Goal: Book appointment/travel/reservation

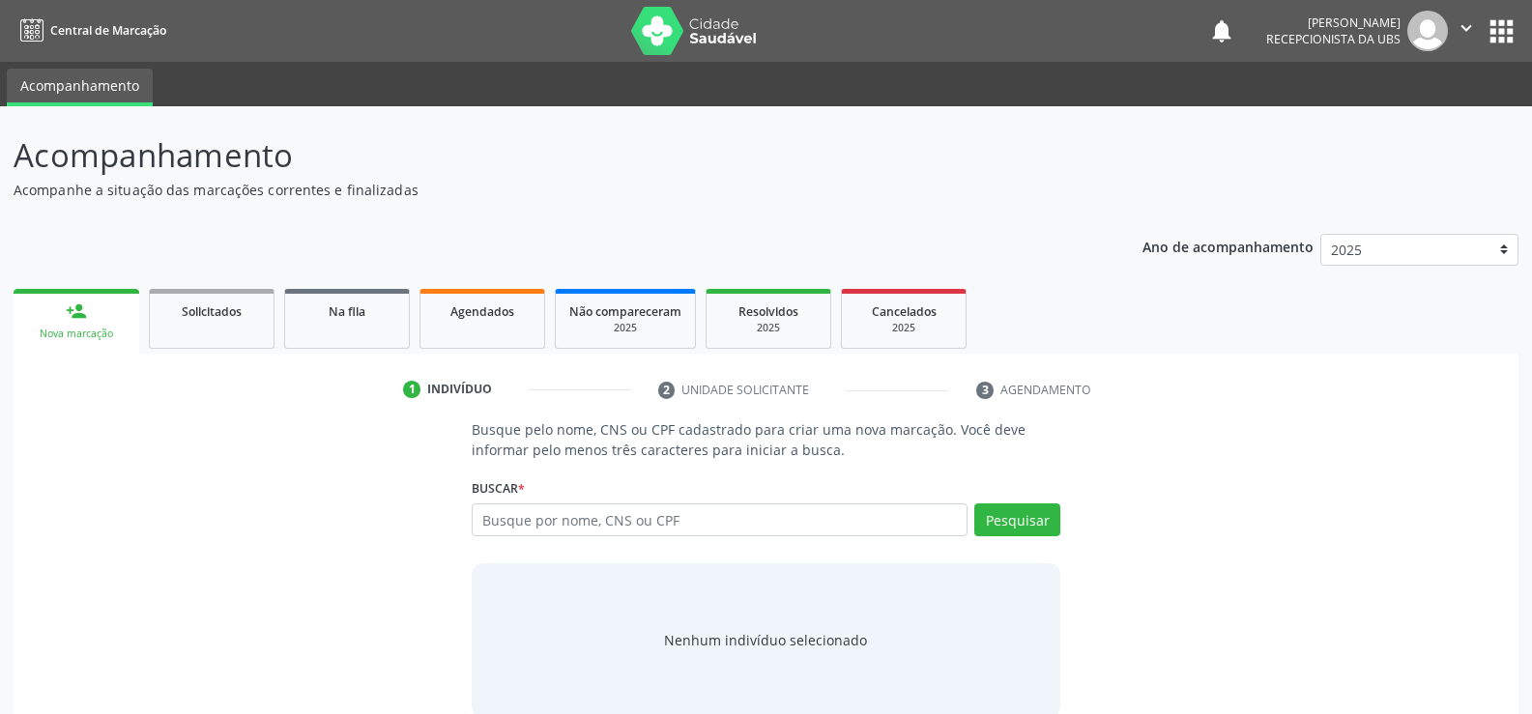
click at [669, 530] on input "text" at bounding box center [720, 520] width 496 height 33
type input "706009378215940"
click at [1010, 525] on button "Pesquisar" at bounding box center [1017, 520] width 86 height 33
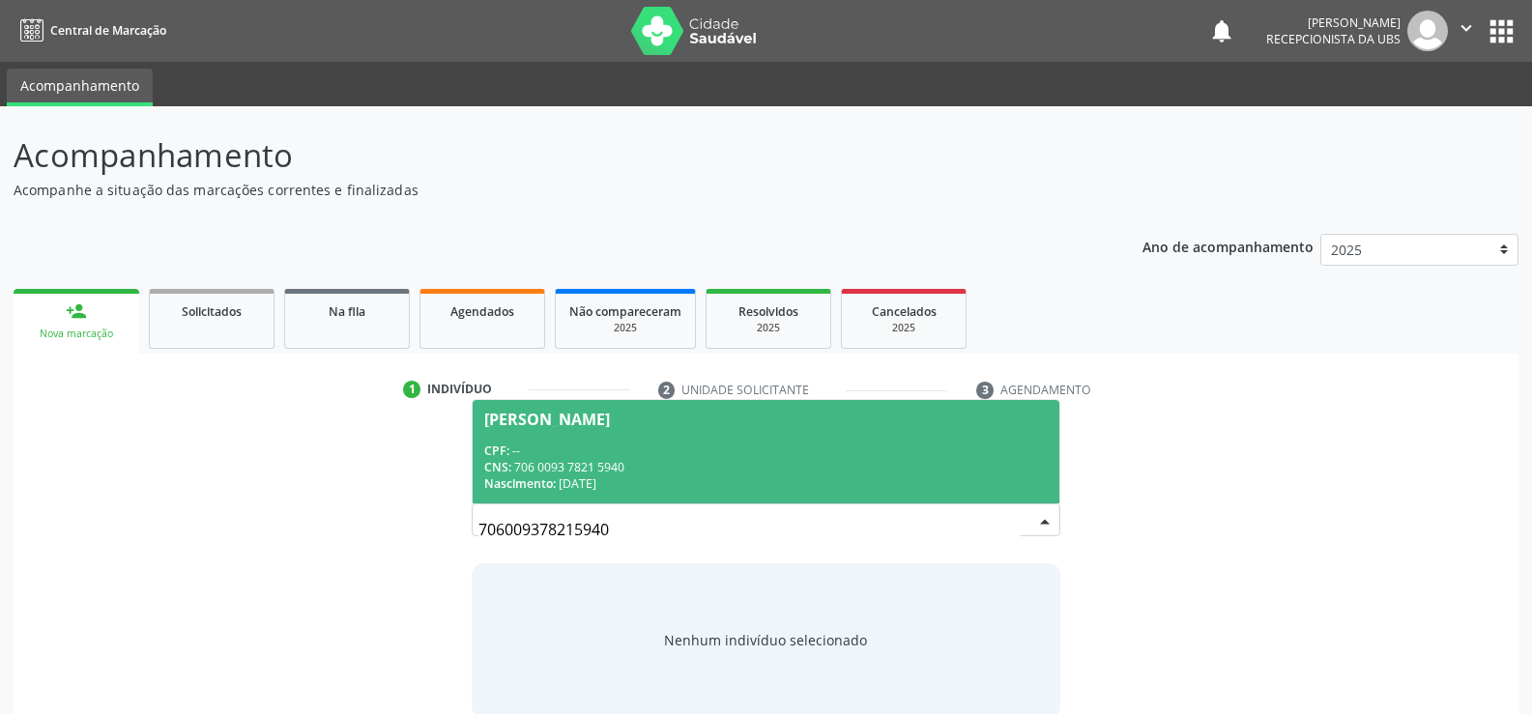
click at [608, 475] on div "CNS: 706 0093 7821 5940" at bounding box center [765, 467] width 563 height 16
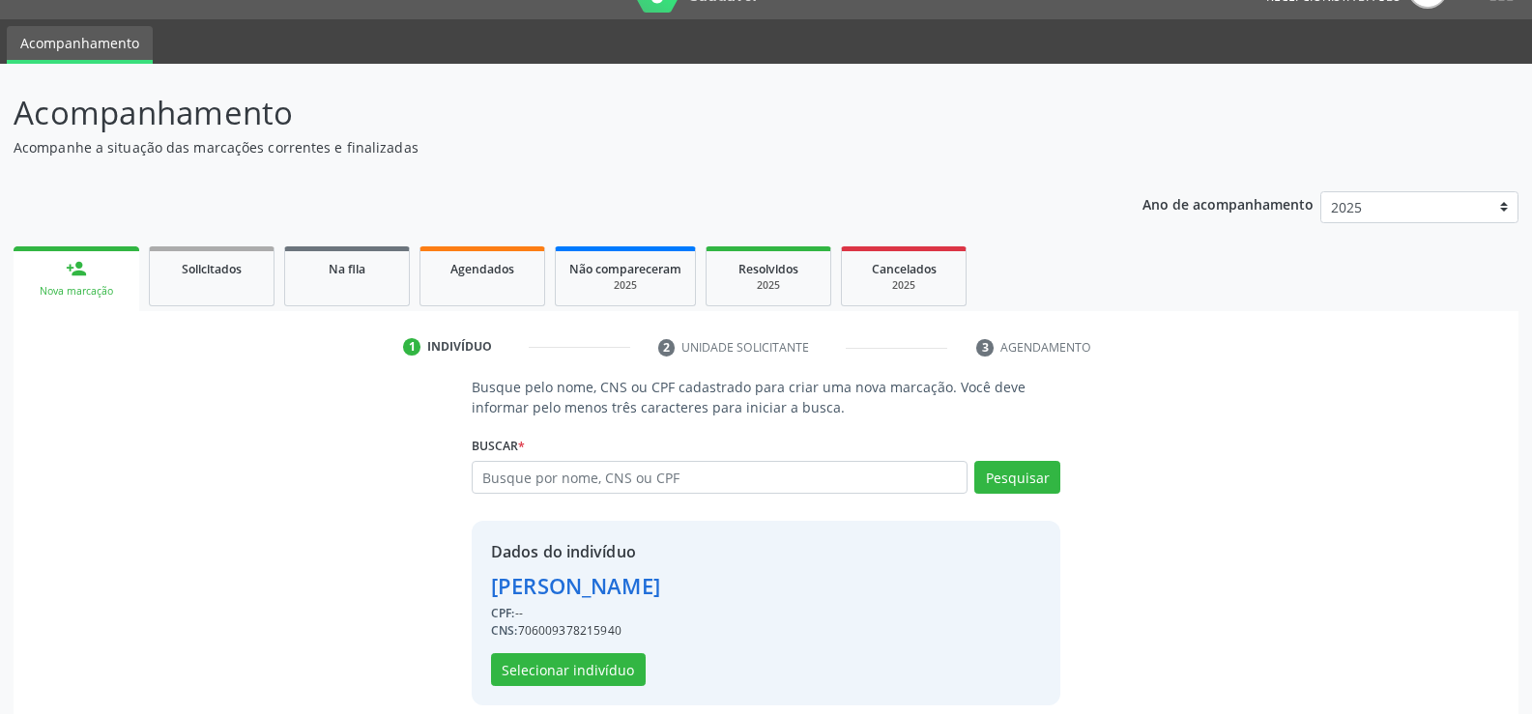
scroll to position [61, 0]
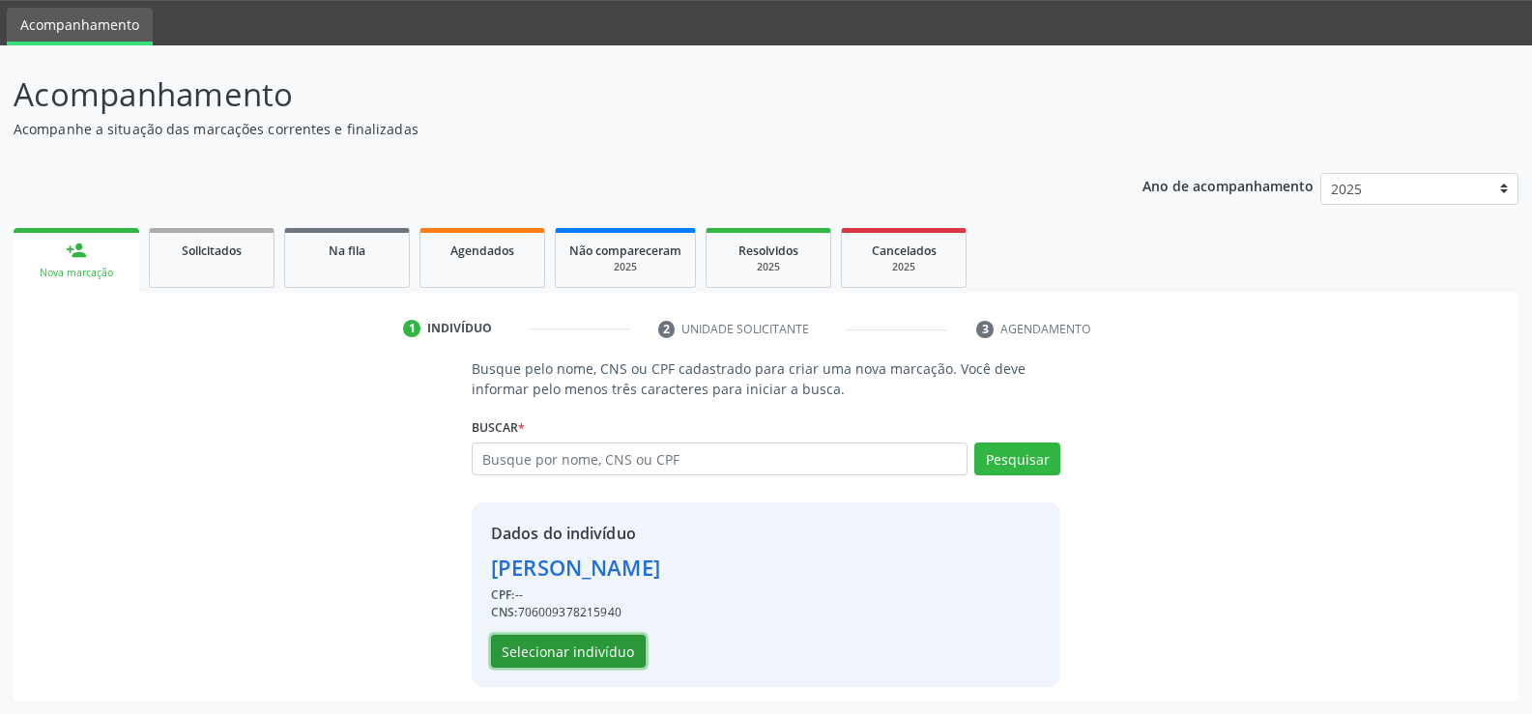
click at [619, 646] on button "Selecionar indivíduo" at bounding box center [568, 651] width 155 height 33
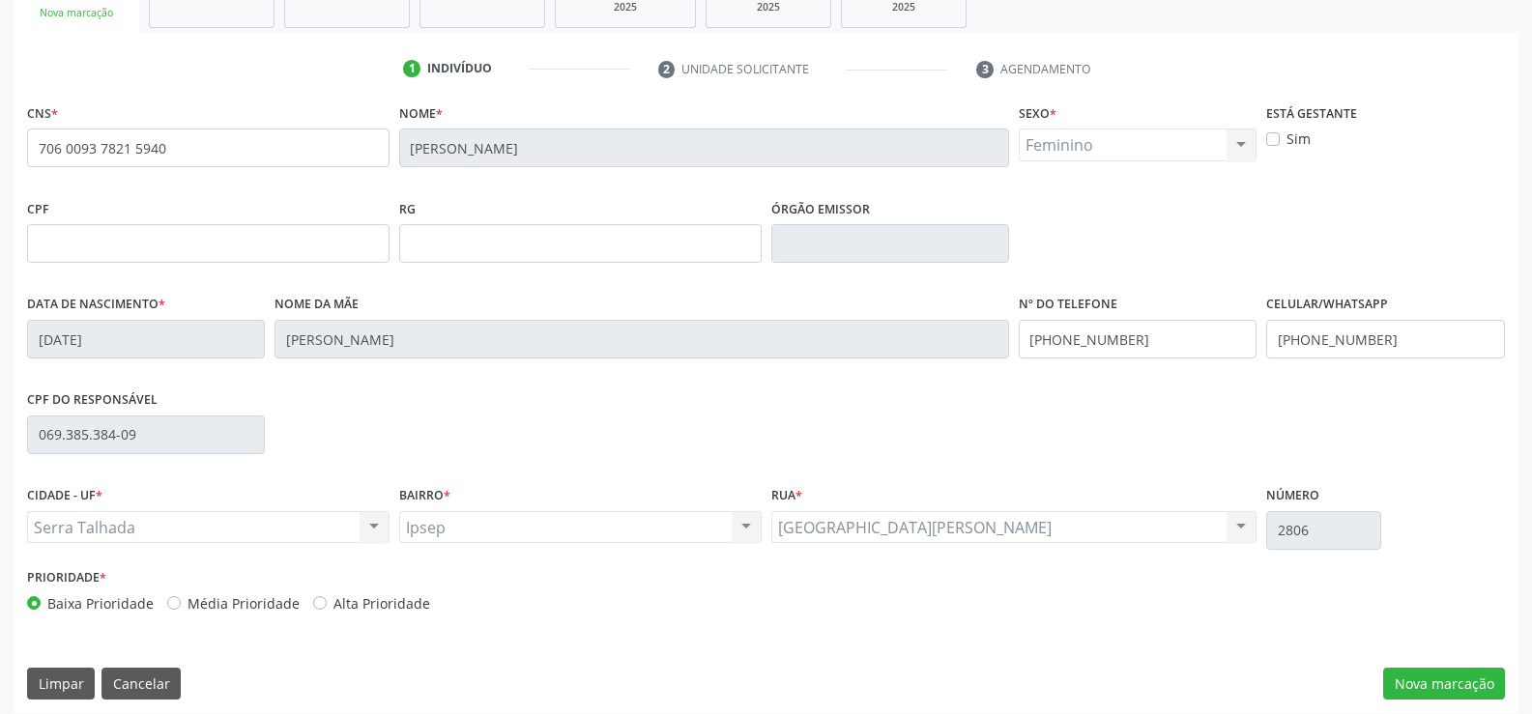
scroll to position [333, 0]
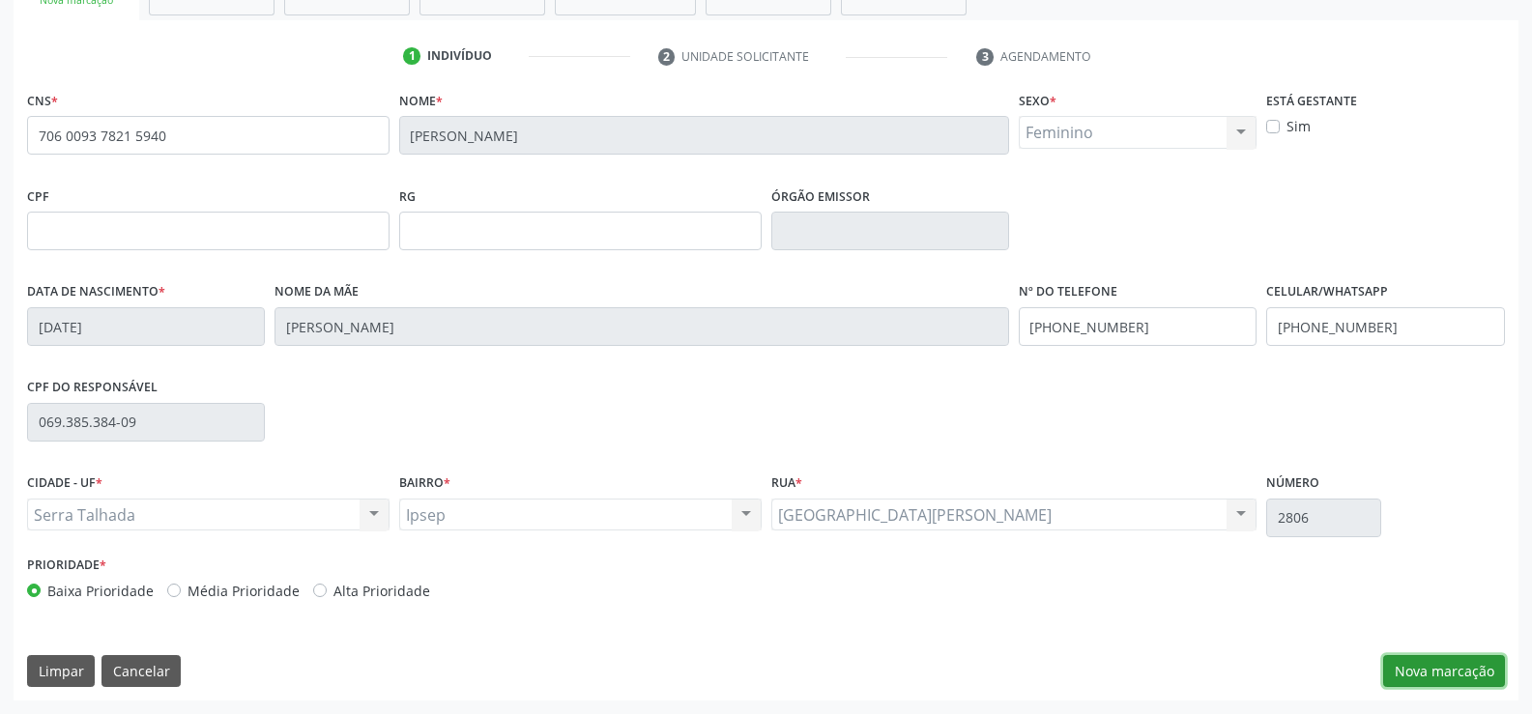
click at [1468, 660] on button "Nova marcação" at bounding box center [1444, 671] width 122 height 33
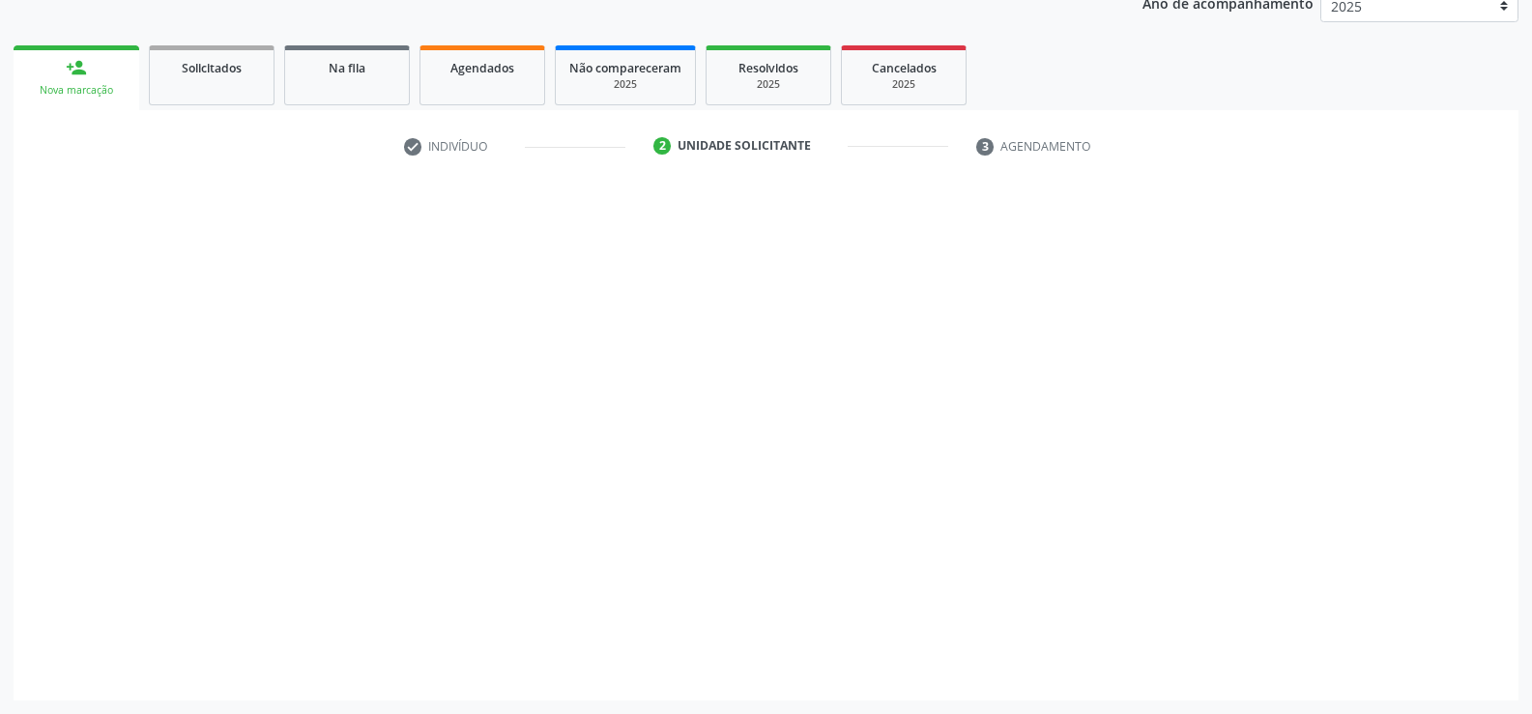
scroll to position [244, 0]
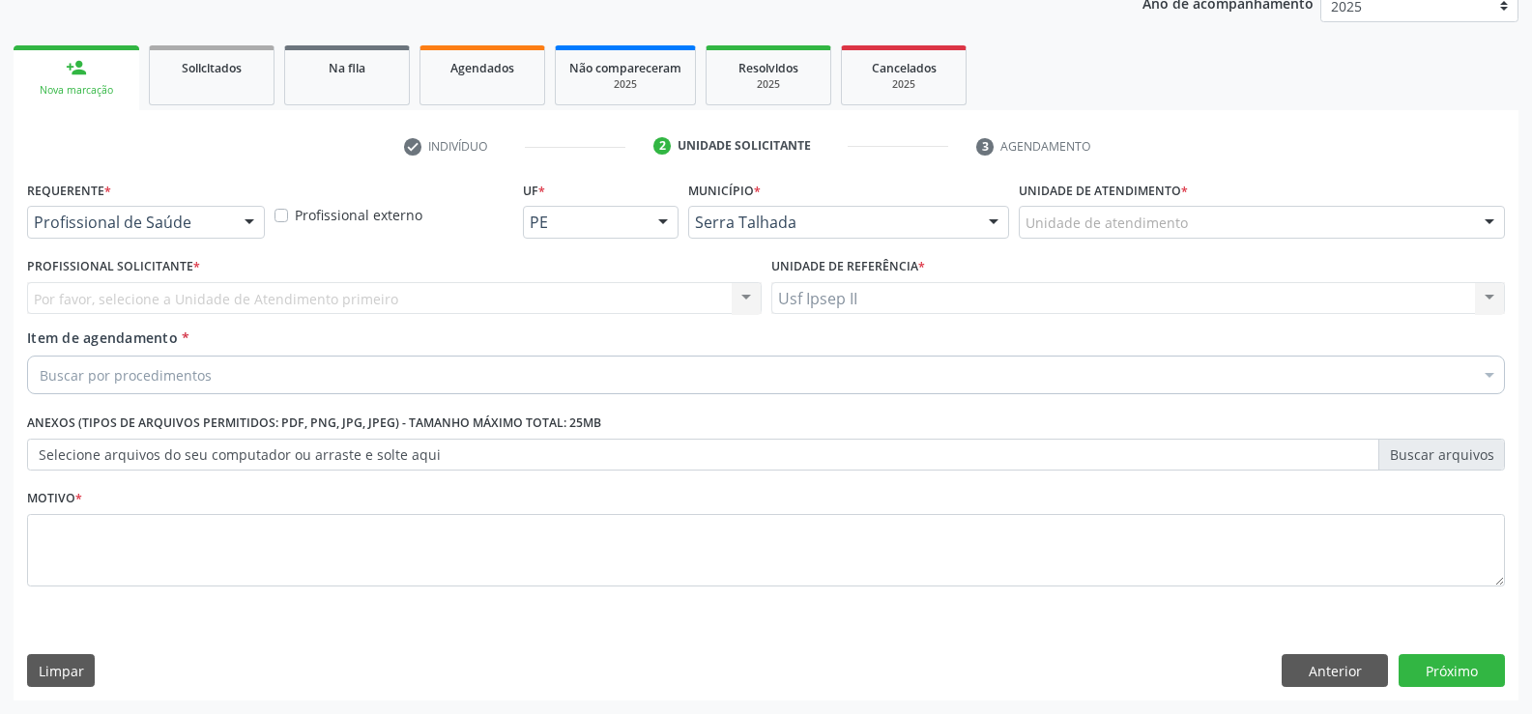
click at [236, 307] on div "Por favor, selecione a Unidade de Atendimento primeiro Nenhum resultado encontr…" at bounding box center [394, 298] width 735 height 33
click at [254, 228] on div at bounding box center [249, 223] width 29 height 33
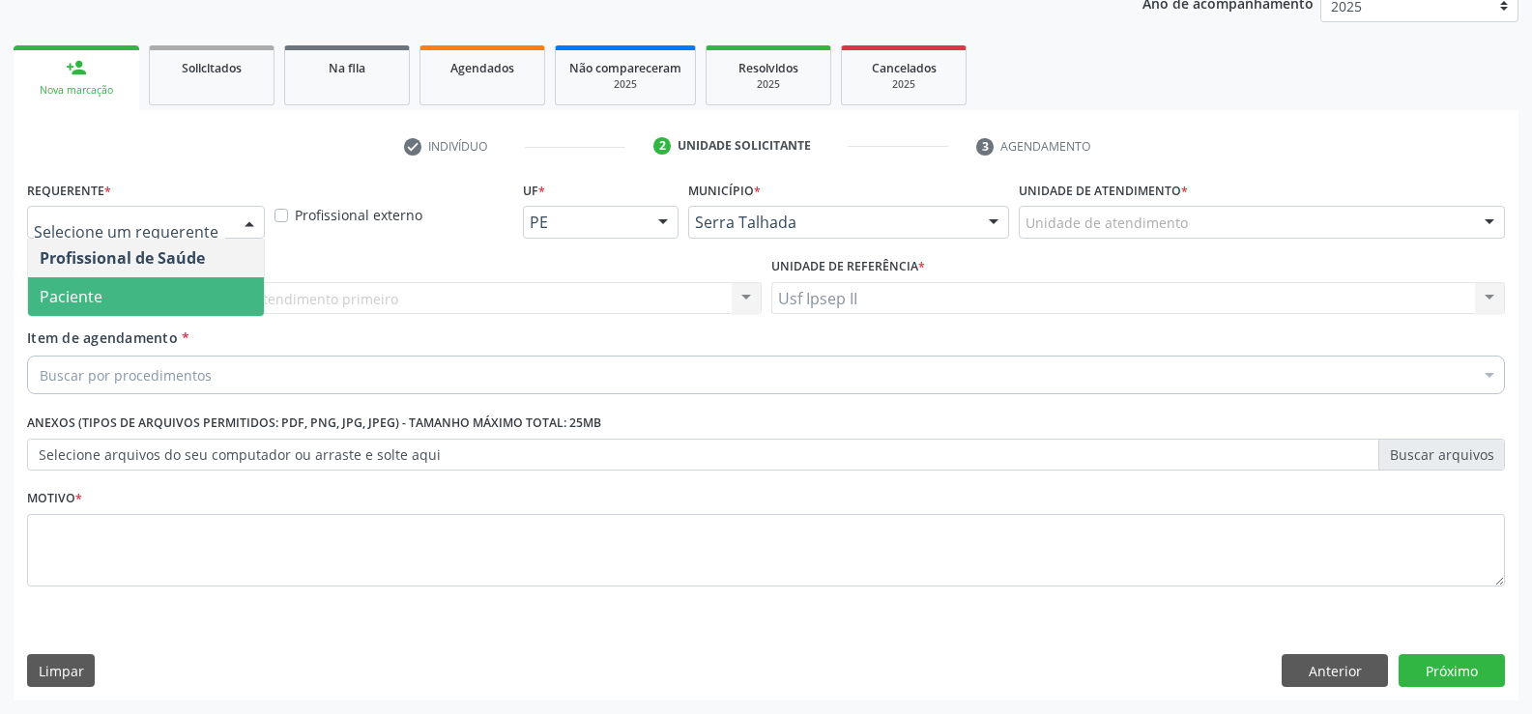
click at [172, 279] on span "Paciente" at bounding box center [146, 296] width 236 height 39
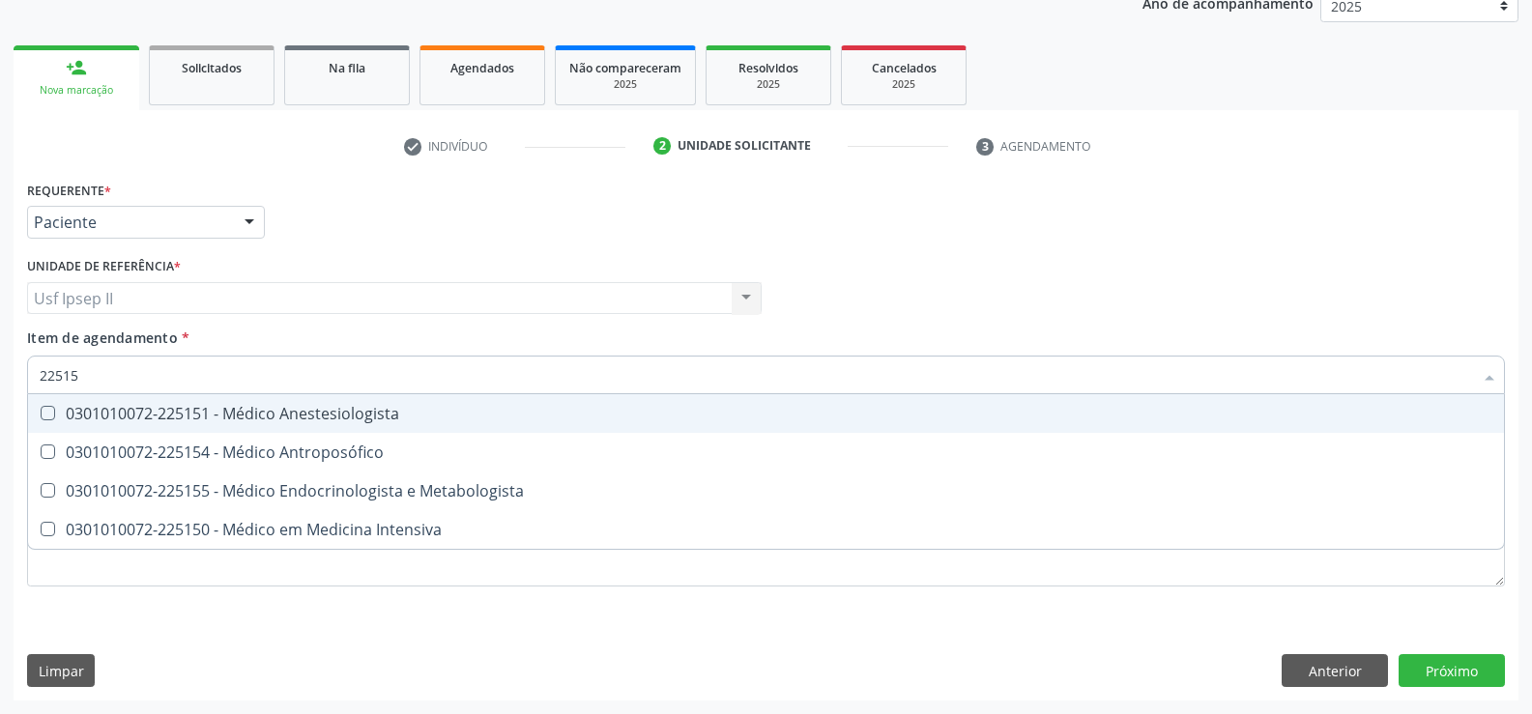
type input "225155"
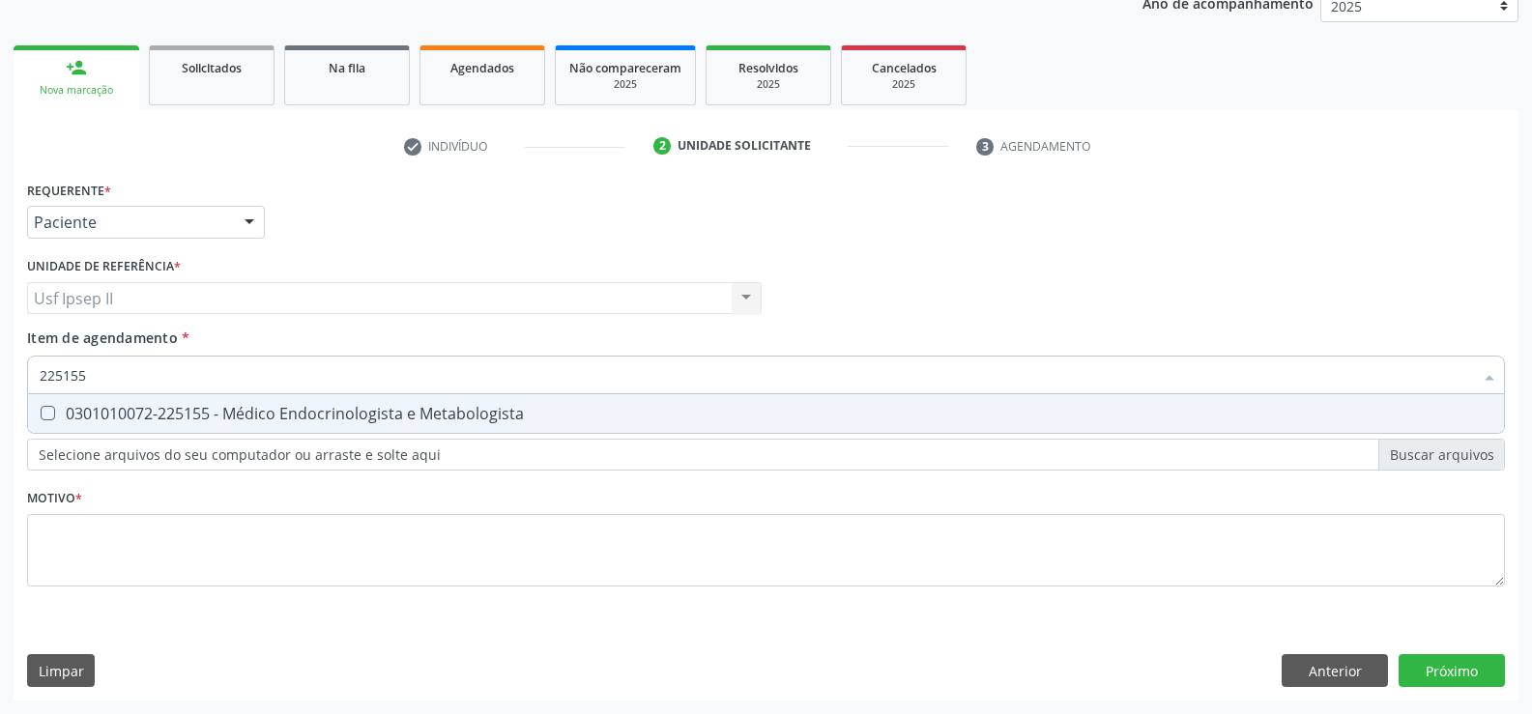
click at [183, 414] on div "0301010072-225155 - Médico Endocrinologista e Metabologista" at bounding box center [766, 413] width 1453 height 15
checkbox Metabologista "true"
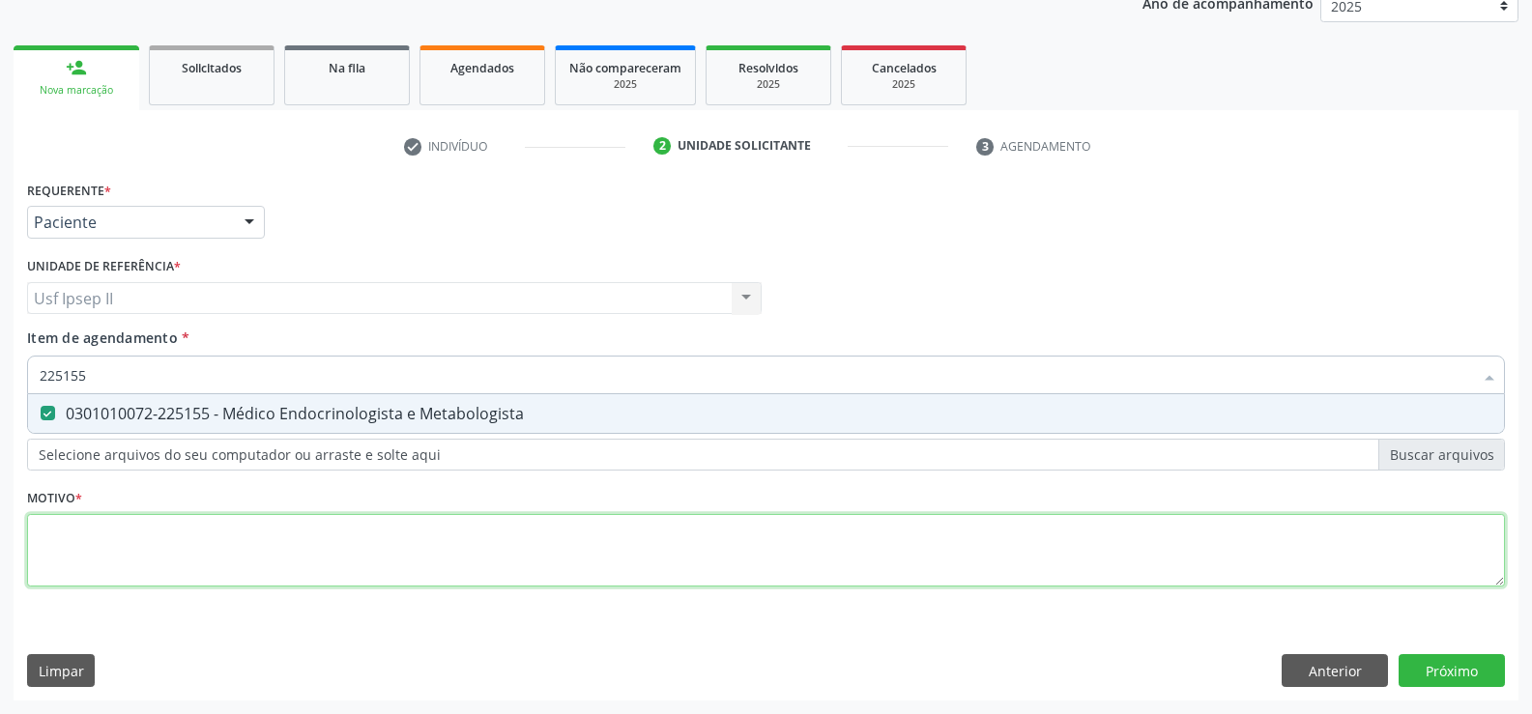
click at [116, 542] on div "Requerente * Paciente Profissional de Saúde Paciente Nenhum resultado encontrad…" at bounding box center [766, 395] width 1478 height 438
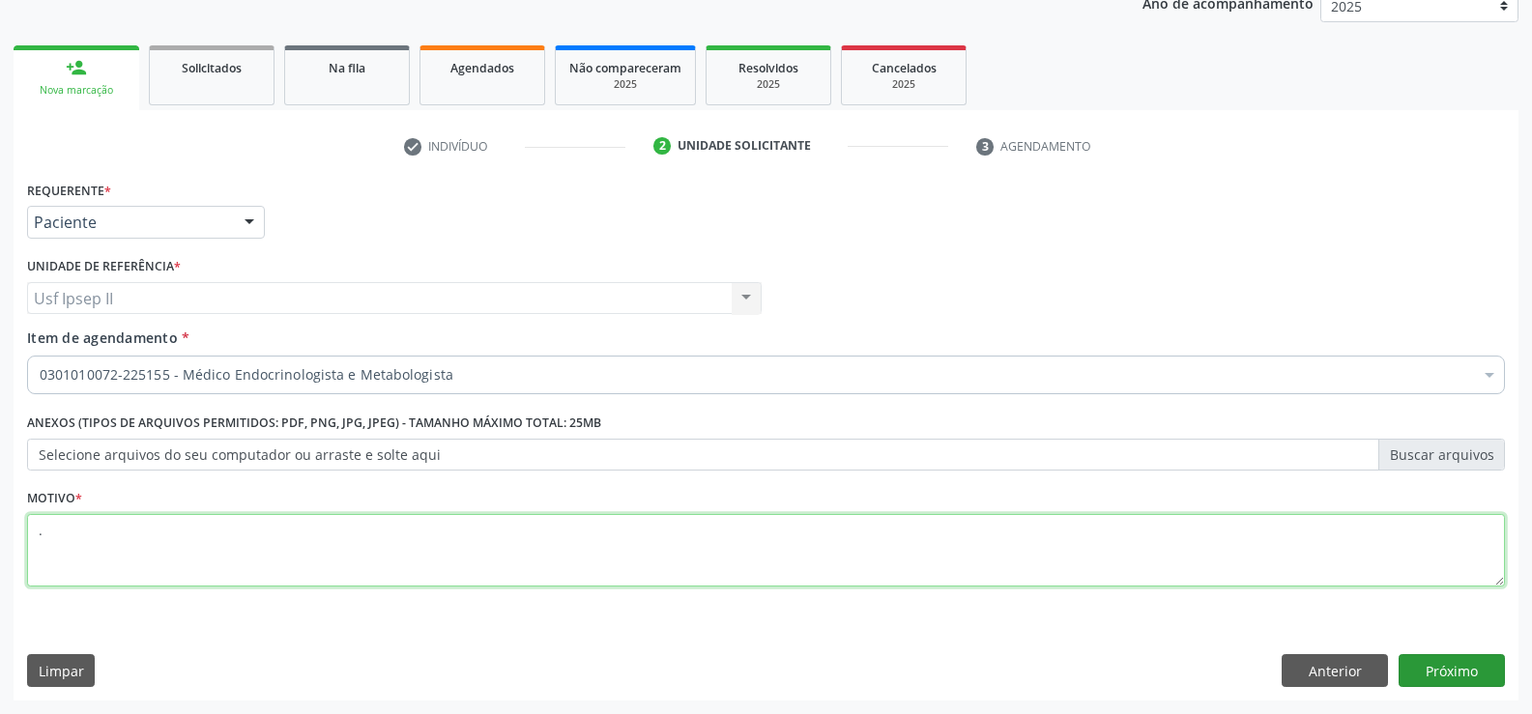
type textarea "."
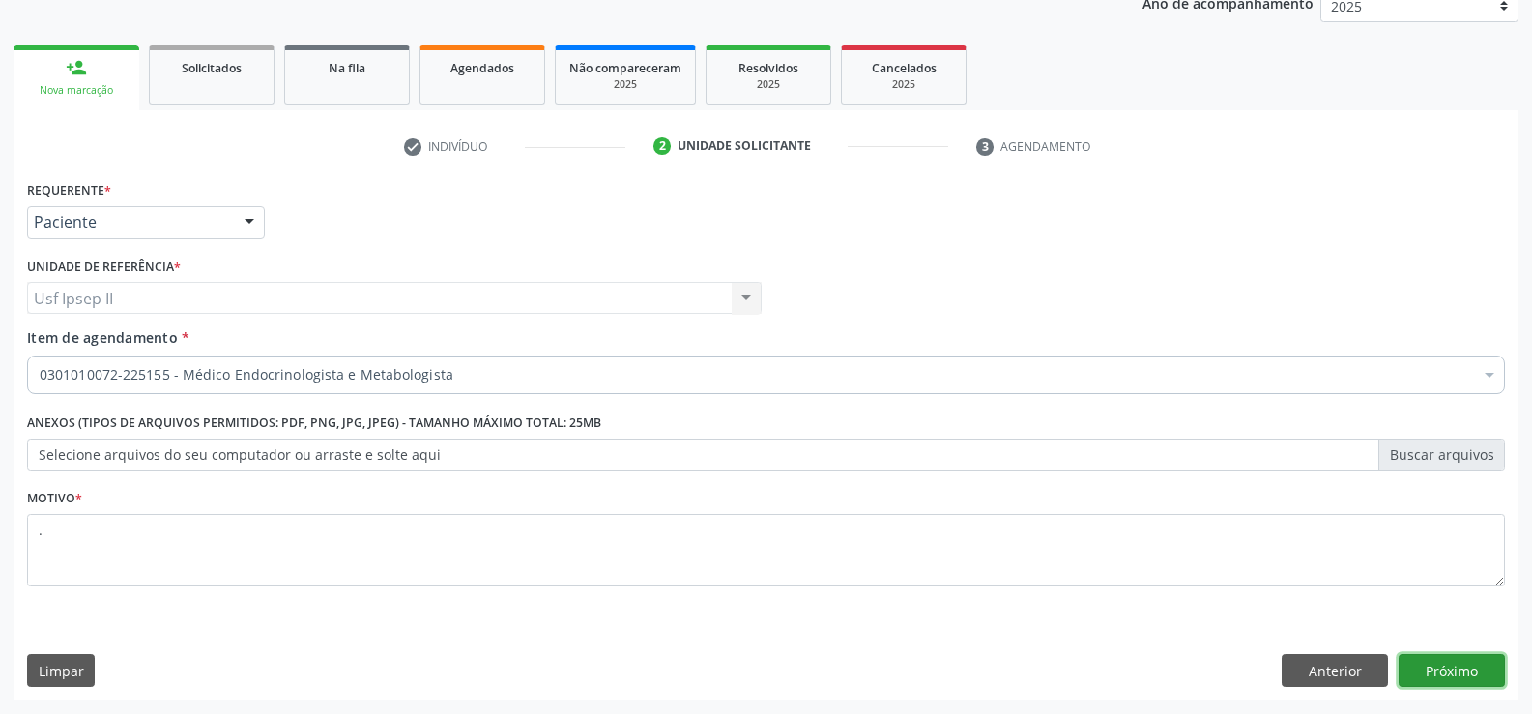
click at [1445, 669] on button "Próximo" at bounding box center [1451, 670] width 106 height 33
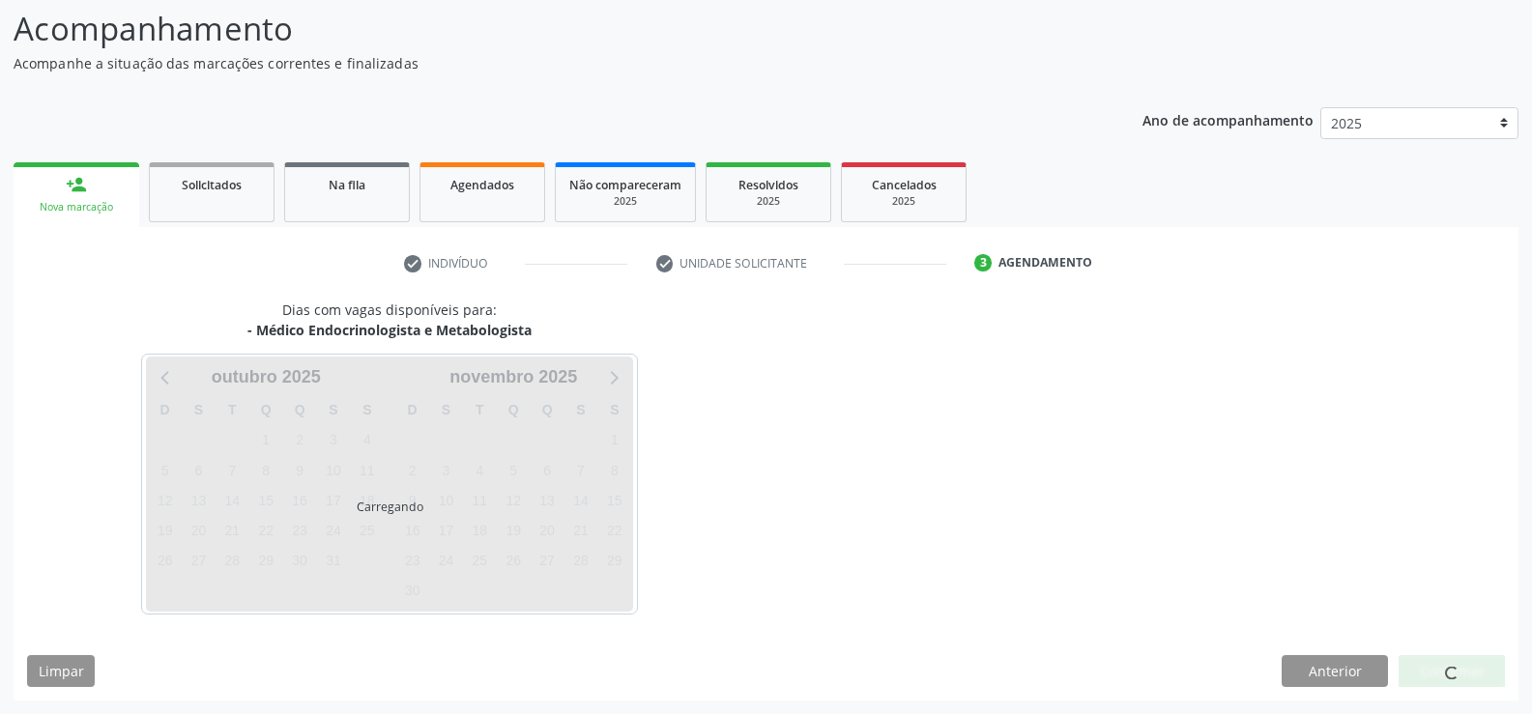
scroll to position [127, 0]
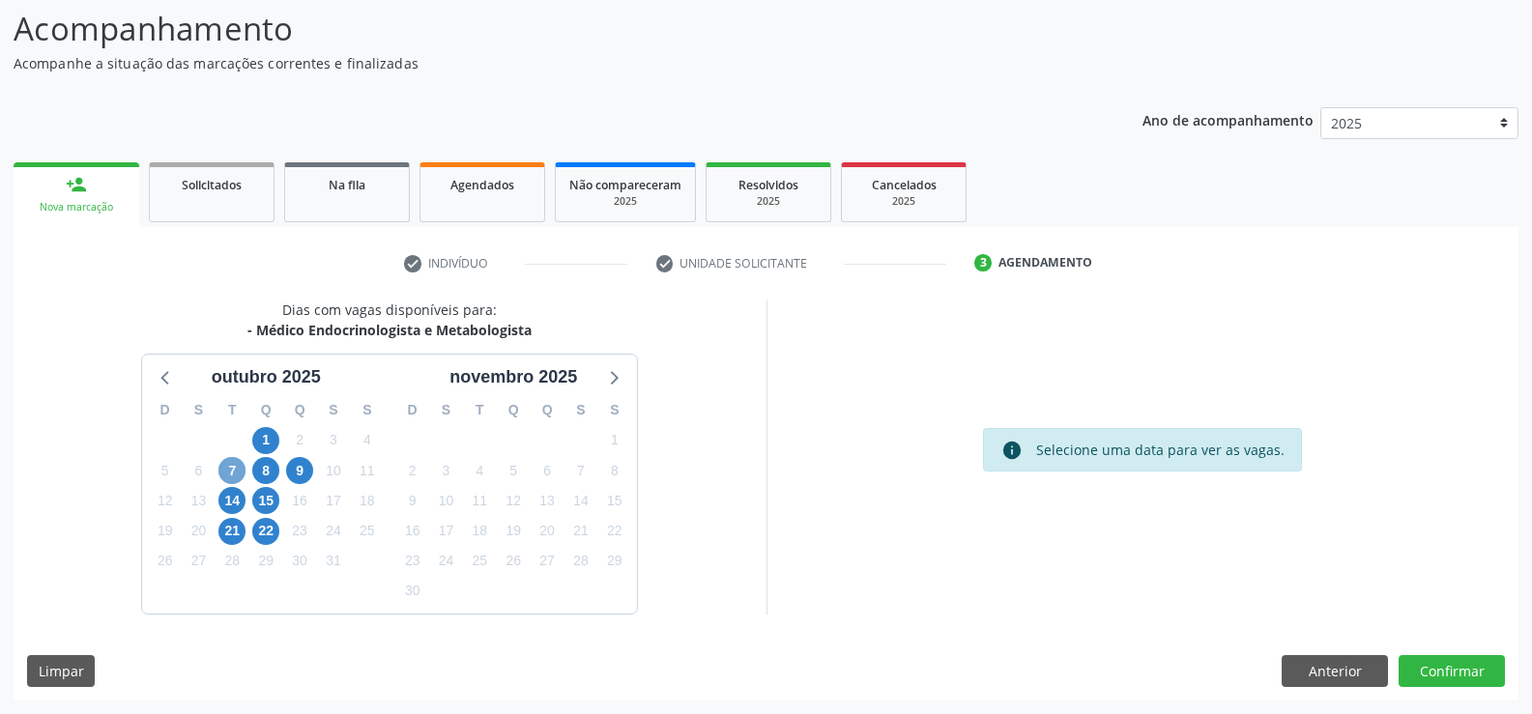
click at [238, 468] on span "7" at bounding box center [231, 470] width 27 height 27
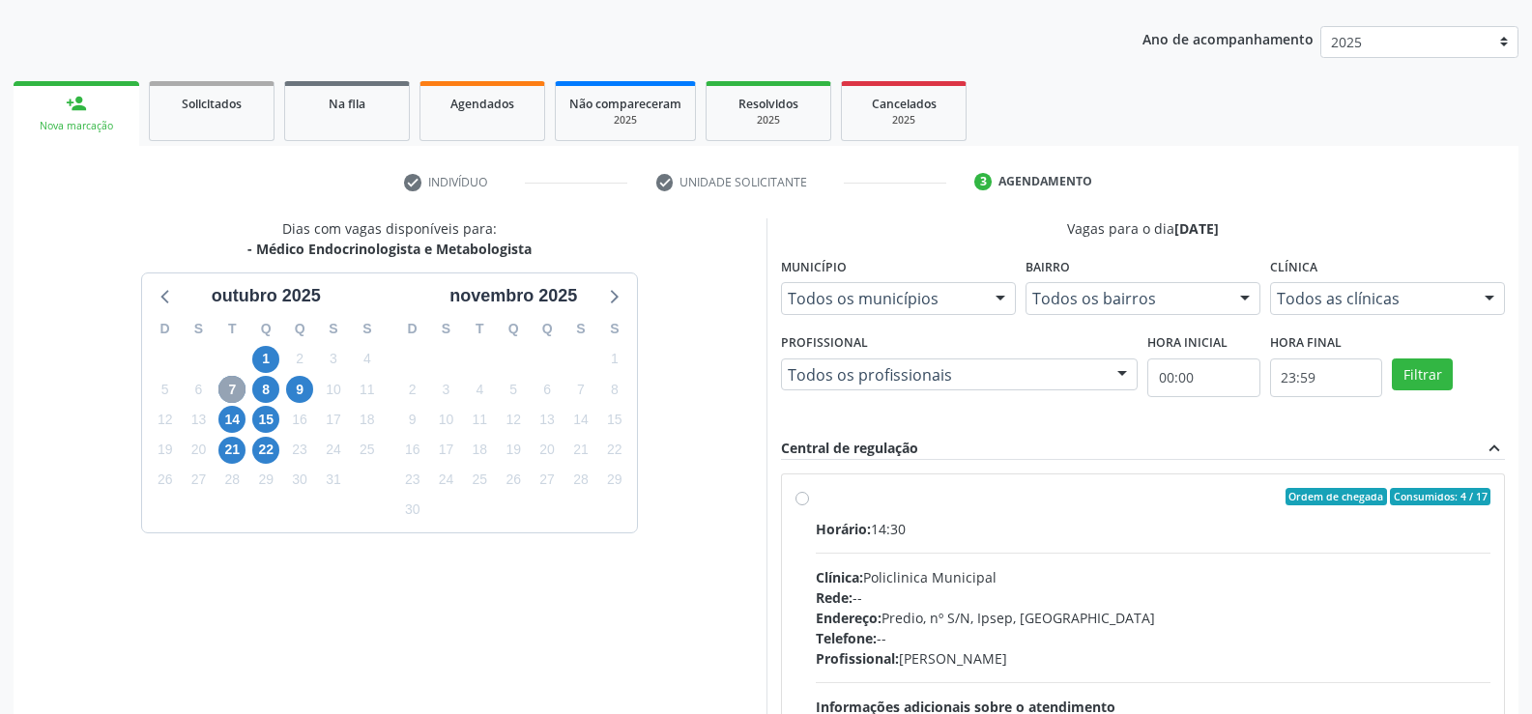
scroll to position [320, 0]
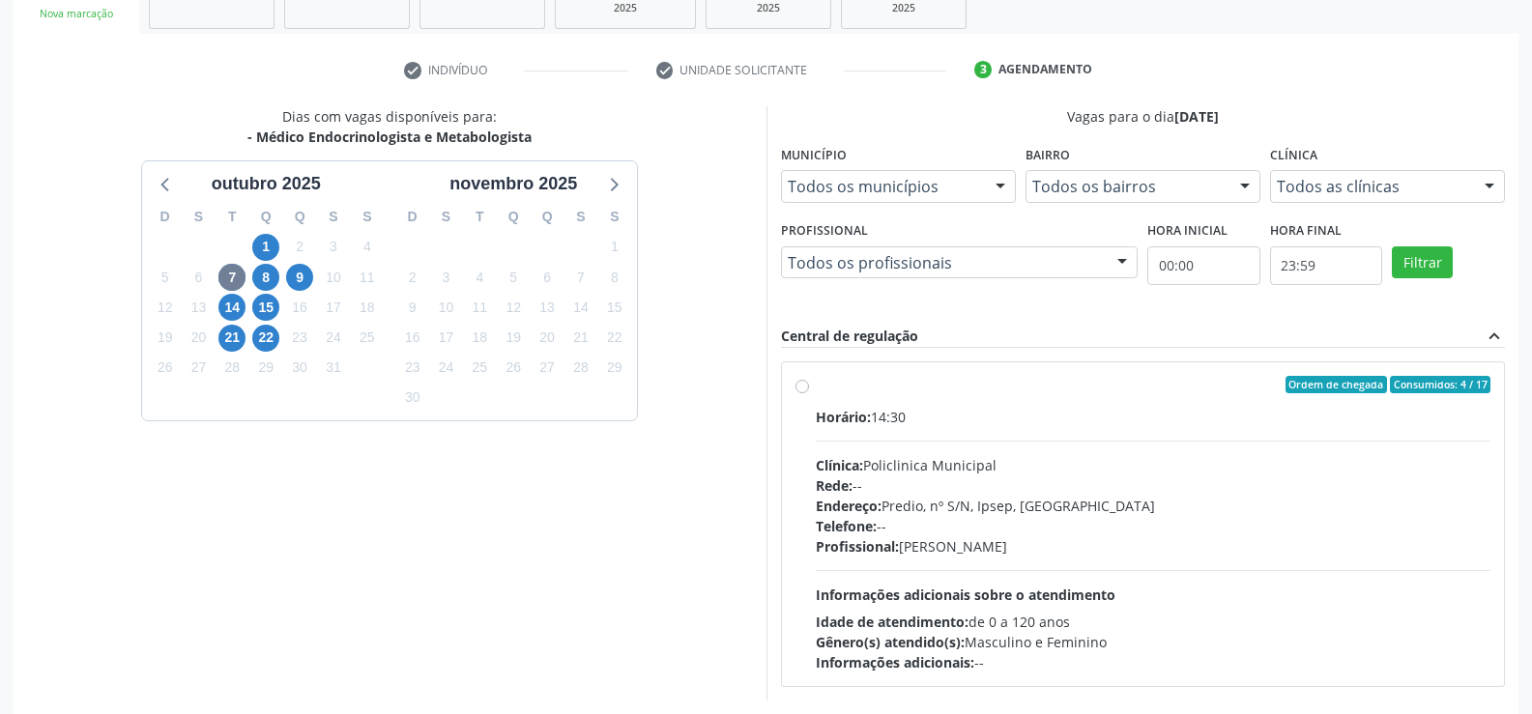
click at [809, 389] on div "Ordem de chegada Consumidos: 4 / 17 Horário: 14:30 Clínica: Policlinica Municip…" at bounding box center [1143, 524] width 696 height 297
radio input "true"
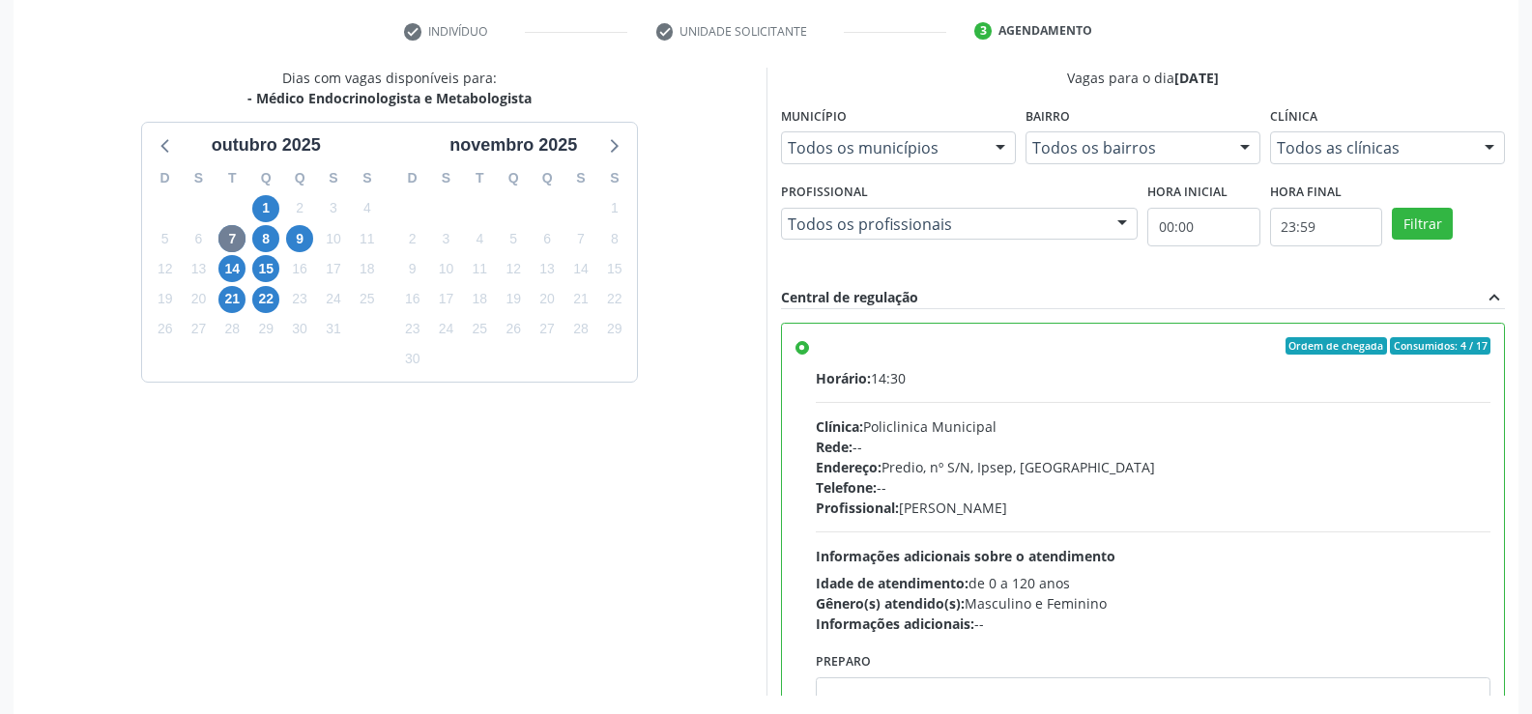
scroll to position [441, 0]
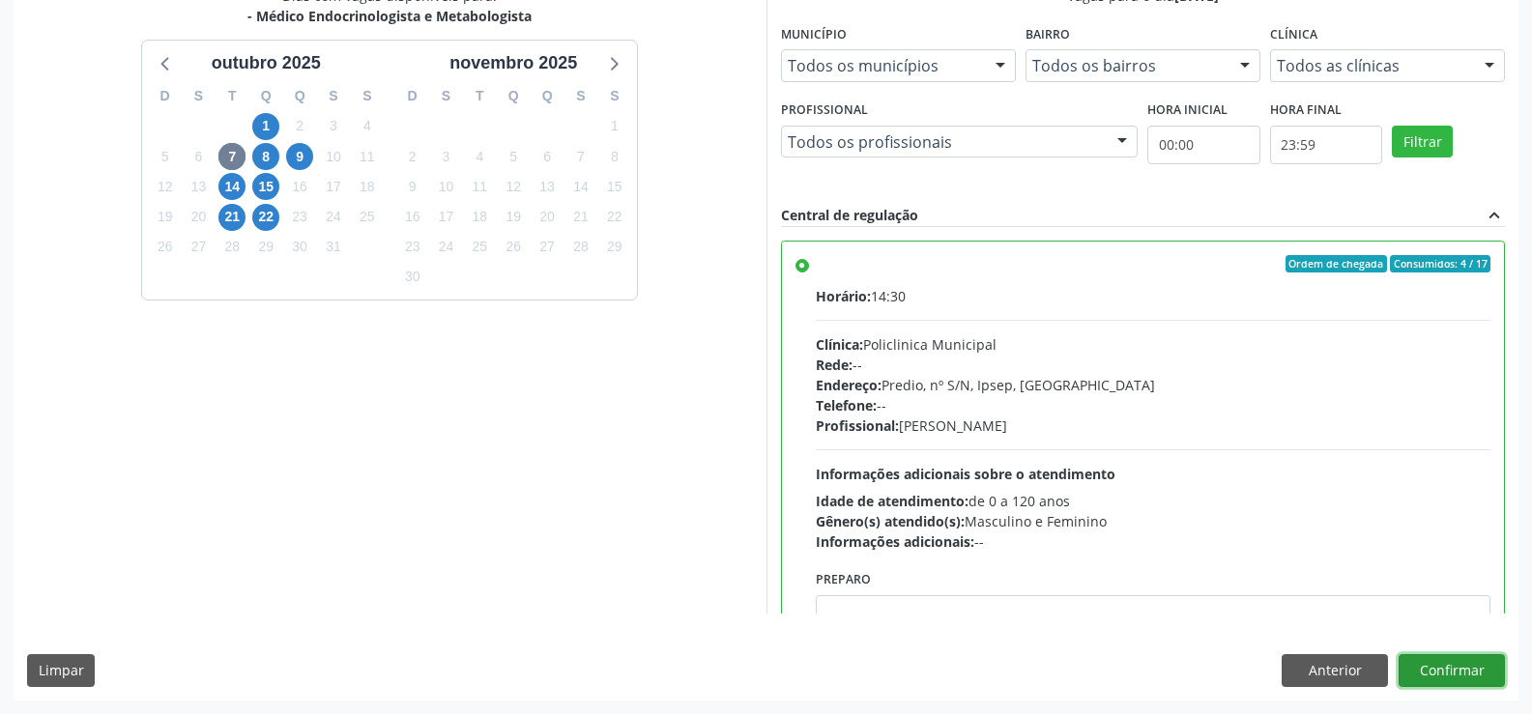
click at [1468, 665] on button "Confirmar" at bounding box center [1451, 670] width 106 height 33
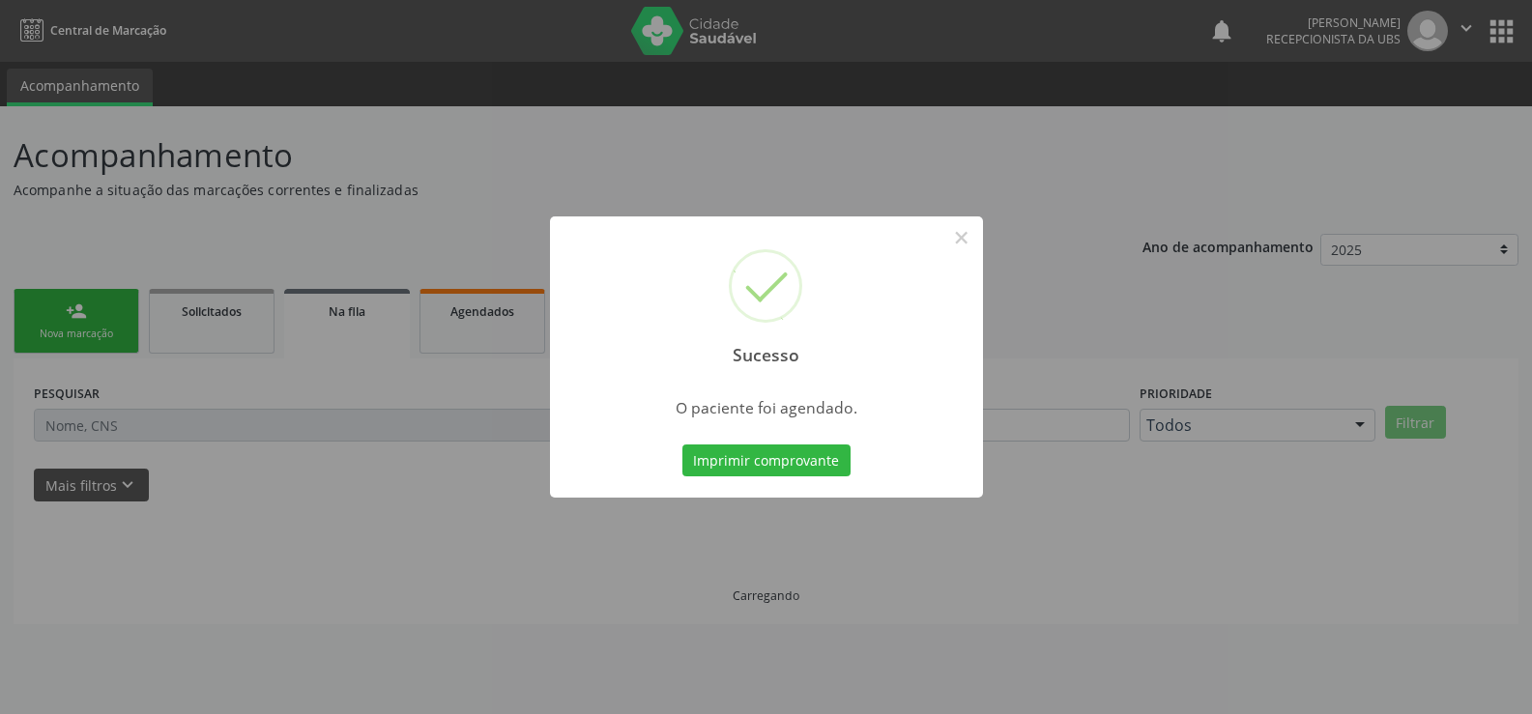
scroll to position [0, 0]
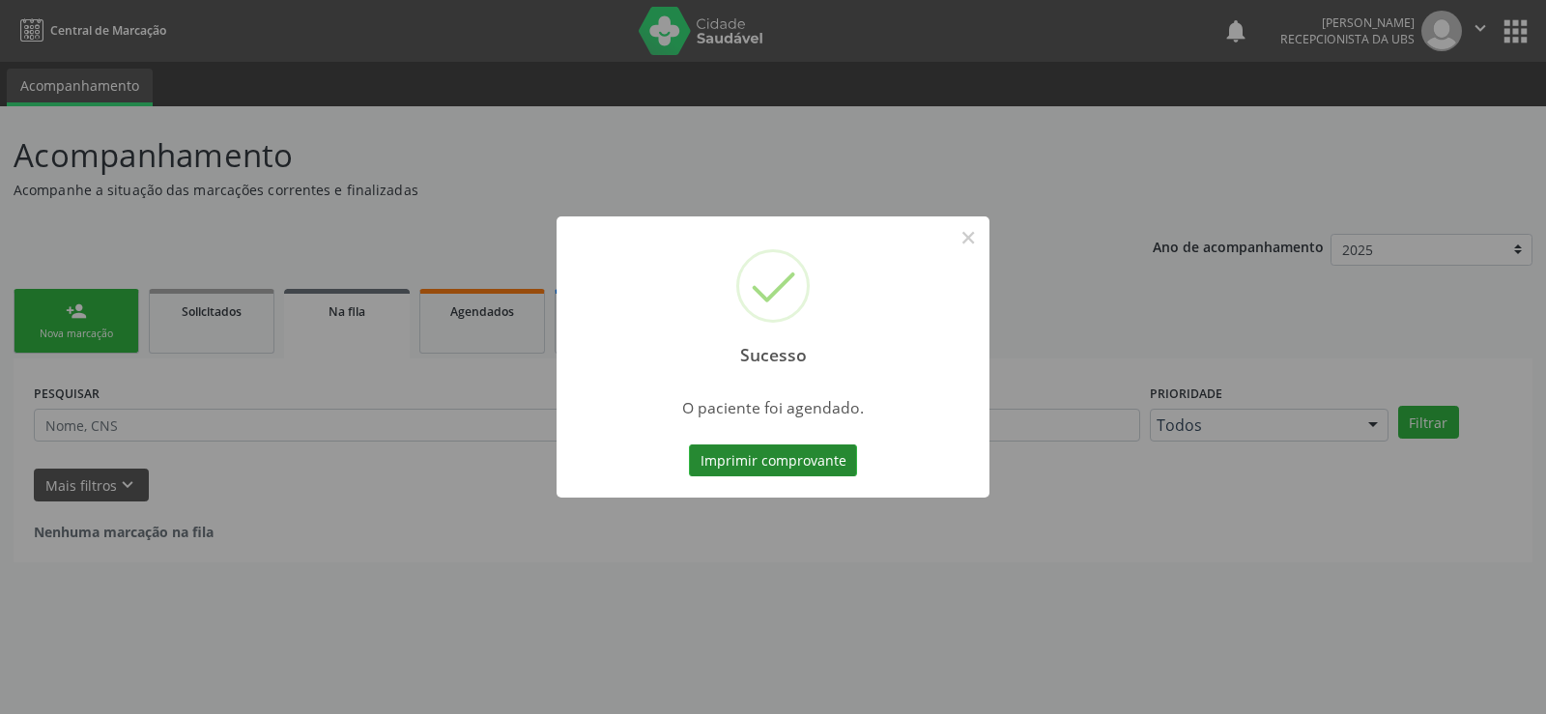
click at [740, 469] on button "Imprimir comprovante" at bounding box center [773, 461] width 168 height 33
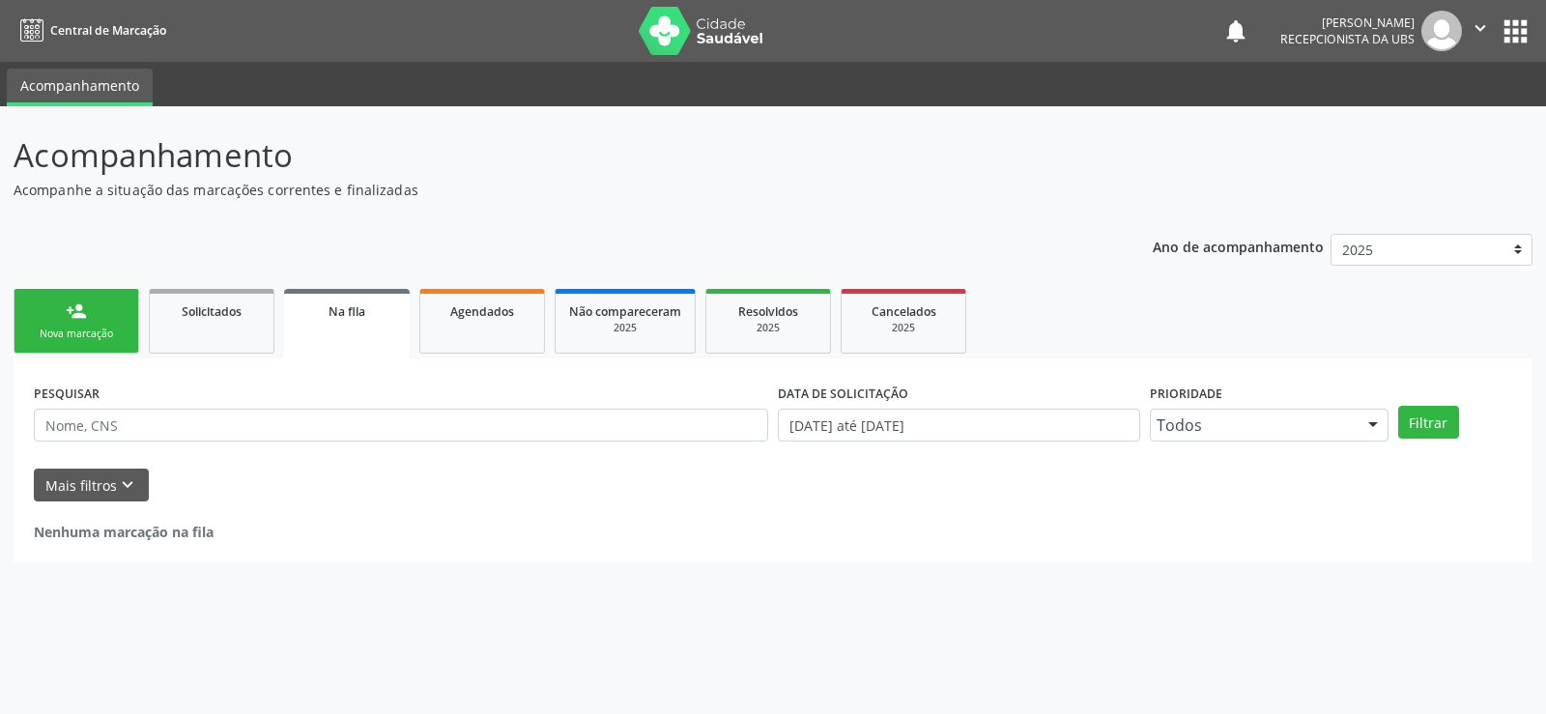
click at [3, 347] on div "Acompanhamento Acompanhe a situação das marcações correntes e finalizadas Relat…" at bounding box center [773, 410] width 1546 height 608
click at [37, 331] on div "Nova marcação" at bounding box center [76, 334] width 97 height 14
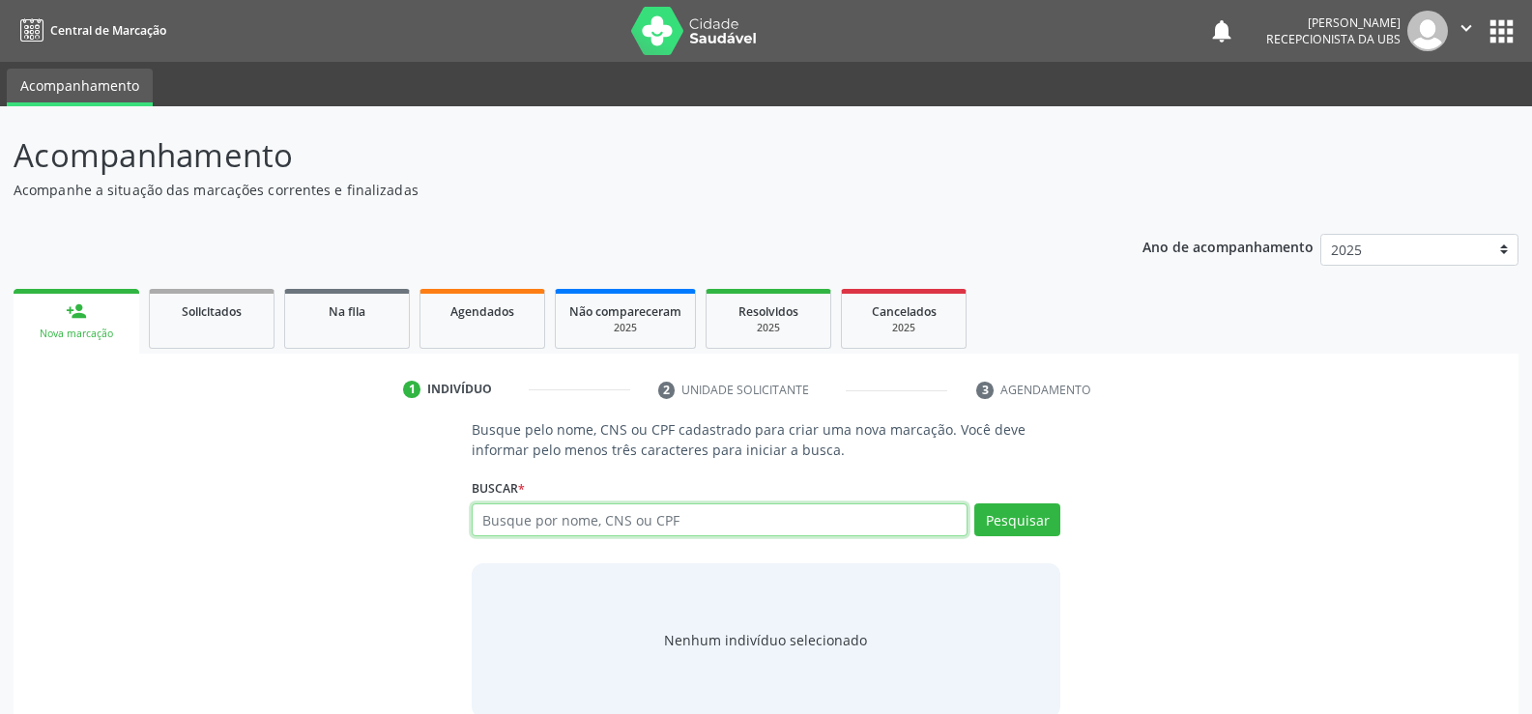
click at [652, 528] on input "text" at bounding box center [720, 520] width 496 height 33
type input "706203532640866"
click at [1048, 527] on button "Pesquisar" at bounding box center [1017, 520] width 86 height 33
type input "706203532640866"
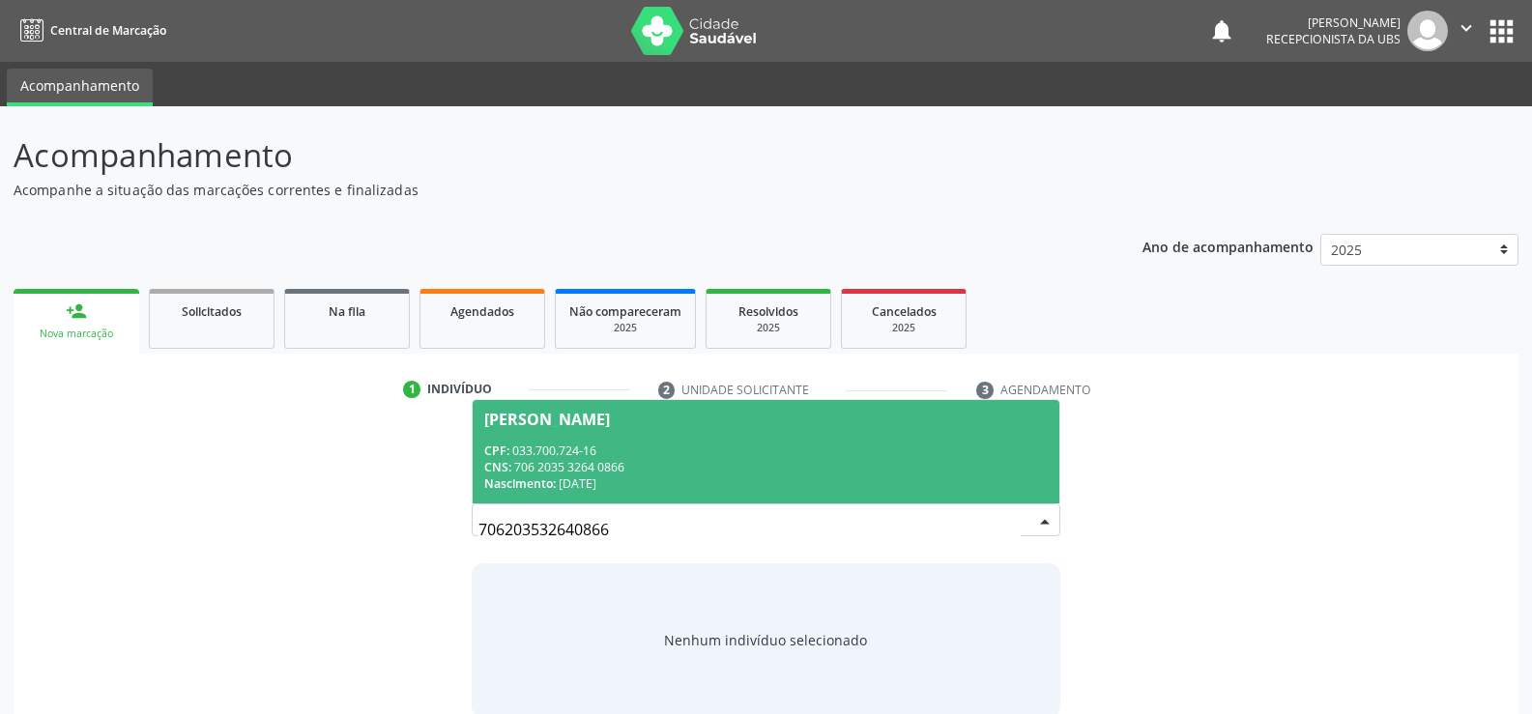
click at [576, 460] on div "CNS: 706 2035 3264 0866" at bounding box center [765, 467] width 563 height 16
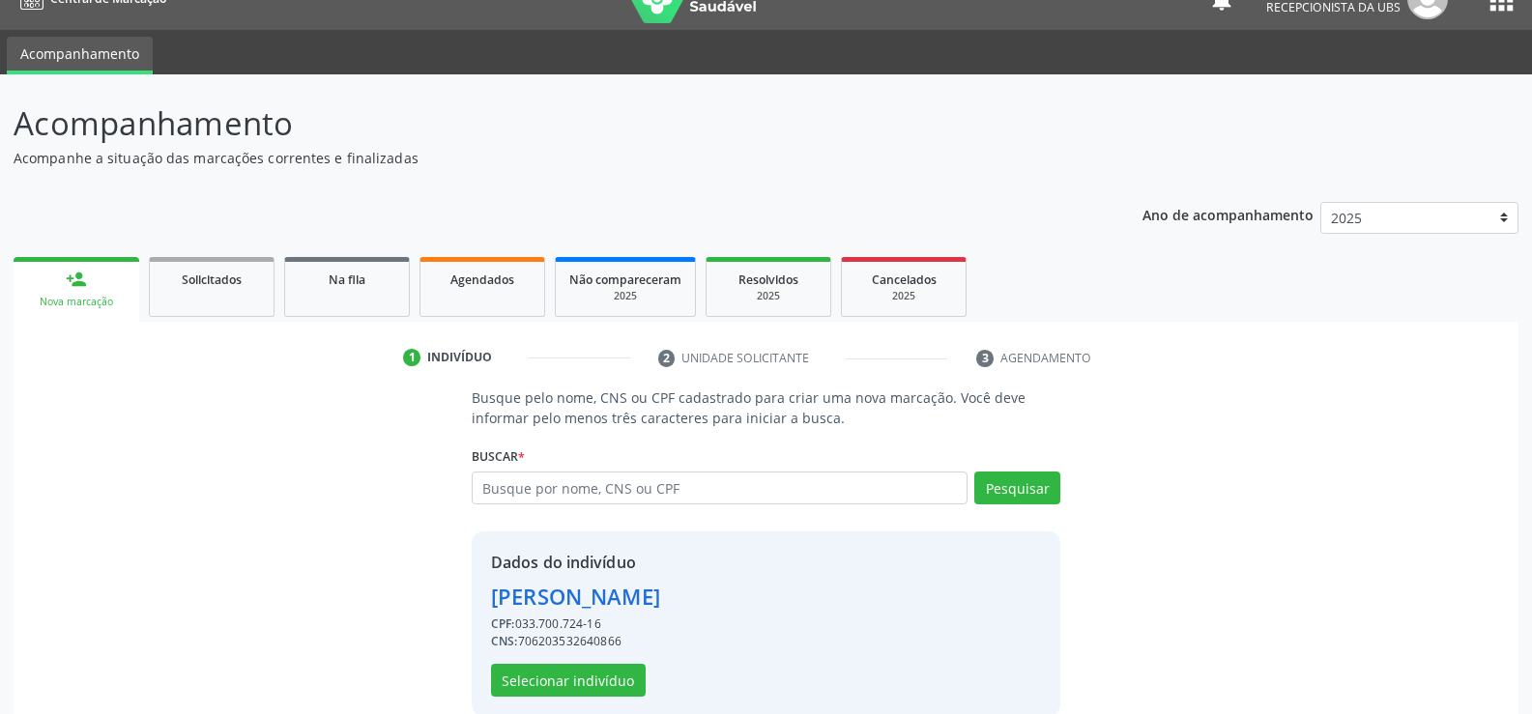
scroll to position [61, 0]
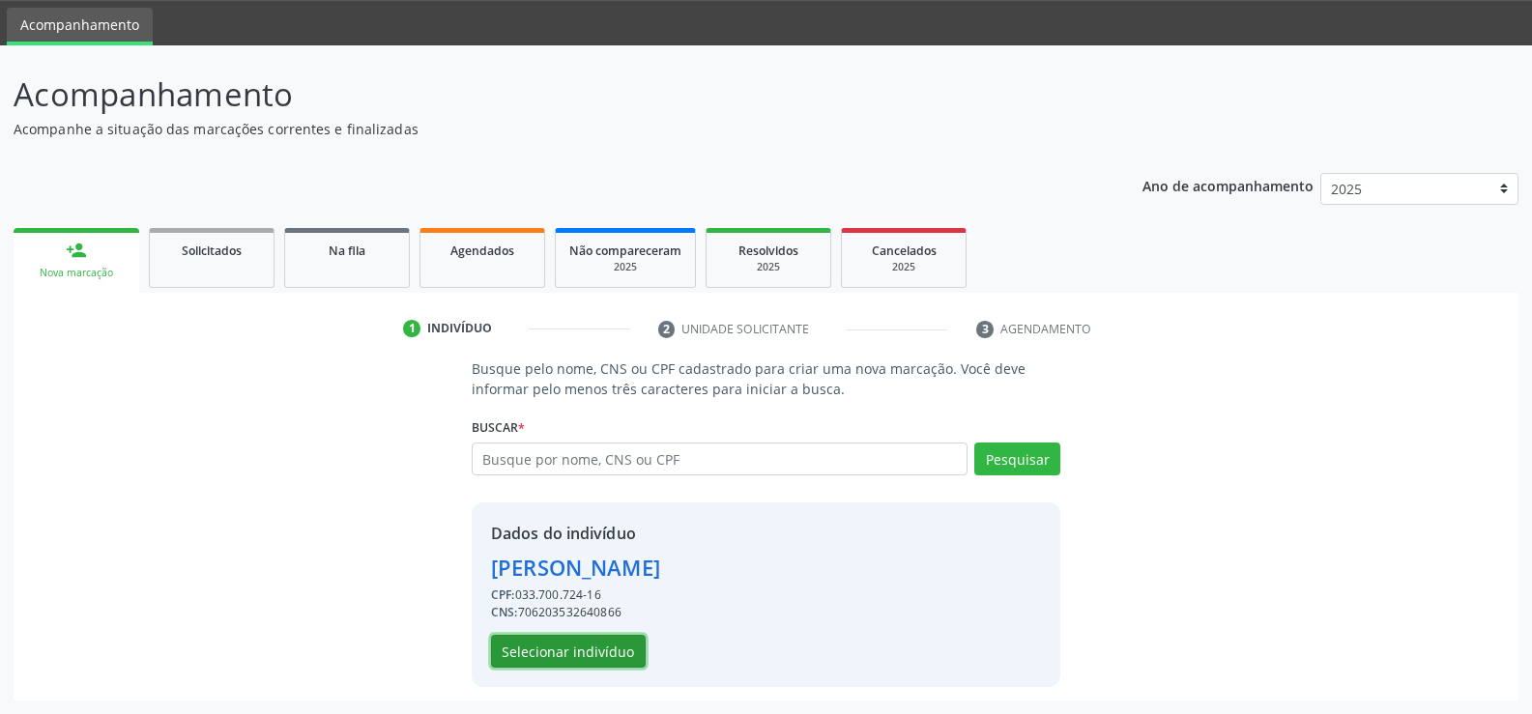
click at [610, 648] on button "Selecionar indivíduo" at bounding box center [568, 651] width 155 height 33
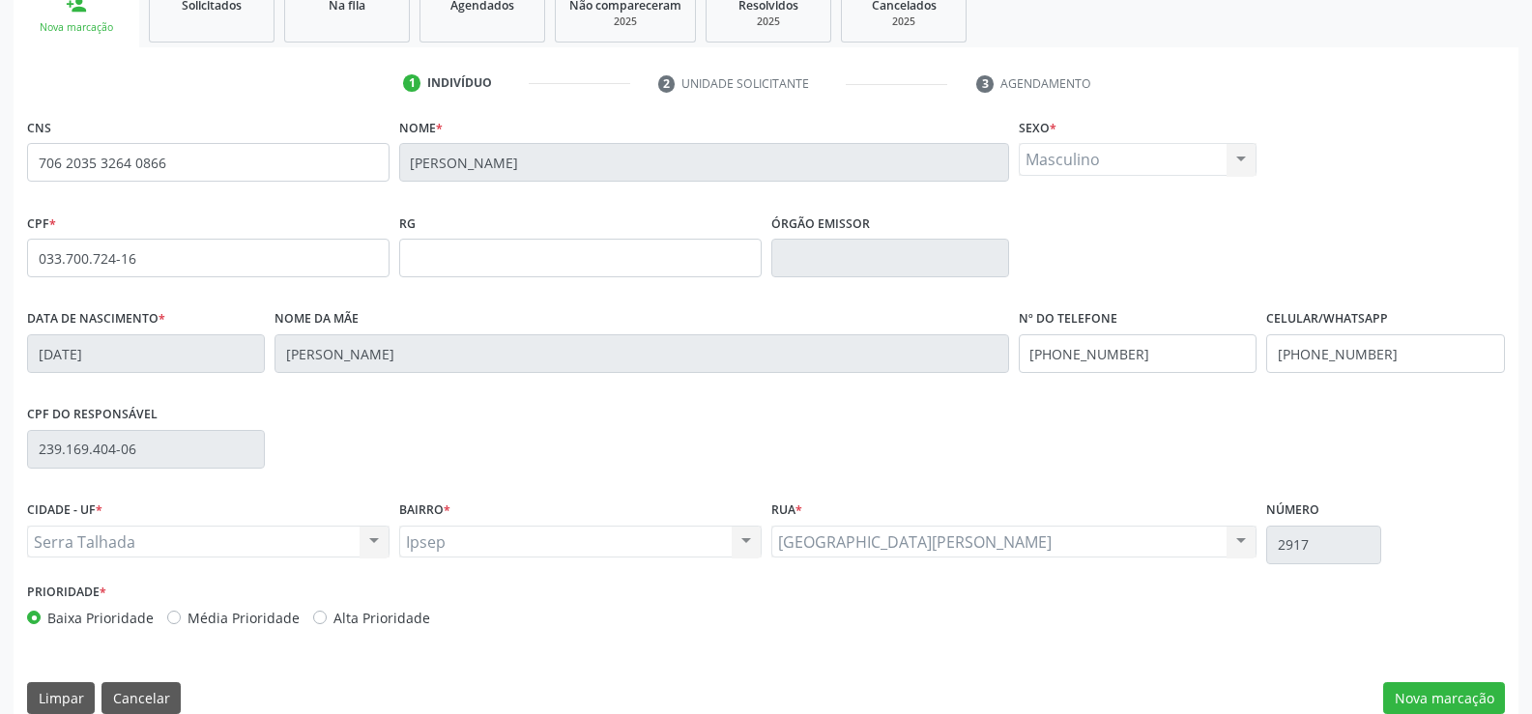
scroll to position [333, 0]
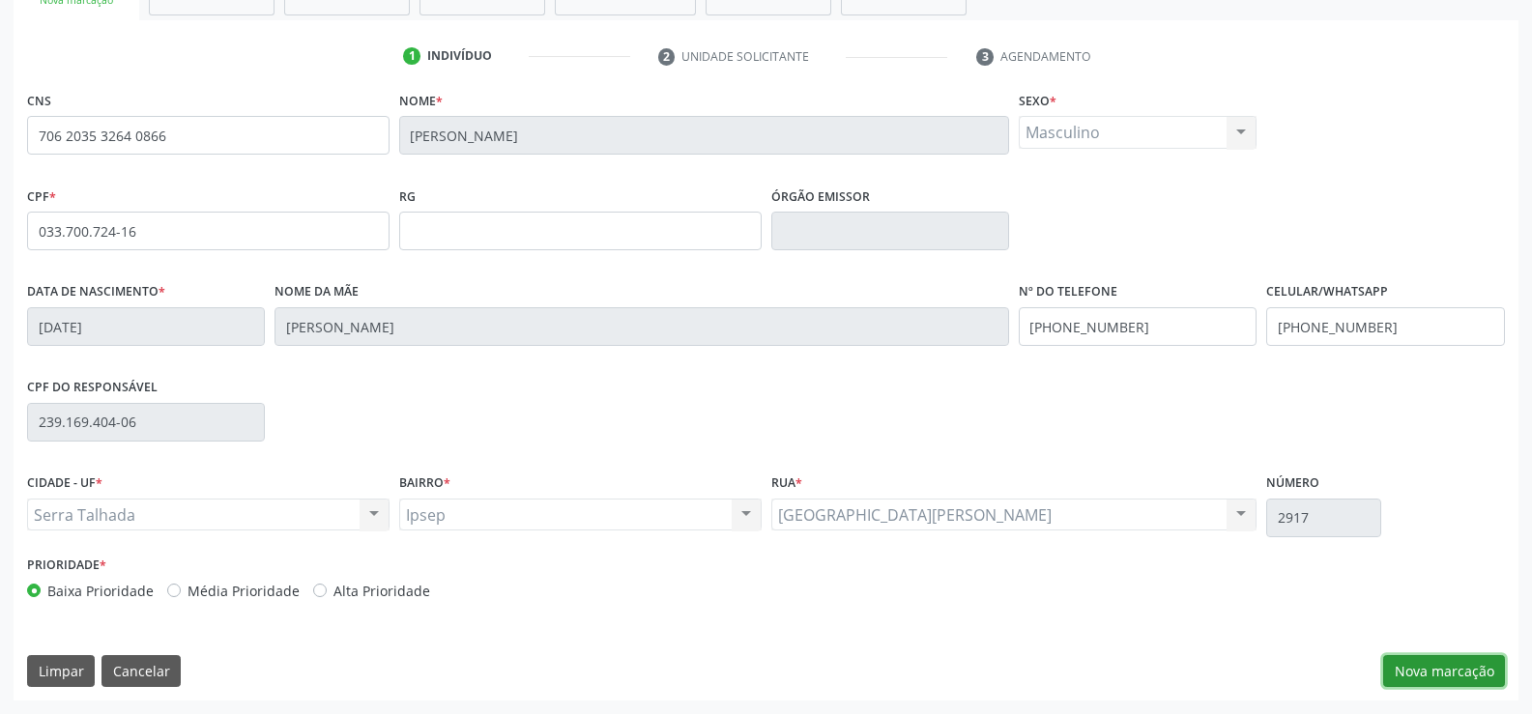
click at [1406, 681] on button "Nova marcação" at bounding box center [1444, 671] width 122 height 33
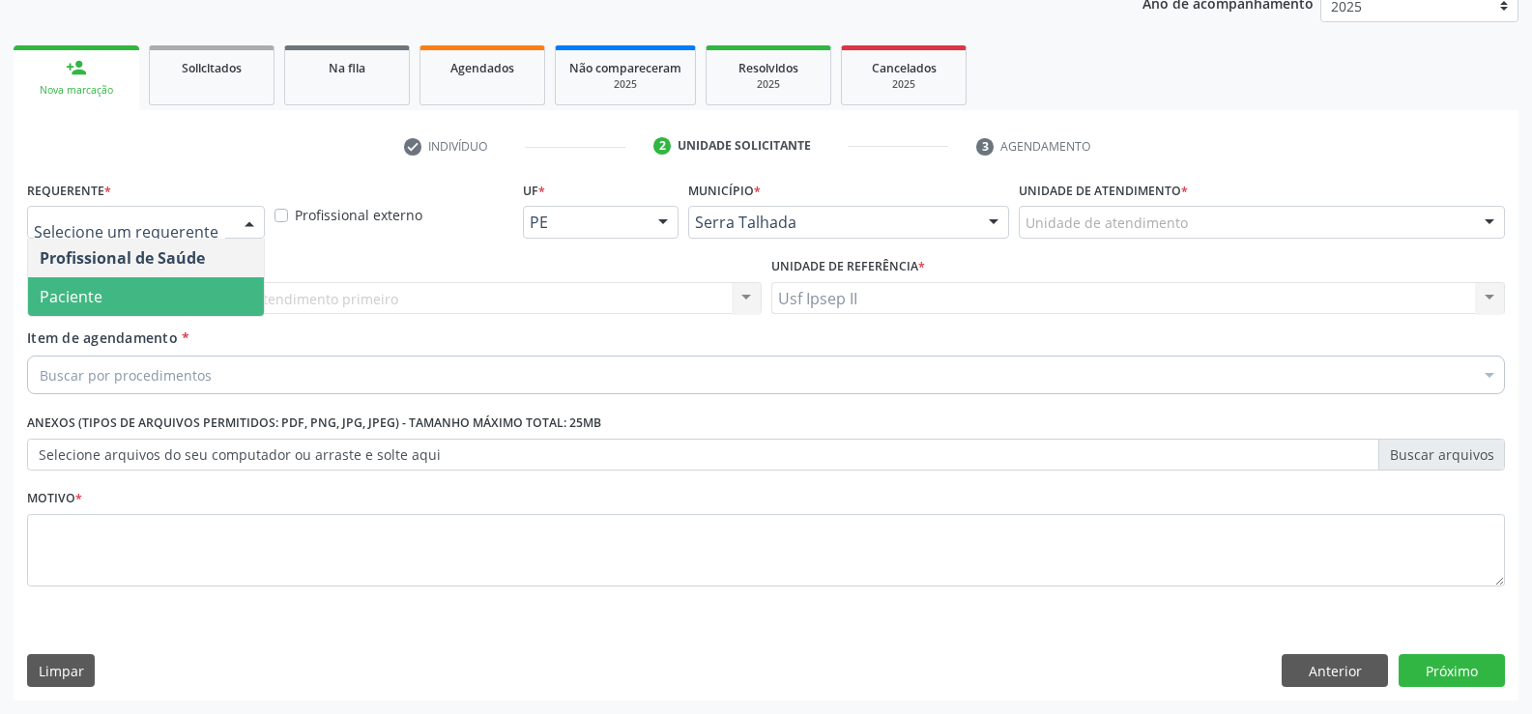
click at [117, 286] on span "Paciente" at bounding box center [146, 296] width 236 height 39
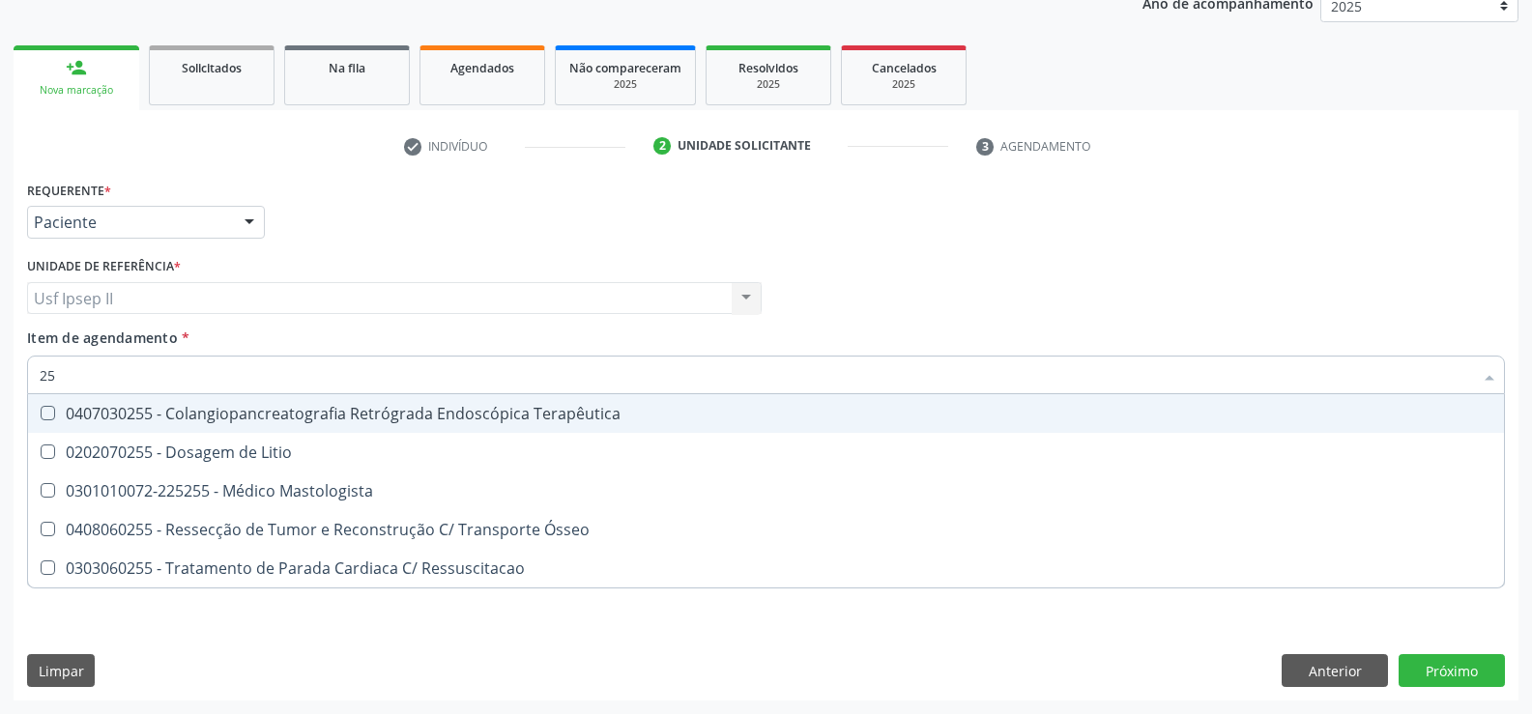
type input "2"
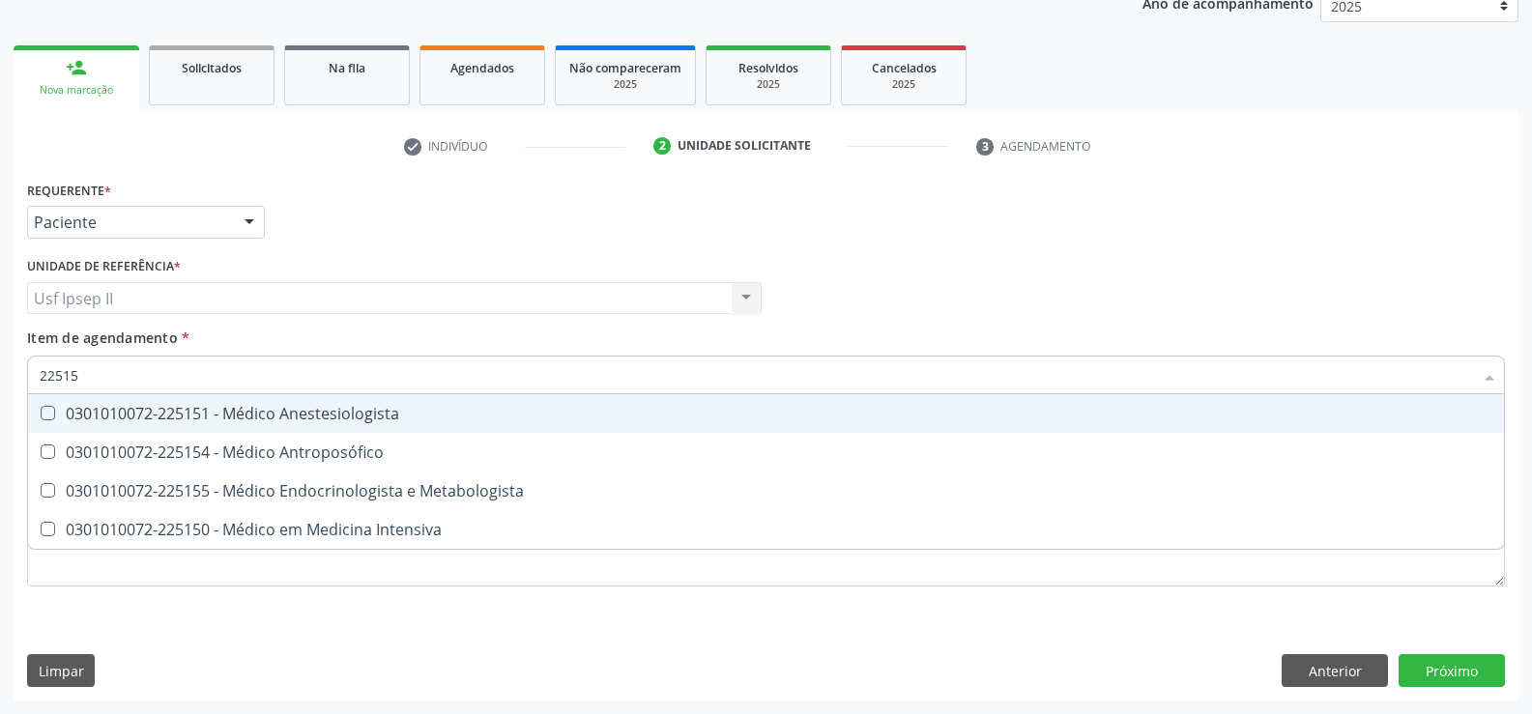
type input "225155"
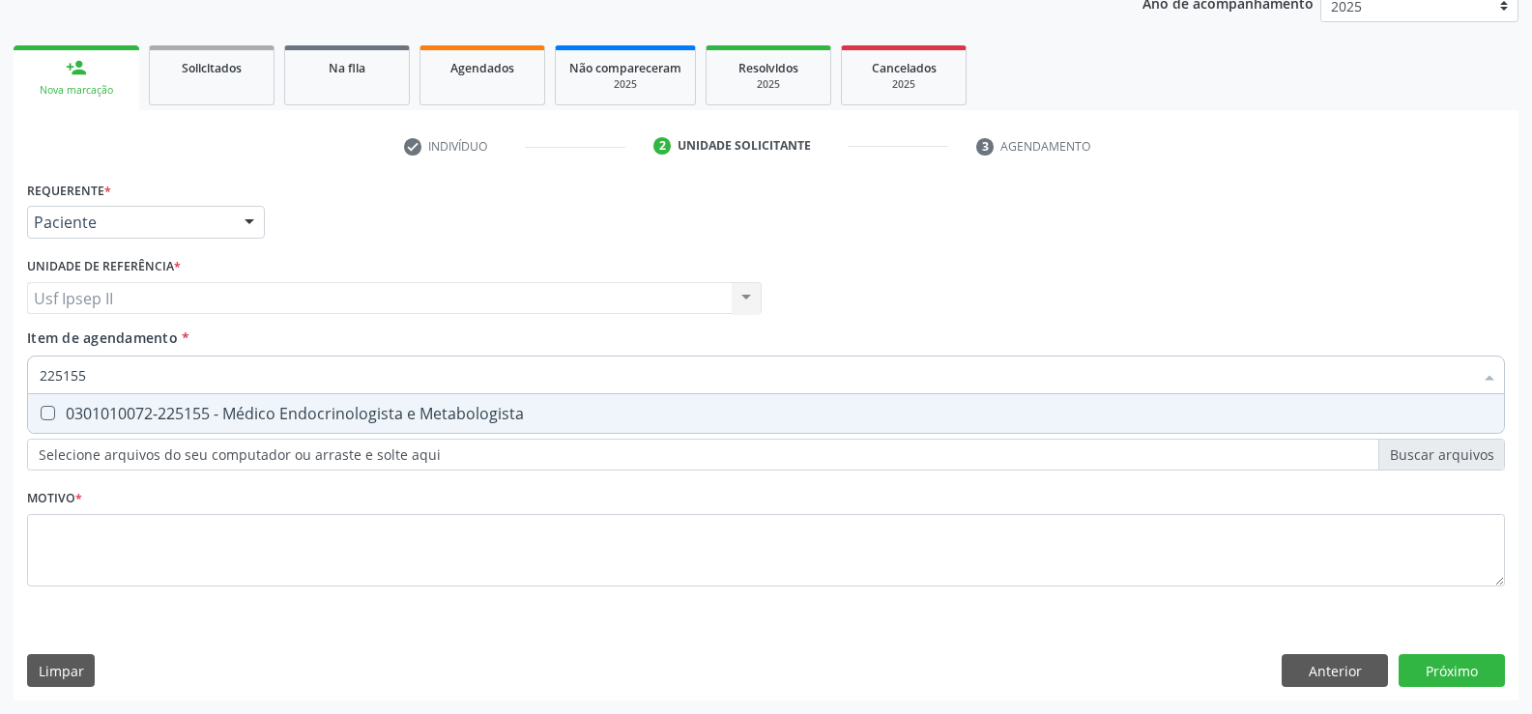
click at [228, 411] on div "0301010072-225155 - Médico Endocrinologista e Metabologista" at bounding box center [766, 413] width 1453 height 15
checkbox Metabologista "true"
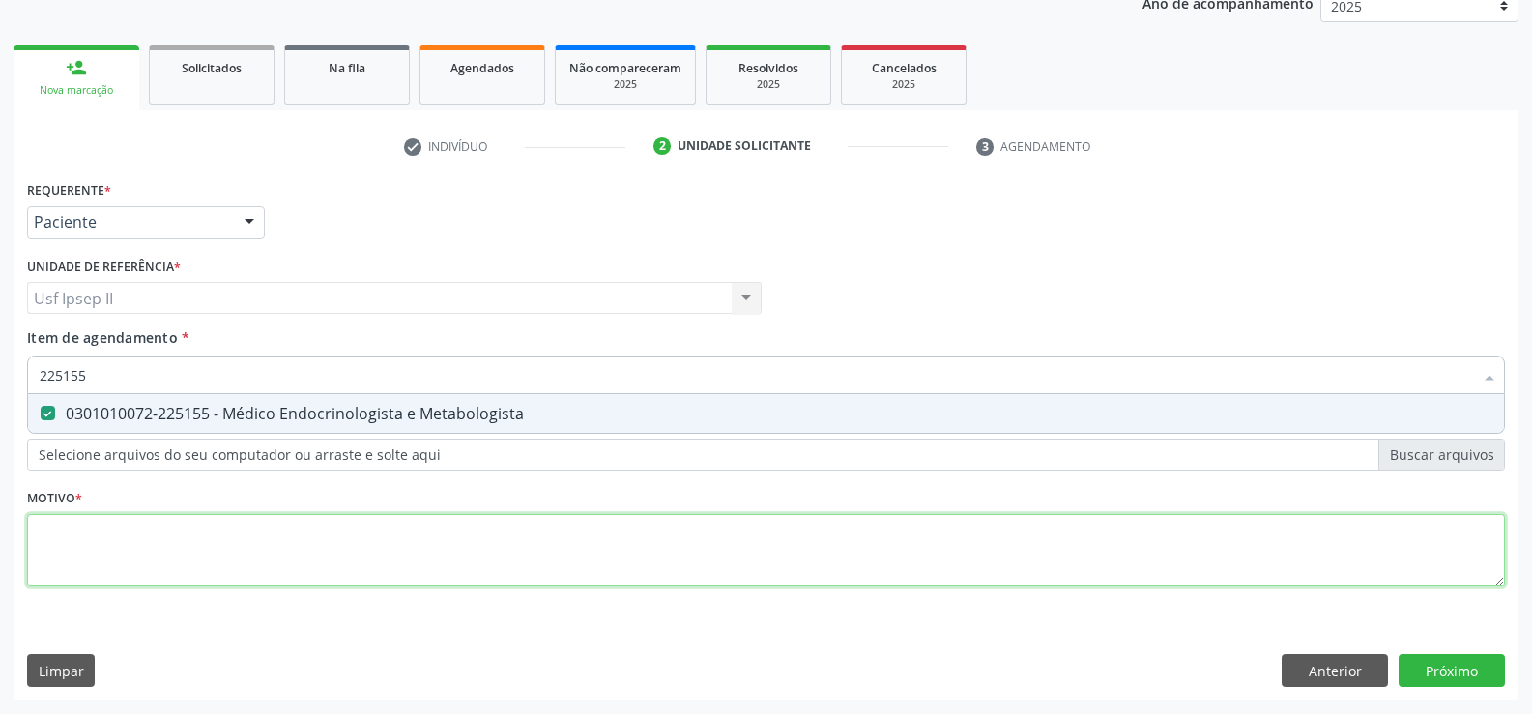
click at [143, 547] on div "Requerente * Paciente Profissional de Saúde Paciente Nenhum resultado encontrad…" at bounding box center [766, 395] width 1478 height 438
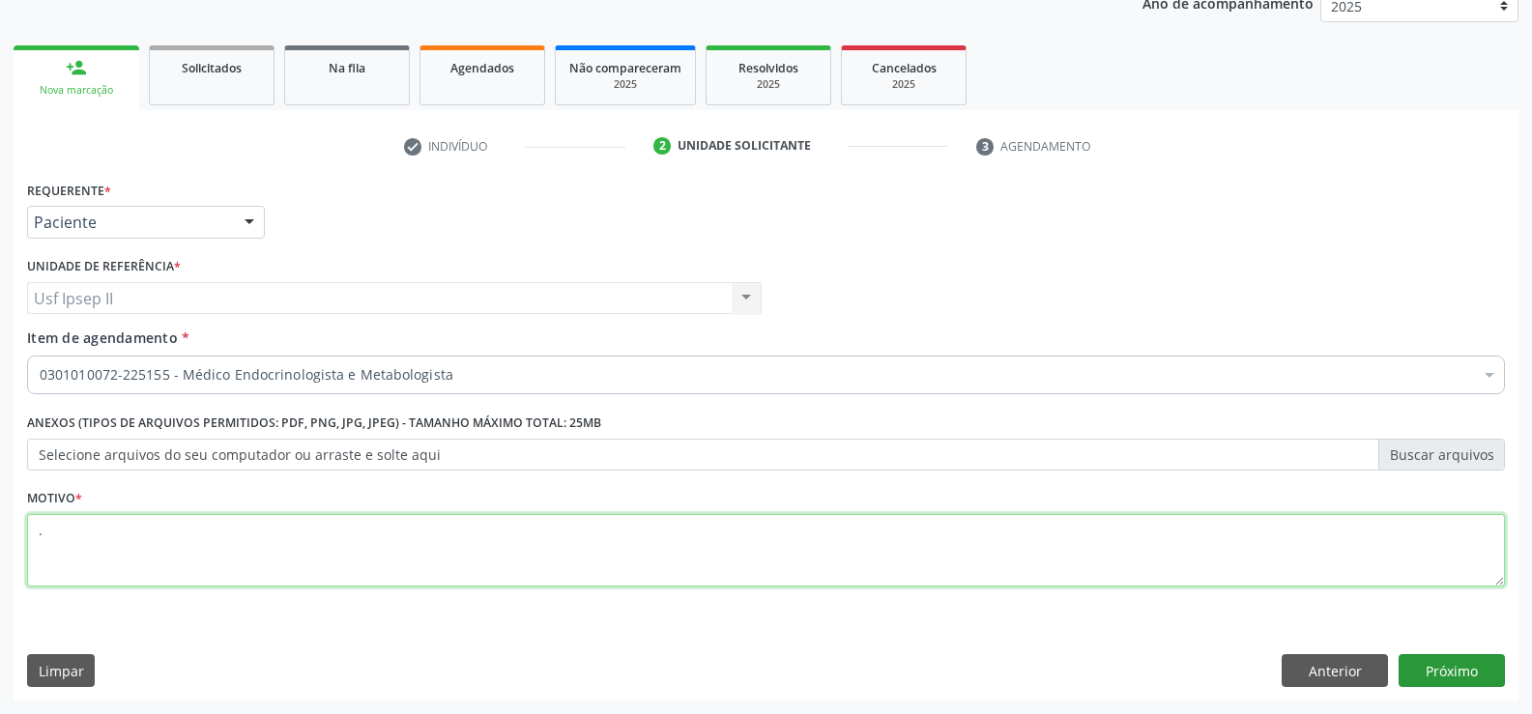
type textarea "."
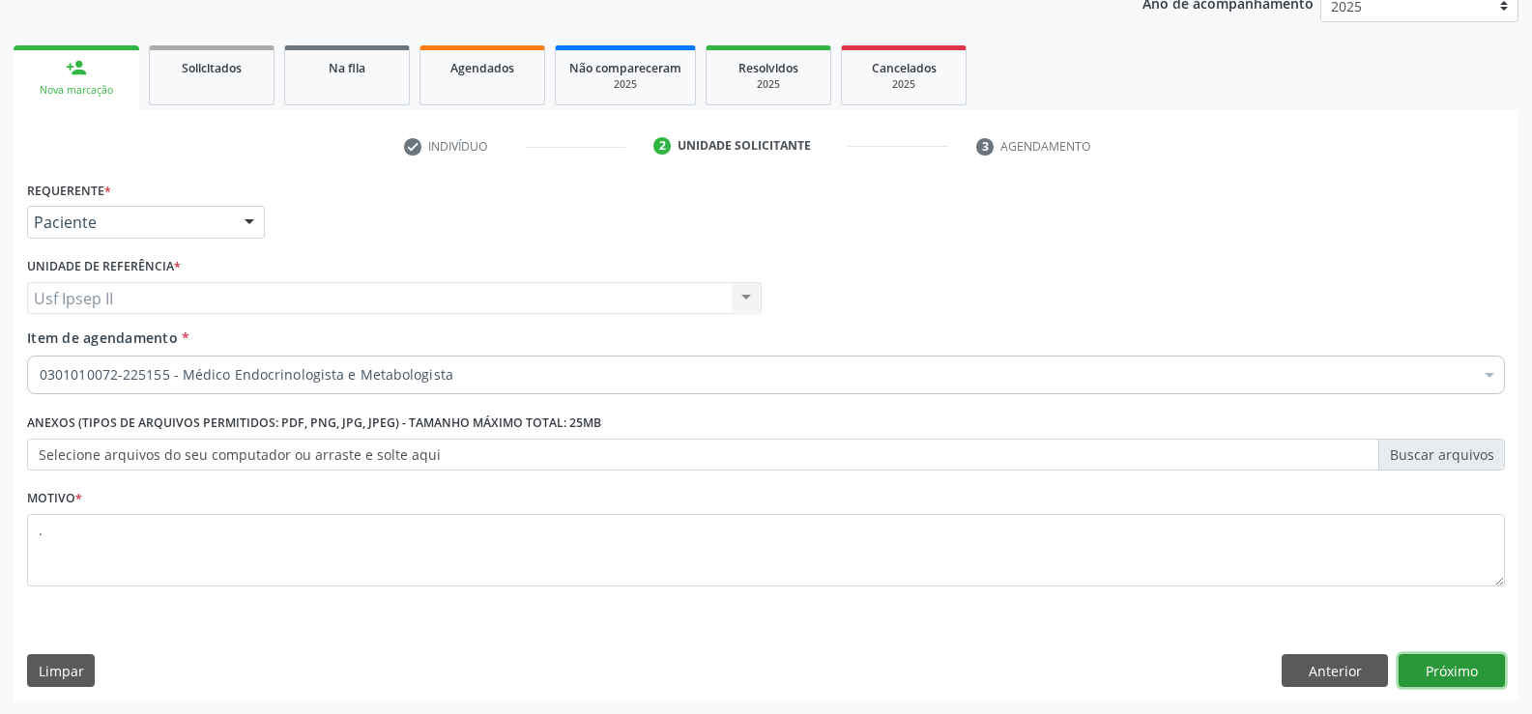
click at [1420, 686] on button "Próximo" at bounding box center [1451, 670] width 106 height 33
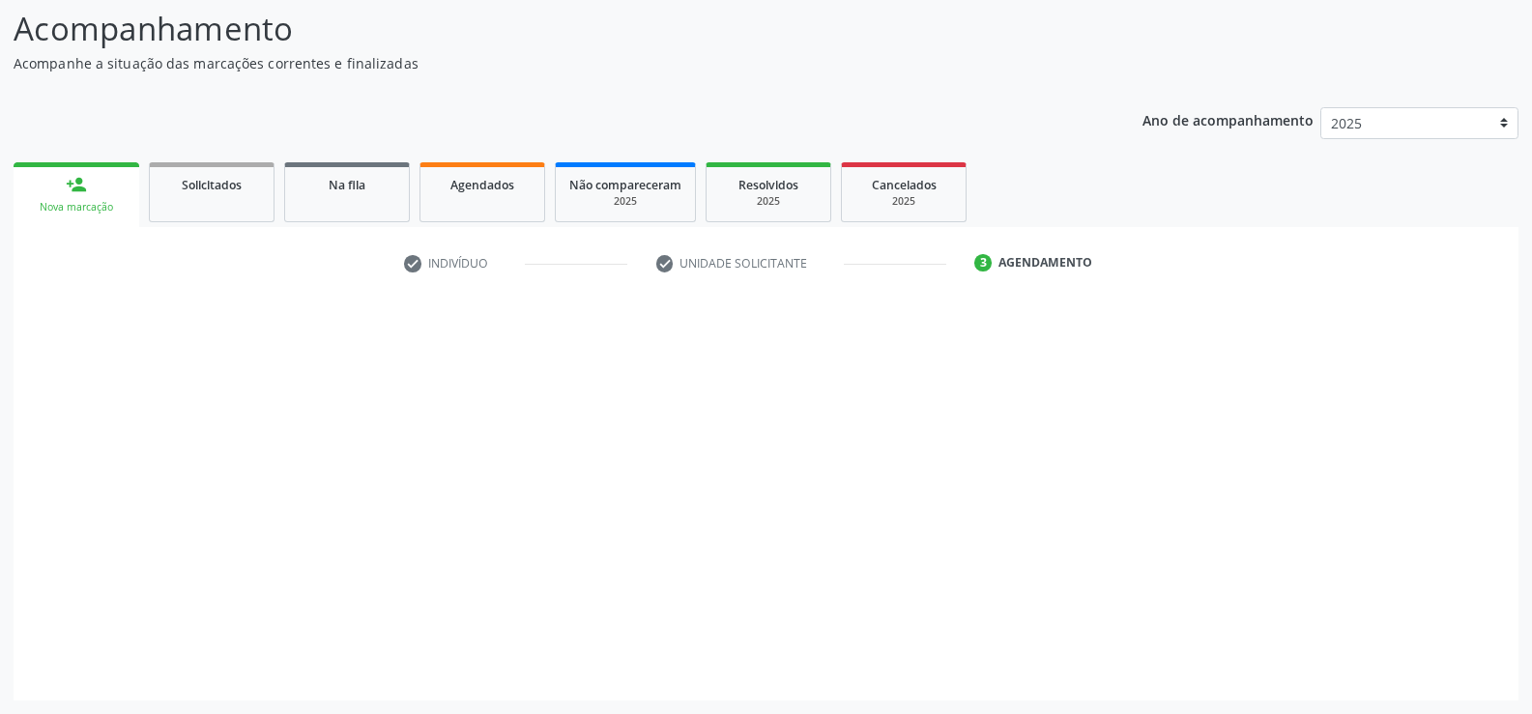
scroll to position [127, 0]
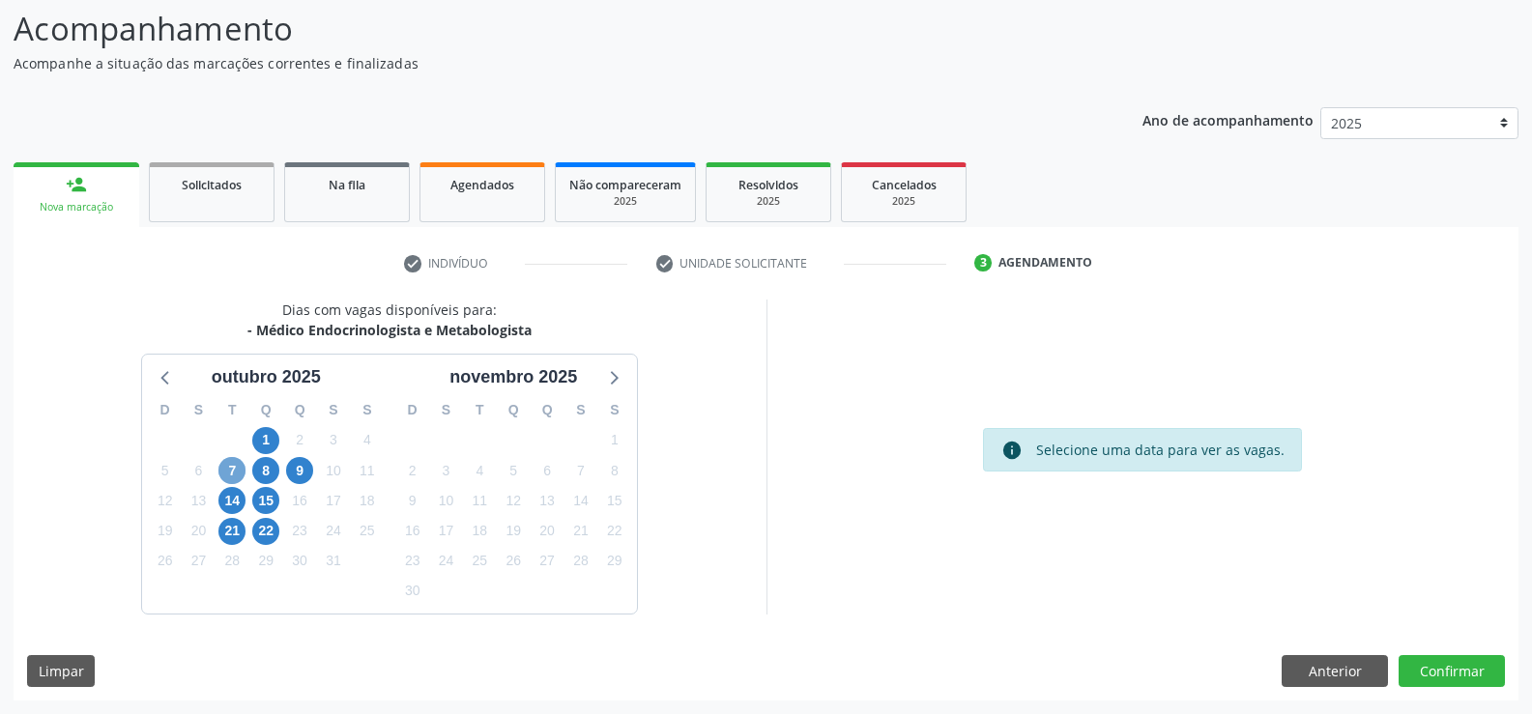
click at [230, 477] on span "7" at bounding box center [231, 470] width 27 height 27
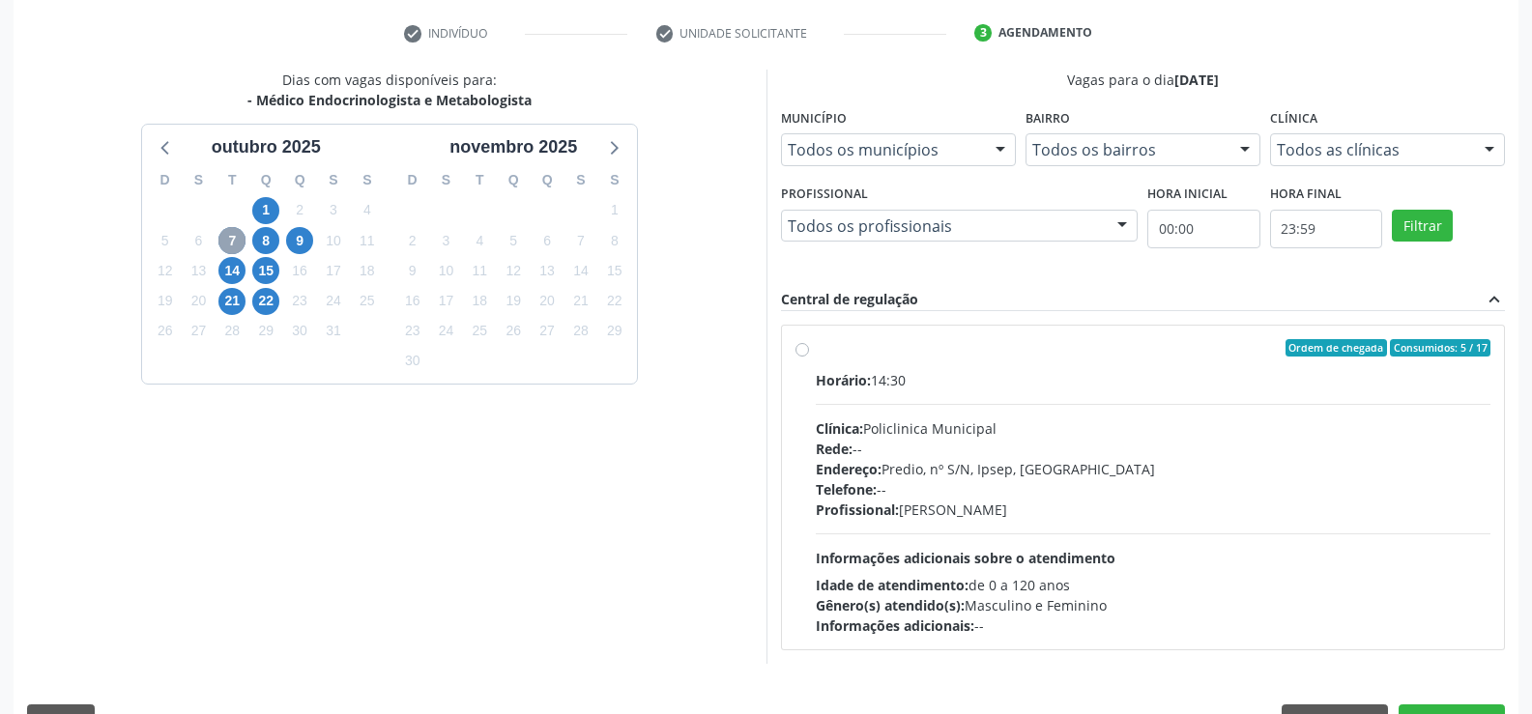
scroll to position [406, 0]
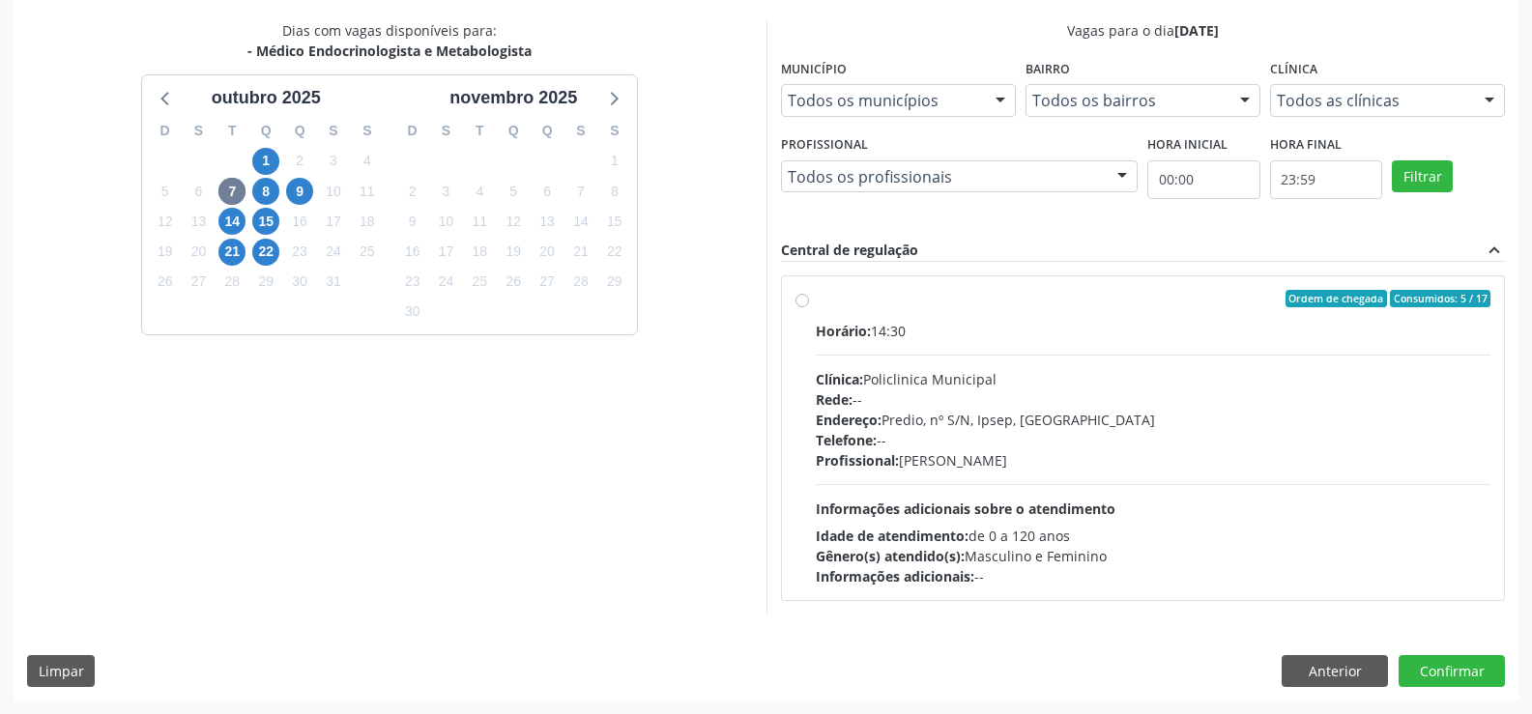
click at [816, 295] on label "Ordem de chegada Consumidos: 5 / 17 Horário: 14:30 Clínica: Policlinica Municip…" at bounding box center [1154, 438] width 676 height 297
click at [795, 295] on input "Ordem de chegada Consumidos: 5 / 17 Horário: 14:30 Clínica: Policlinica Municip…" at bounding box center [802, 298] width 14 height 17
radio input "true"
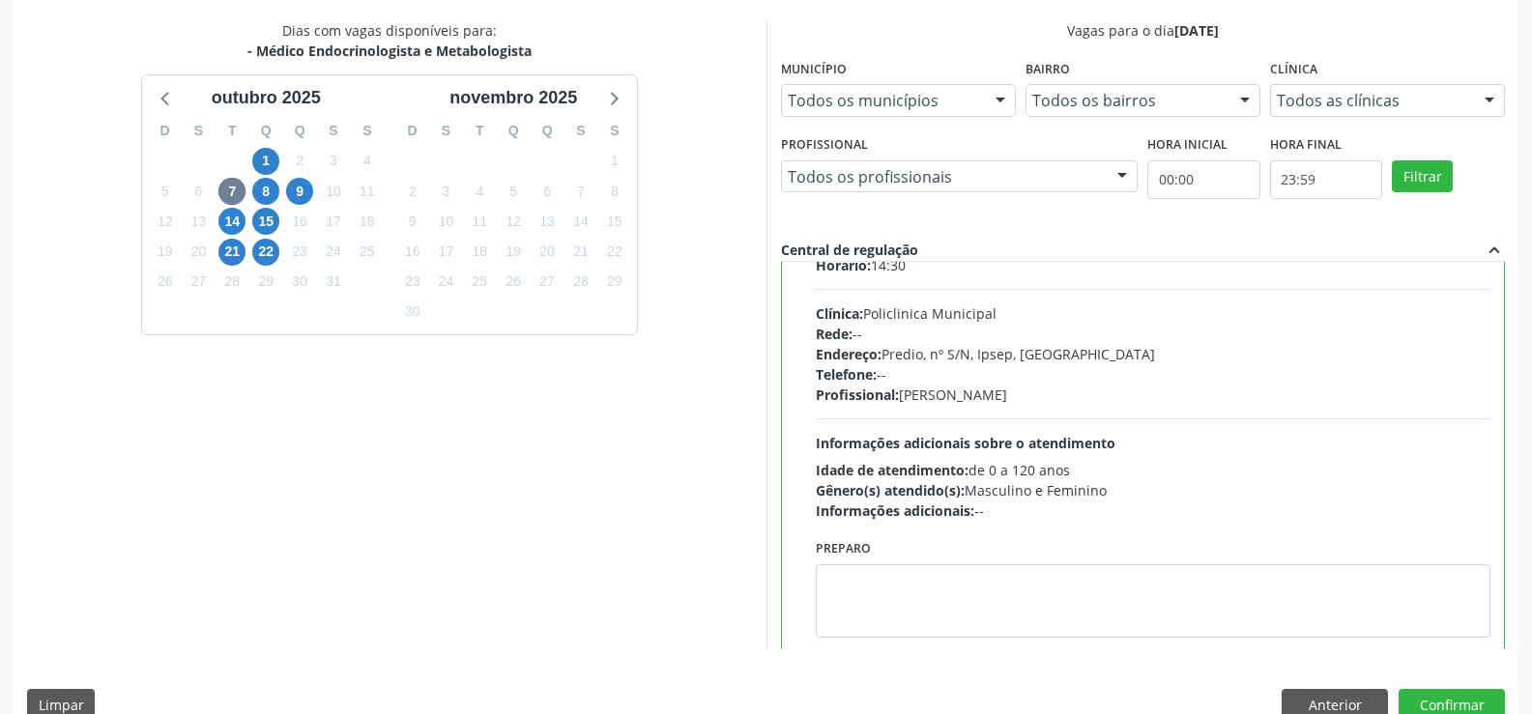
scroll to position [96, 0]
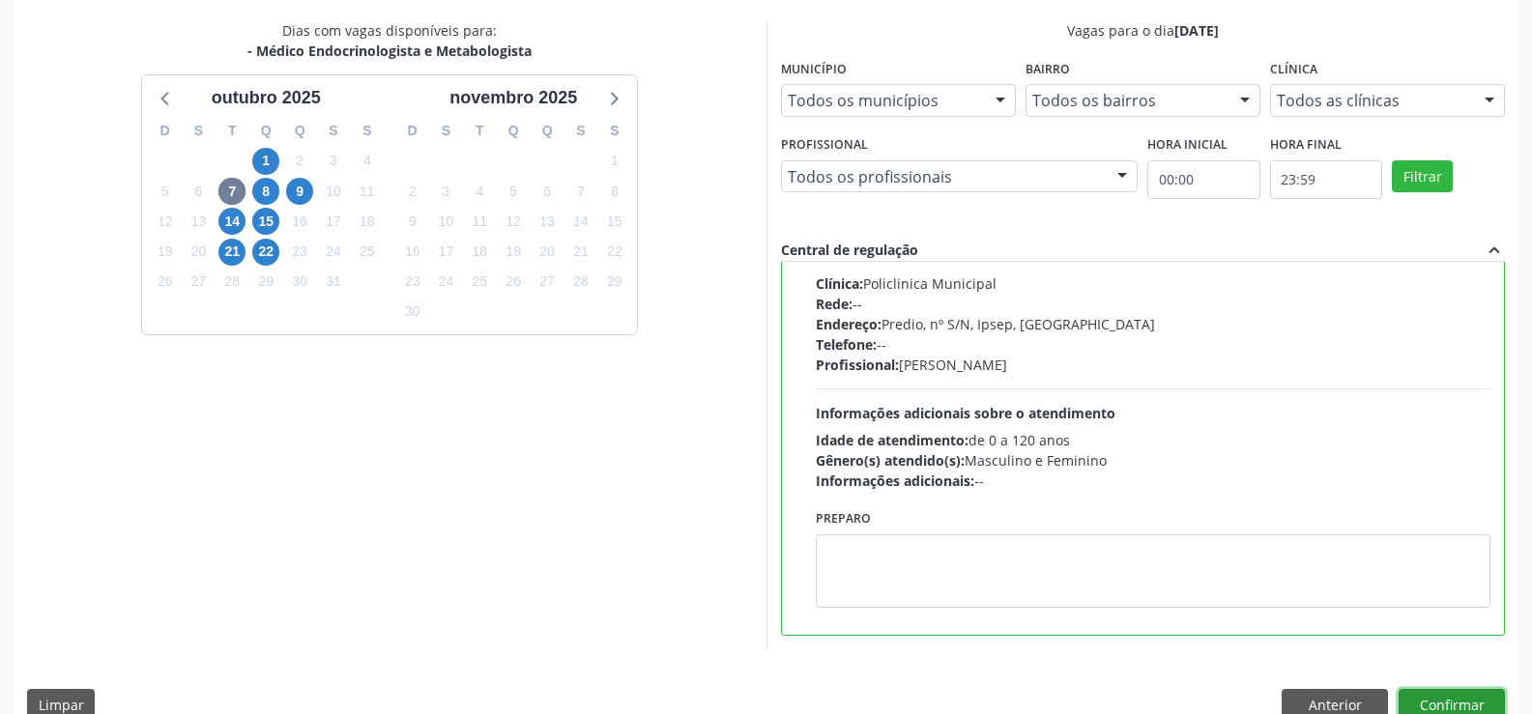
click at [1453, 697] on button "Confirmar" at bounding box center [1451, 705] width 106 height 33
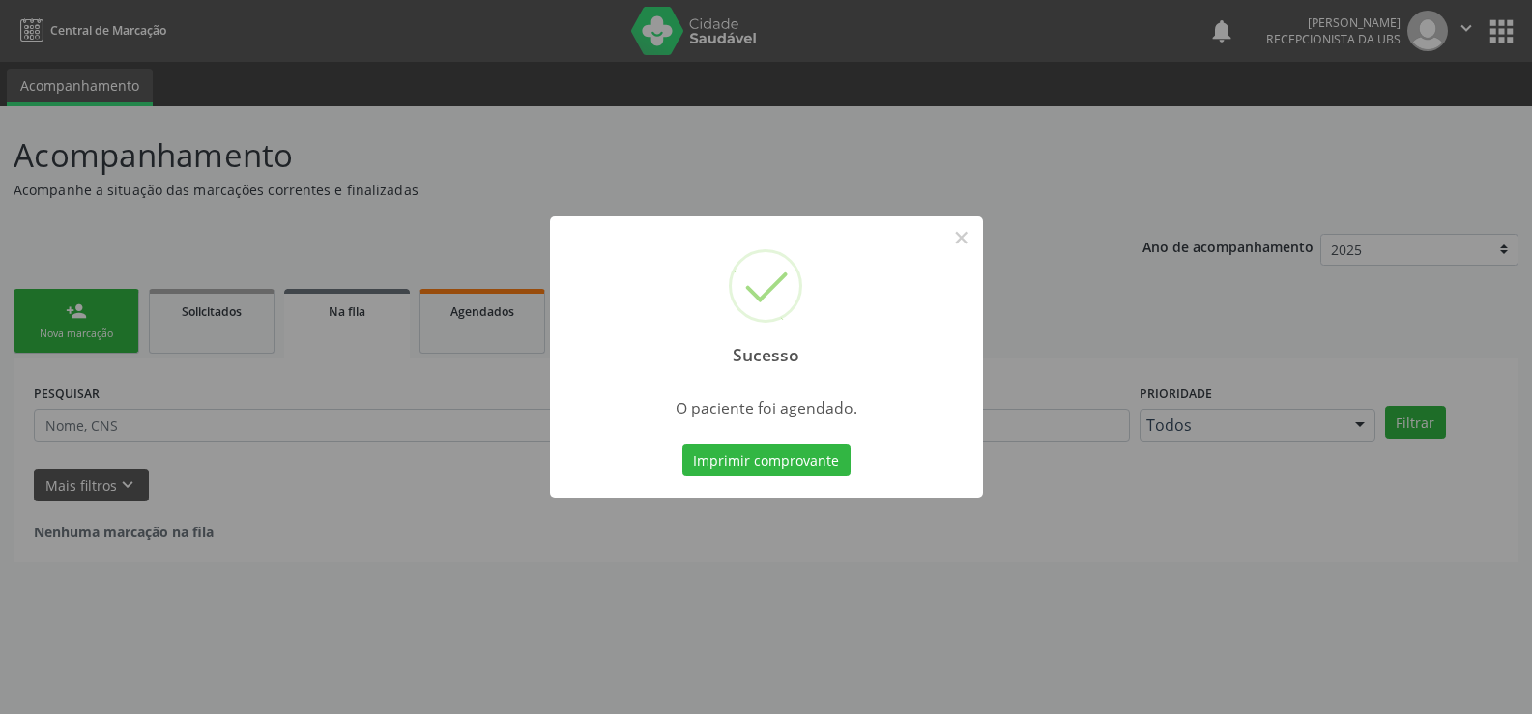
scroll to position [0, 0]
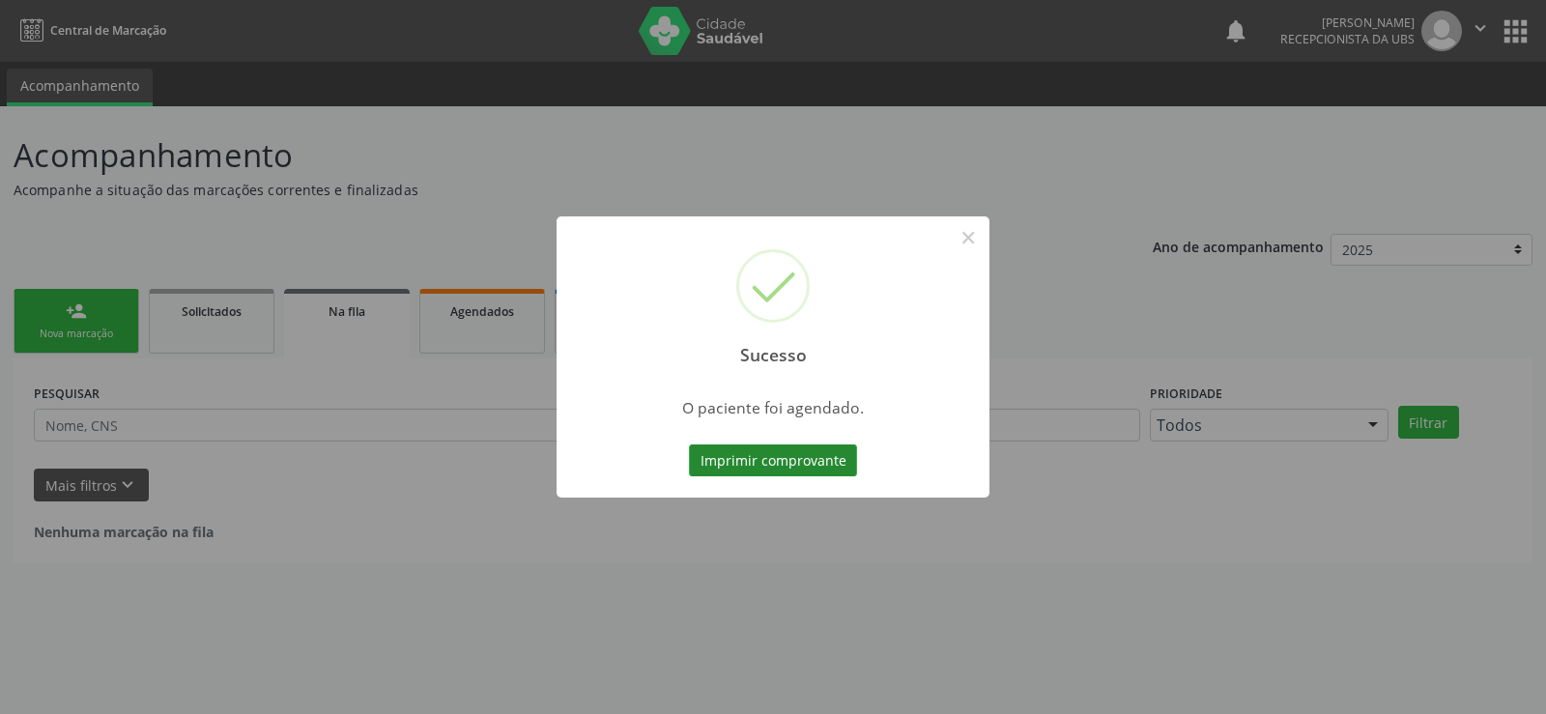
click at [795, 466] on button "Imprimir comprovante" at bounding box center [773, 461] width 168 height 33
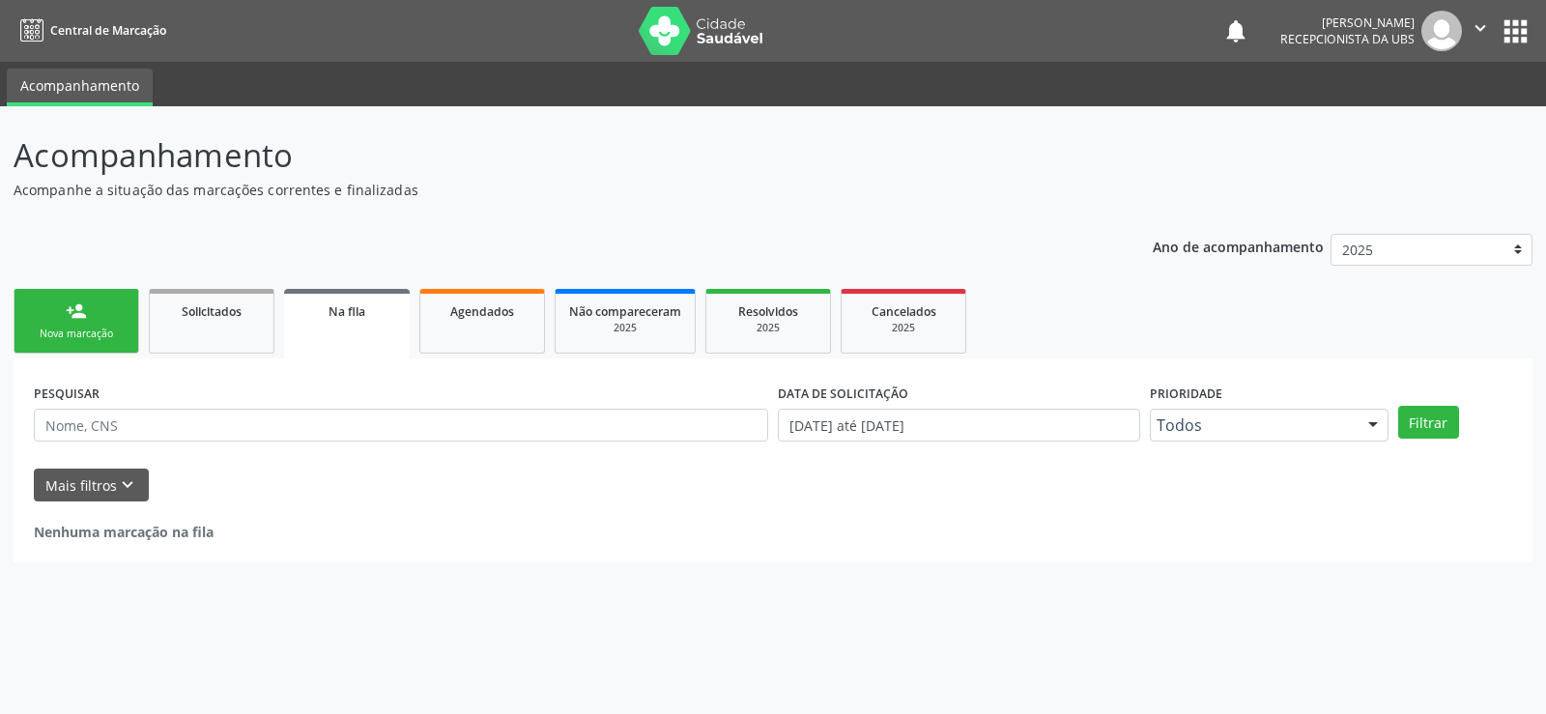
click at [121, 319] on link "person_add Nova marcação" at bounding box center [77, 321] width 126 height 65
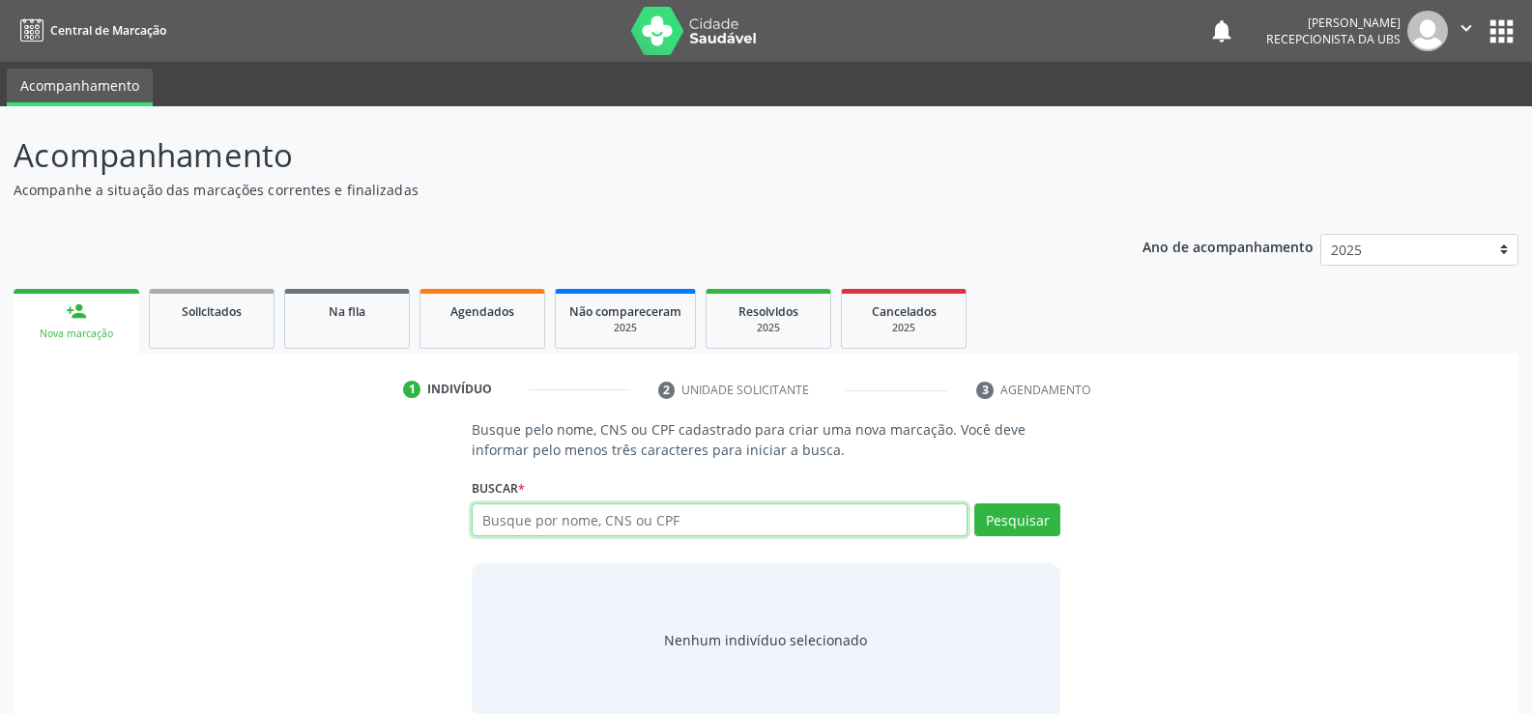
click at [677, 532] on input "text" at bounding box center [720, 520] width 496 height 33
type input "76599345468"
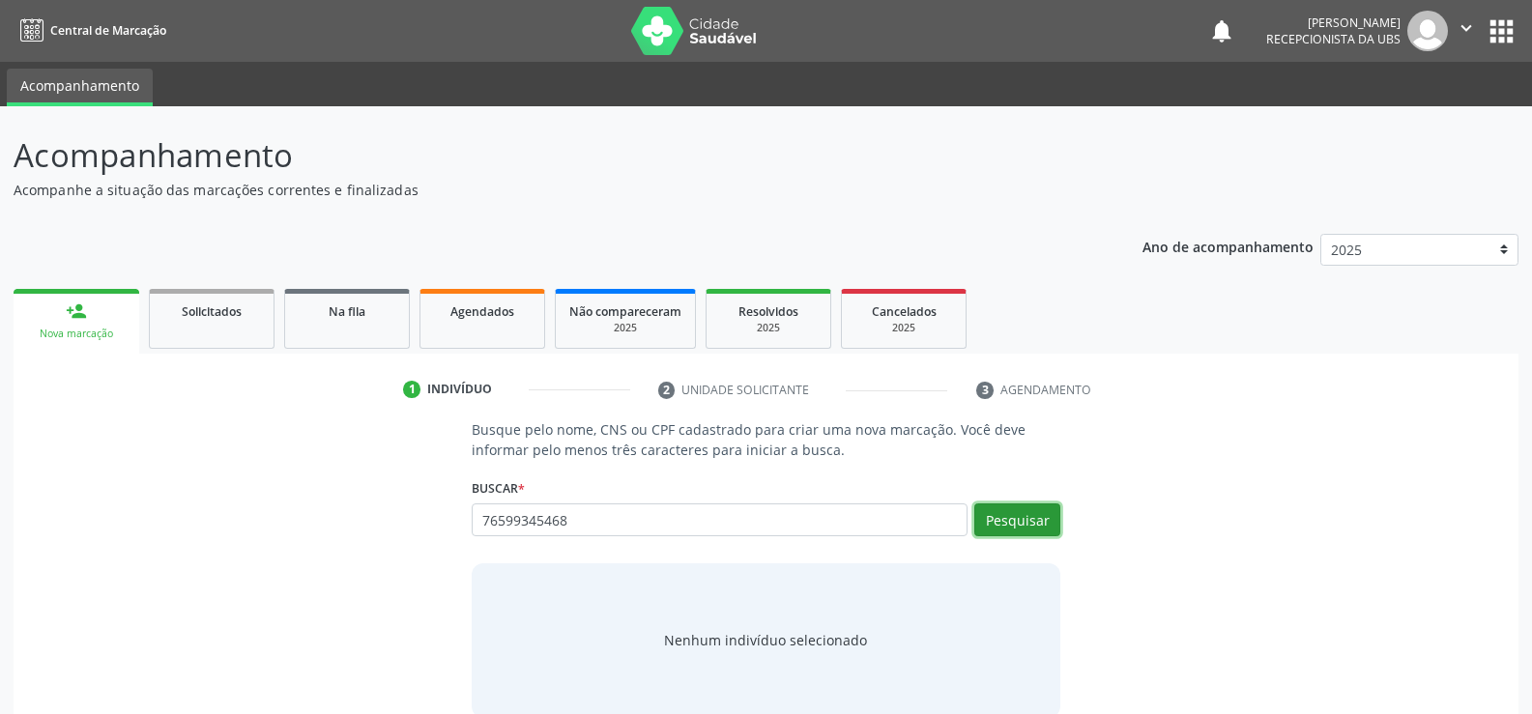
click at [1052, 531] on button "Pesquisar" at bounding box center [1017, 520] width 86 height 33
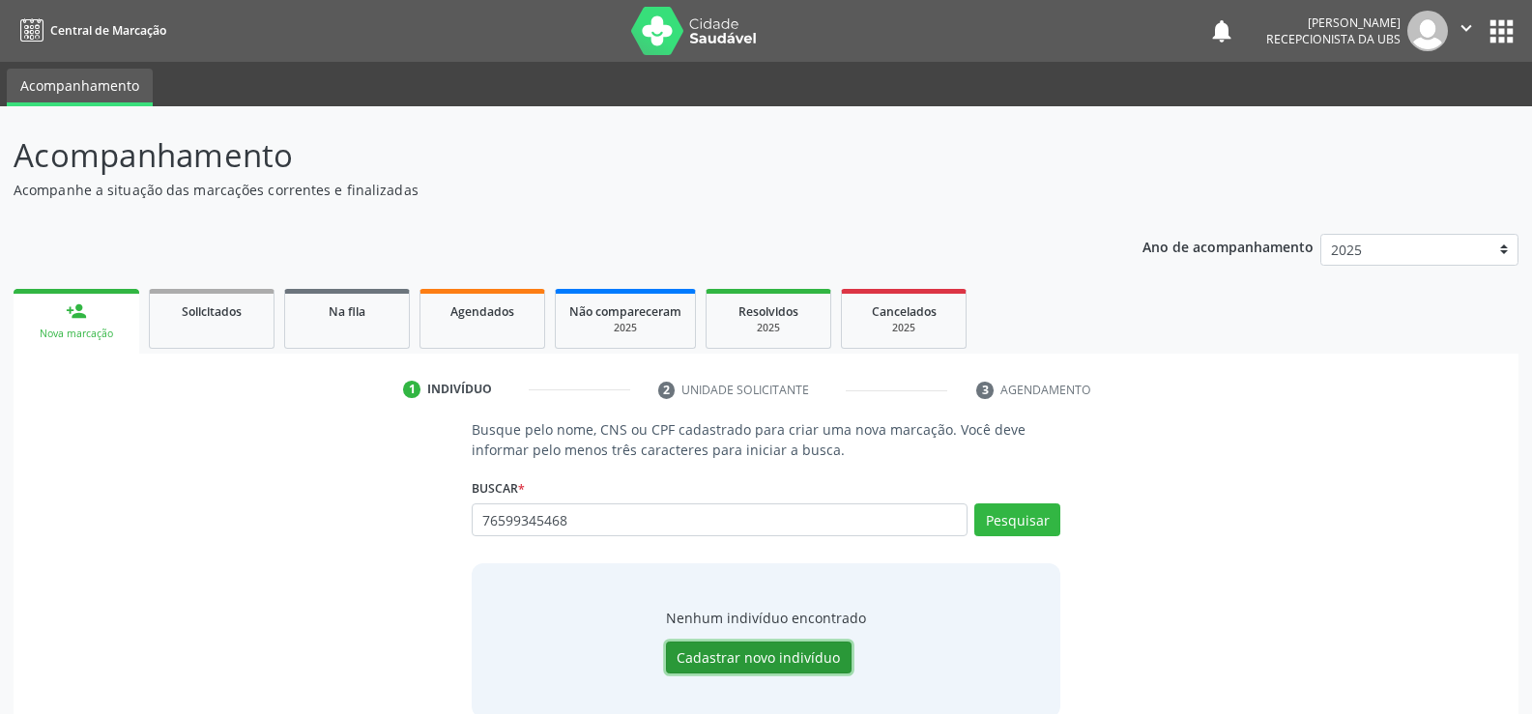
click at [752, 657] on button "Cadastrar novo indivíduo" at bounding box center [759, 658] width 186 height 33
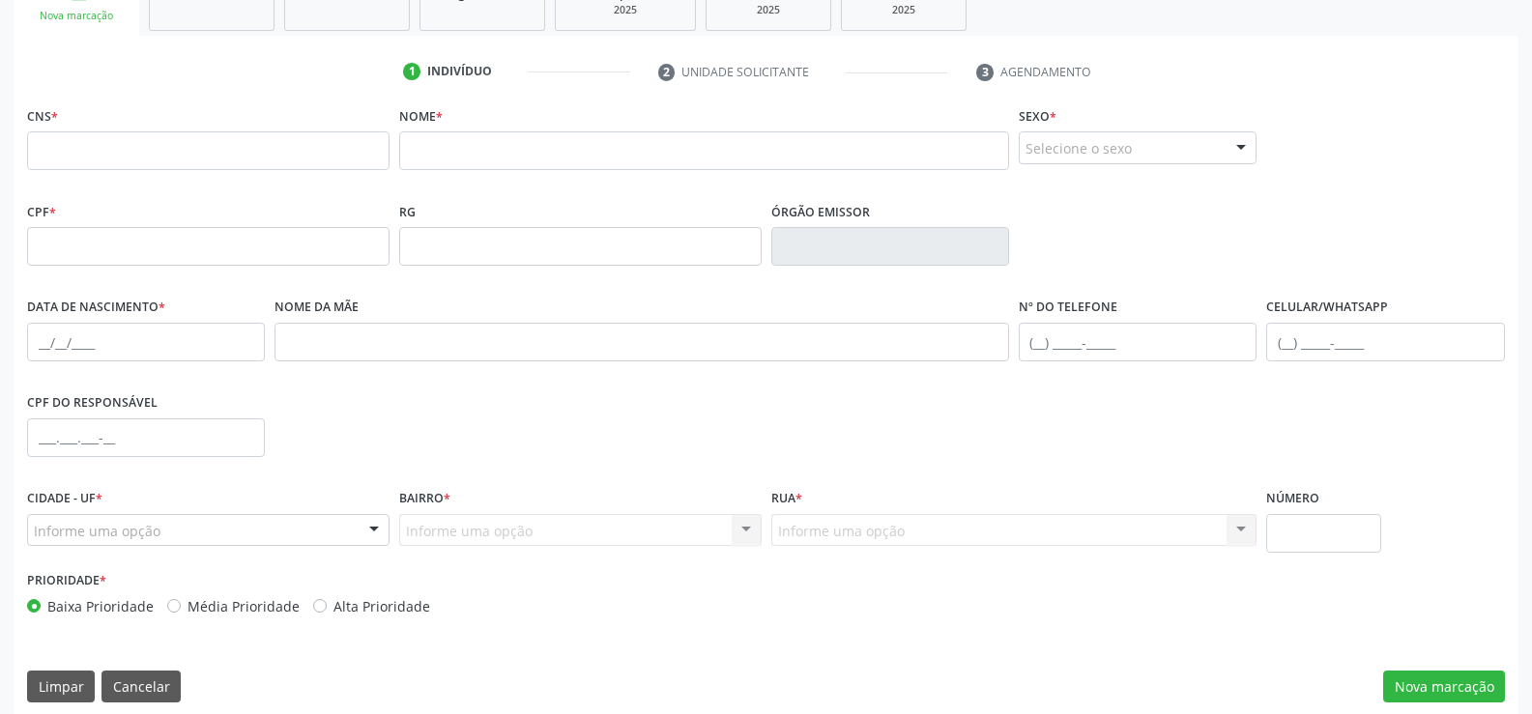
scroll to position [333, 0]
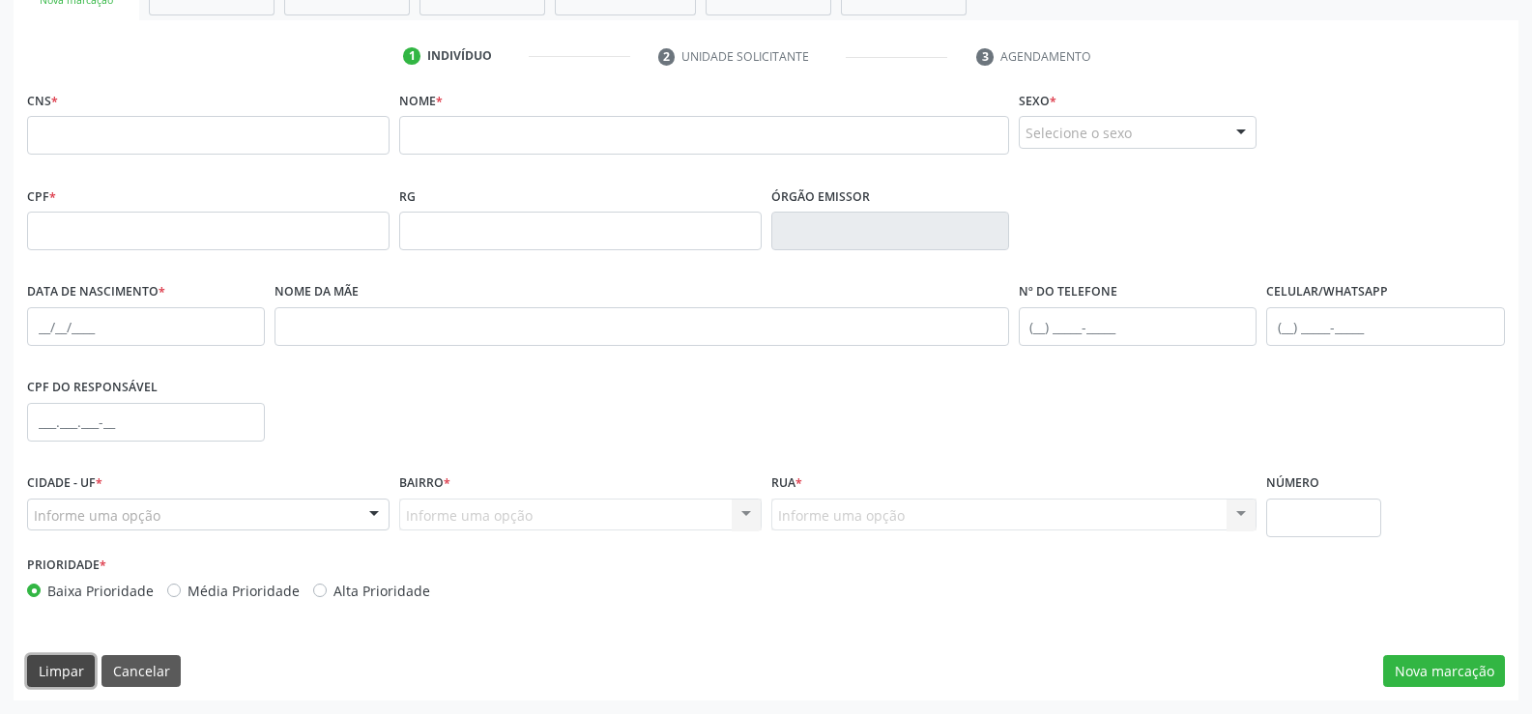
click at [65, 663] on button "Limpar" at bounding box center [61, 671] width 68 height 33
click at [123, 682] on button "Cancelar" at bounding box center [140, 671] width 79 height 33
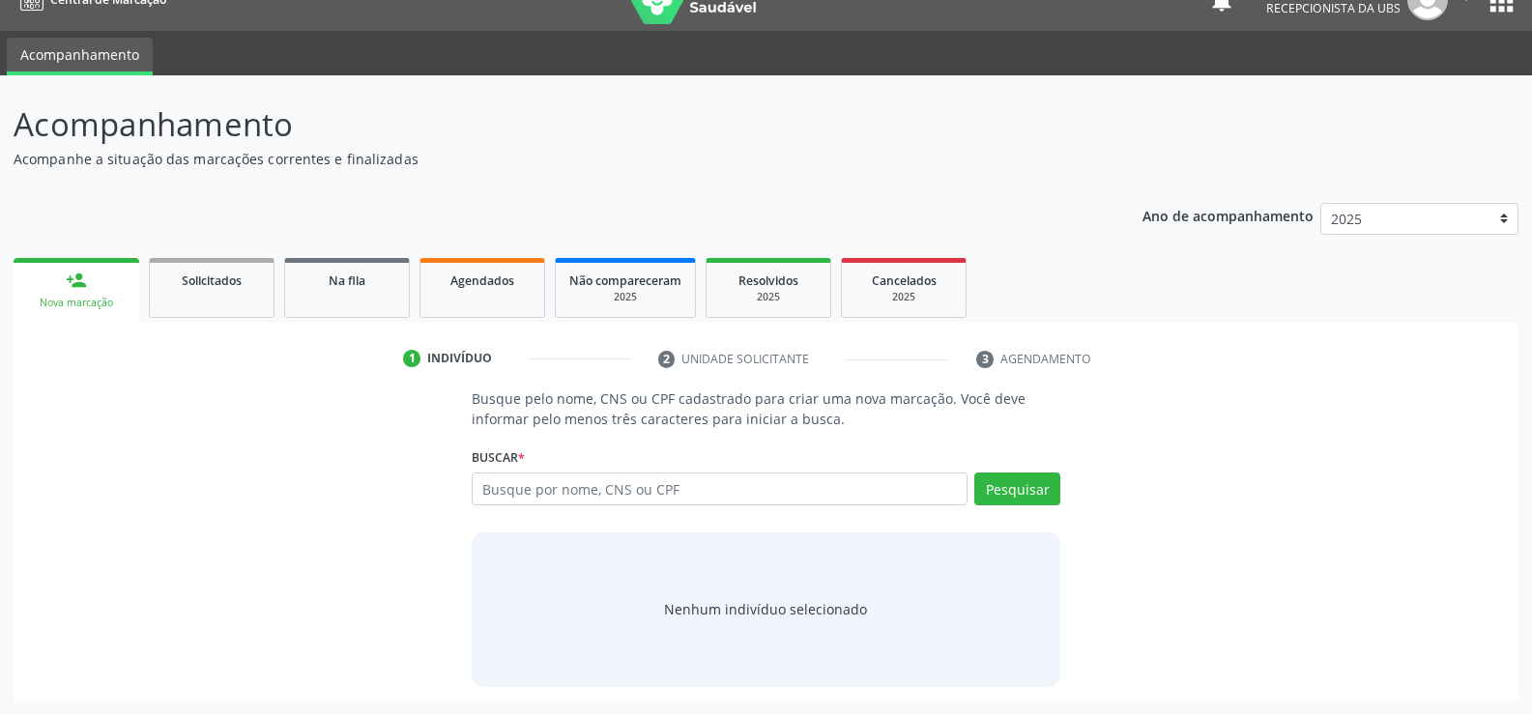
scroll to position [31, 0]
click at [549, 502] on input "text" at bounding box center [720, 489] width 496 height 33
type input "706403179116684"
click at [1026, 481] on button "Pesquisar" at bounding box center [1017, 489] width 86 height 33
type input "706403179116684"
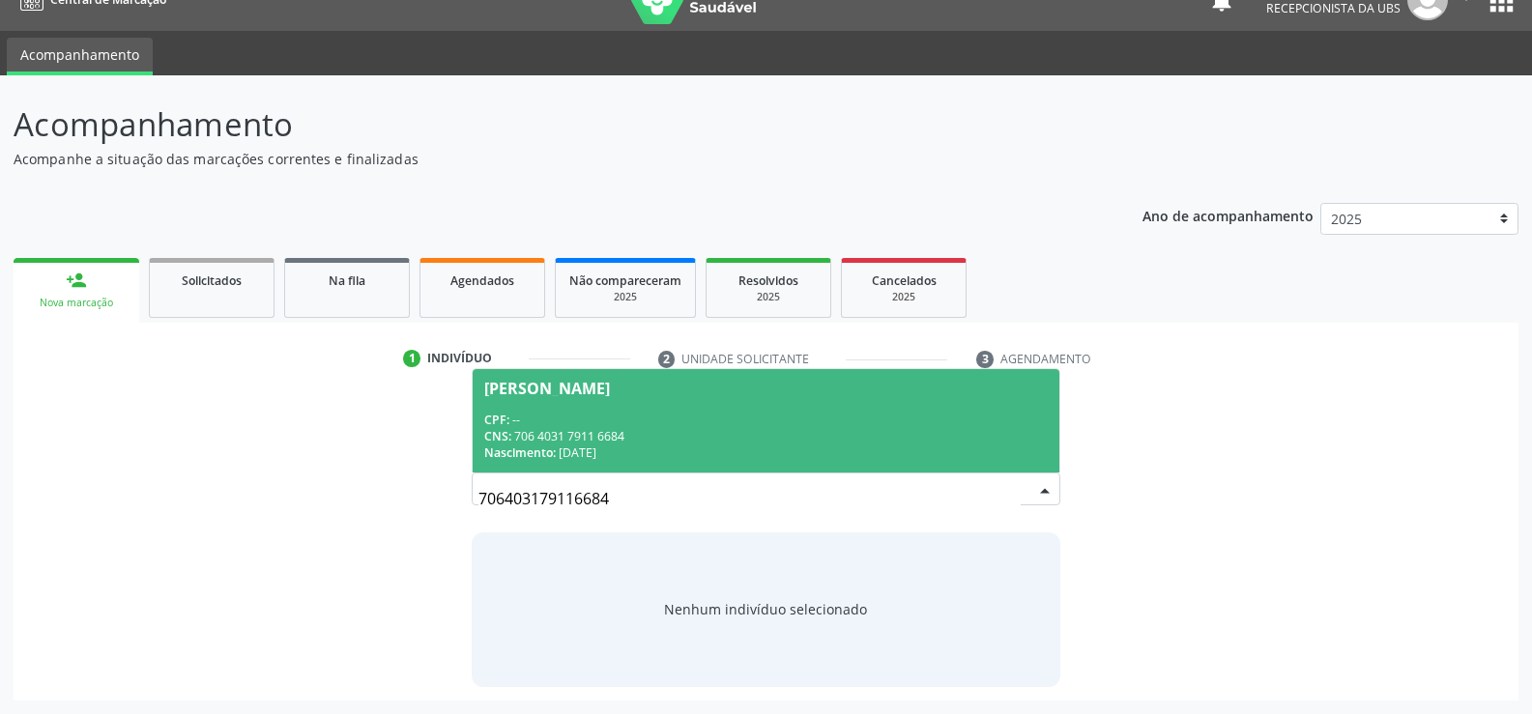
click at [564, 458] on div "Nascimento: [DATE]" at bounding box center [765, 453] width 563 height 16
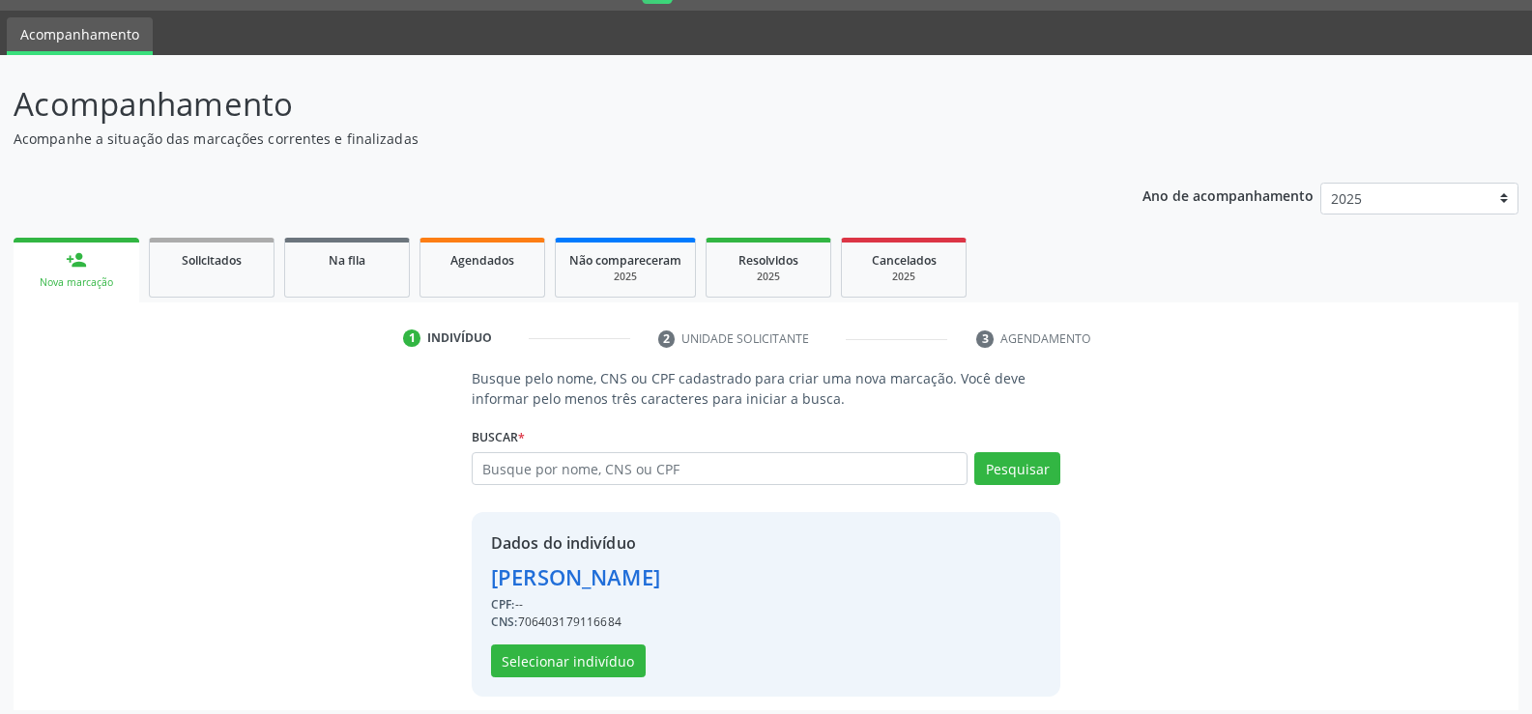
scroll to position [61, 0]
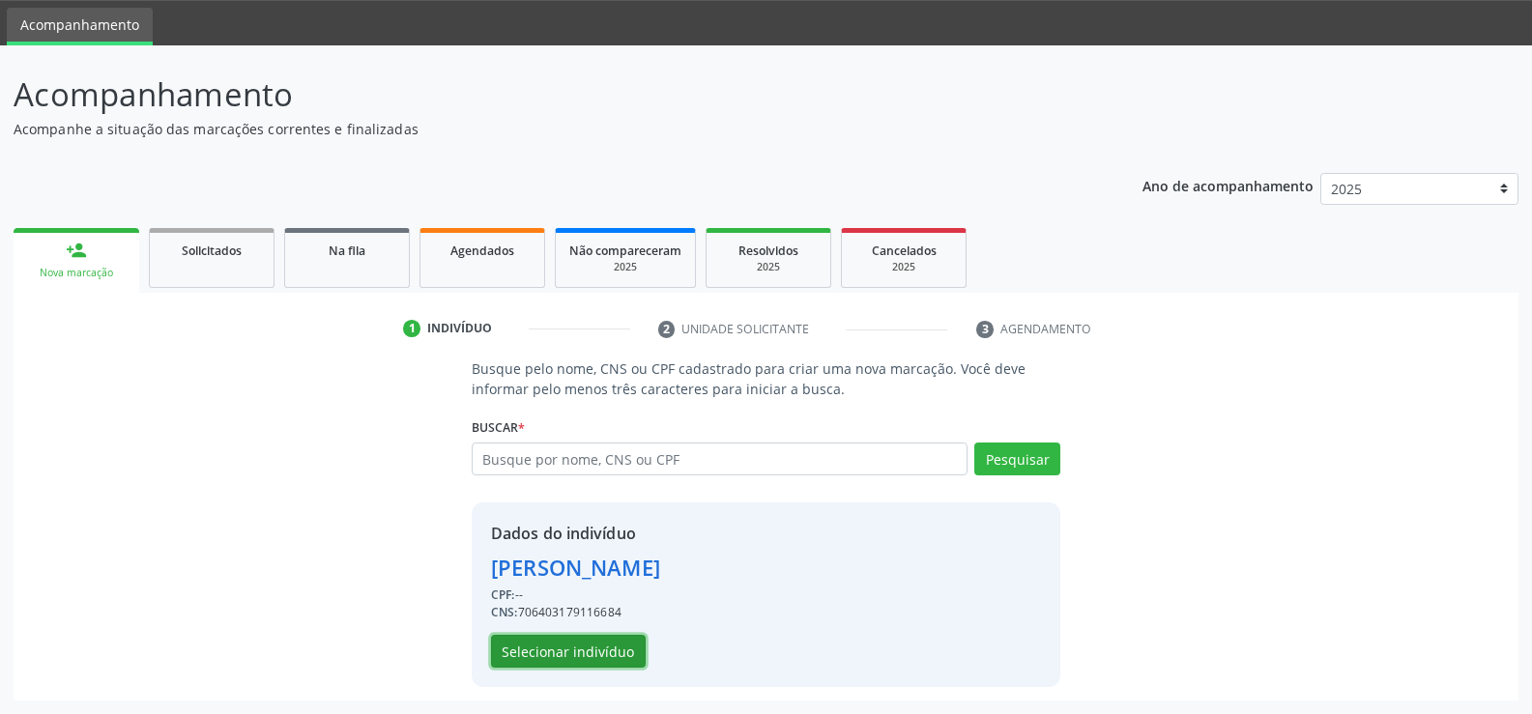
click at [520, 648] on button "Selecionar indivíduo" at bounding box center [568, 651] width 155 height 33
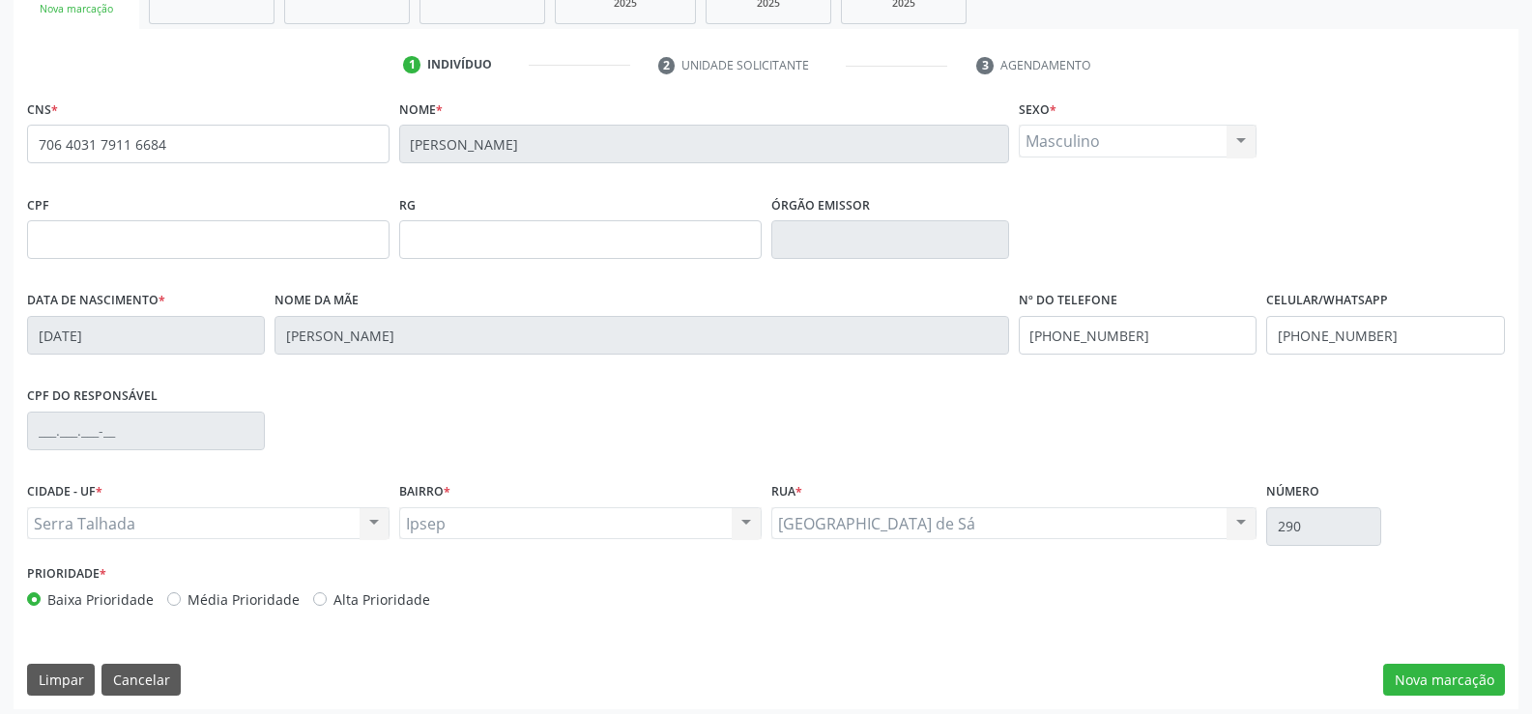
scroll to position [333, 0]
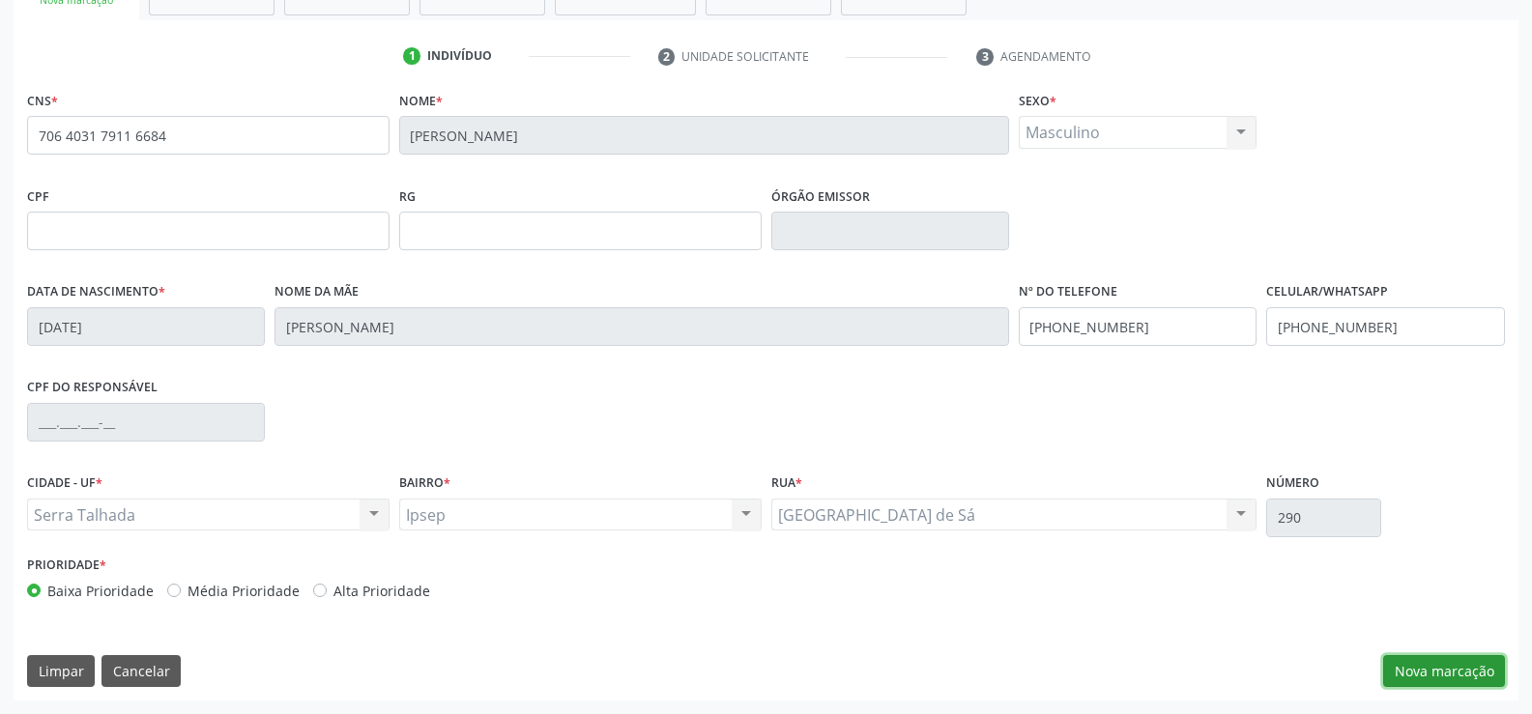
click at [1455, 660] on button "Nova marcação" at bounding box center [1444, 671] width 122 height 33
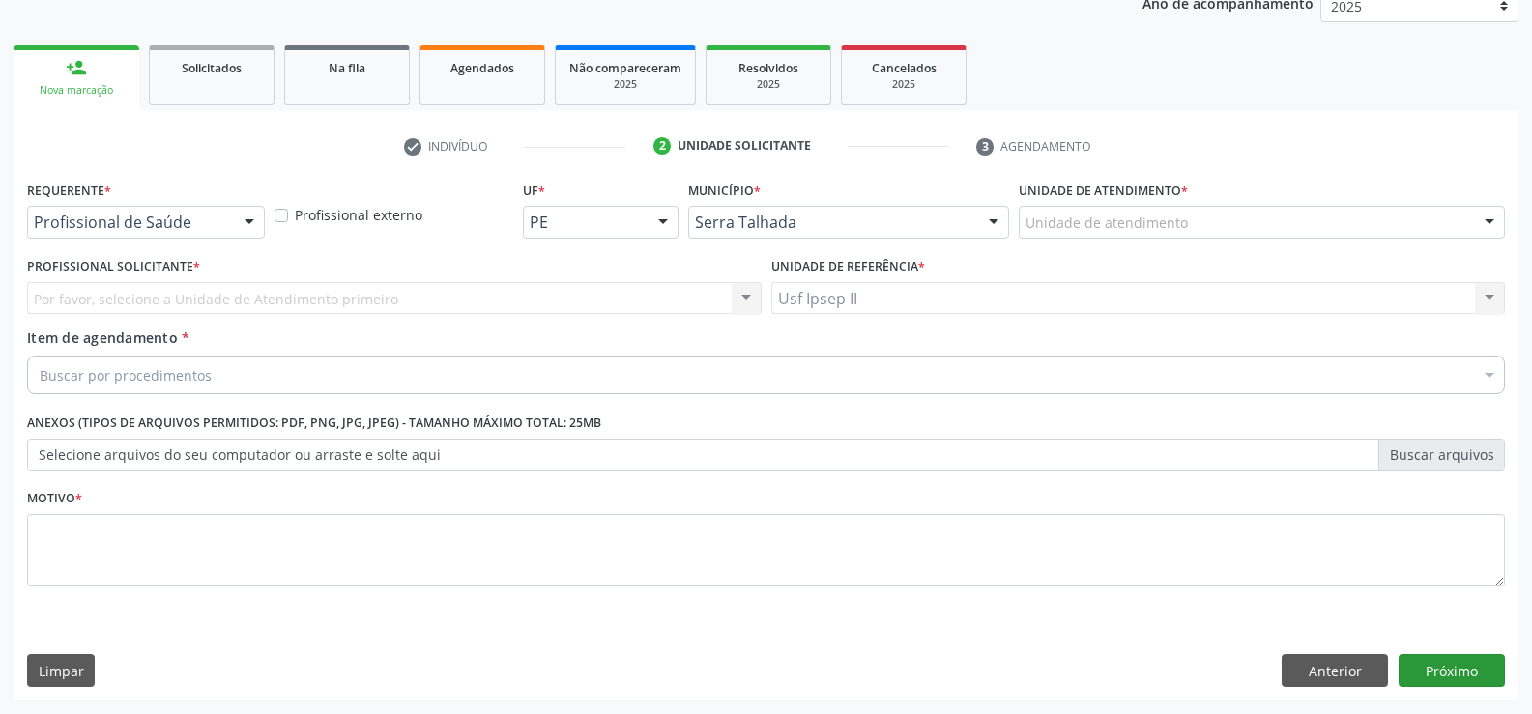
scroll to position [244, 0]
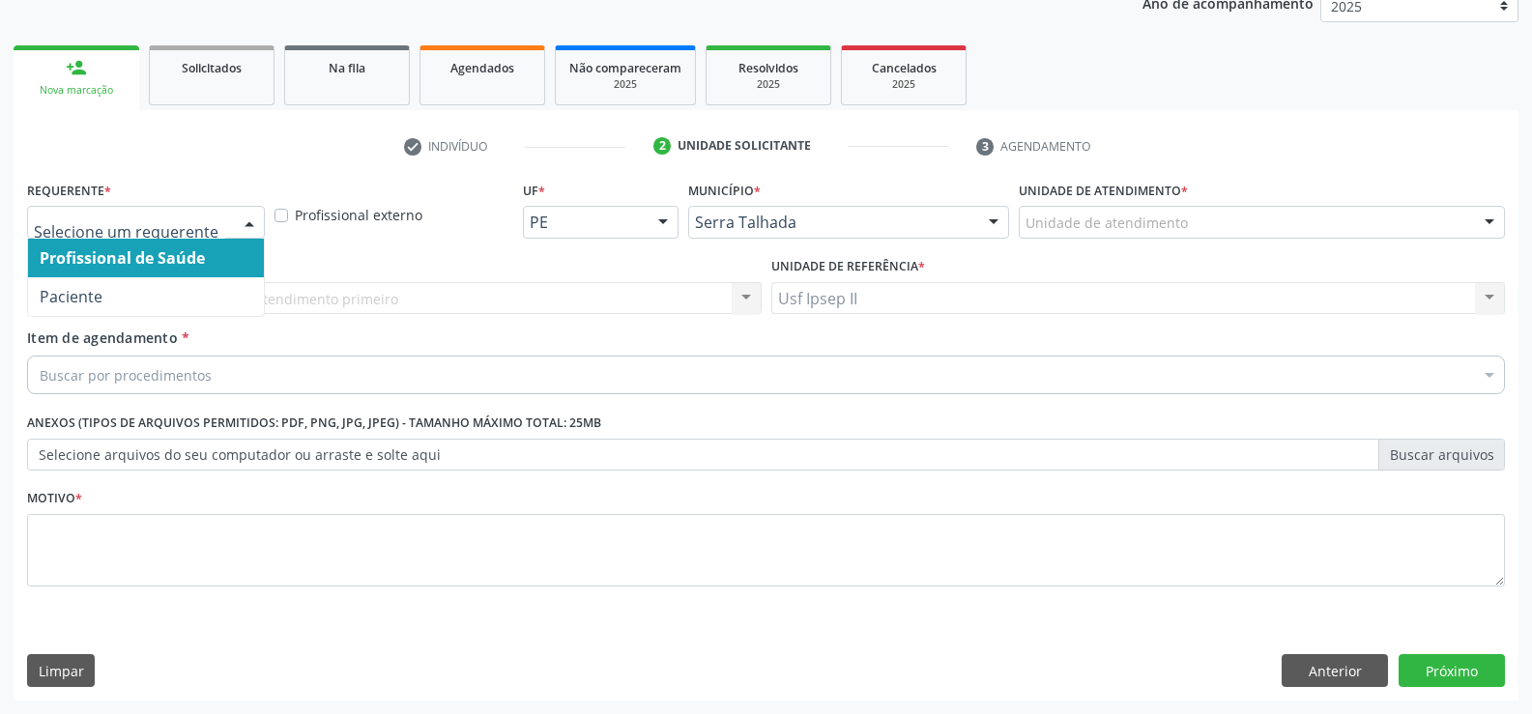
click at [231, 230] on div at bounding box center [146, 222] width 238 height 33
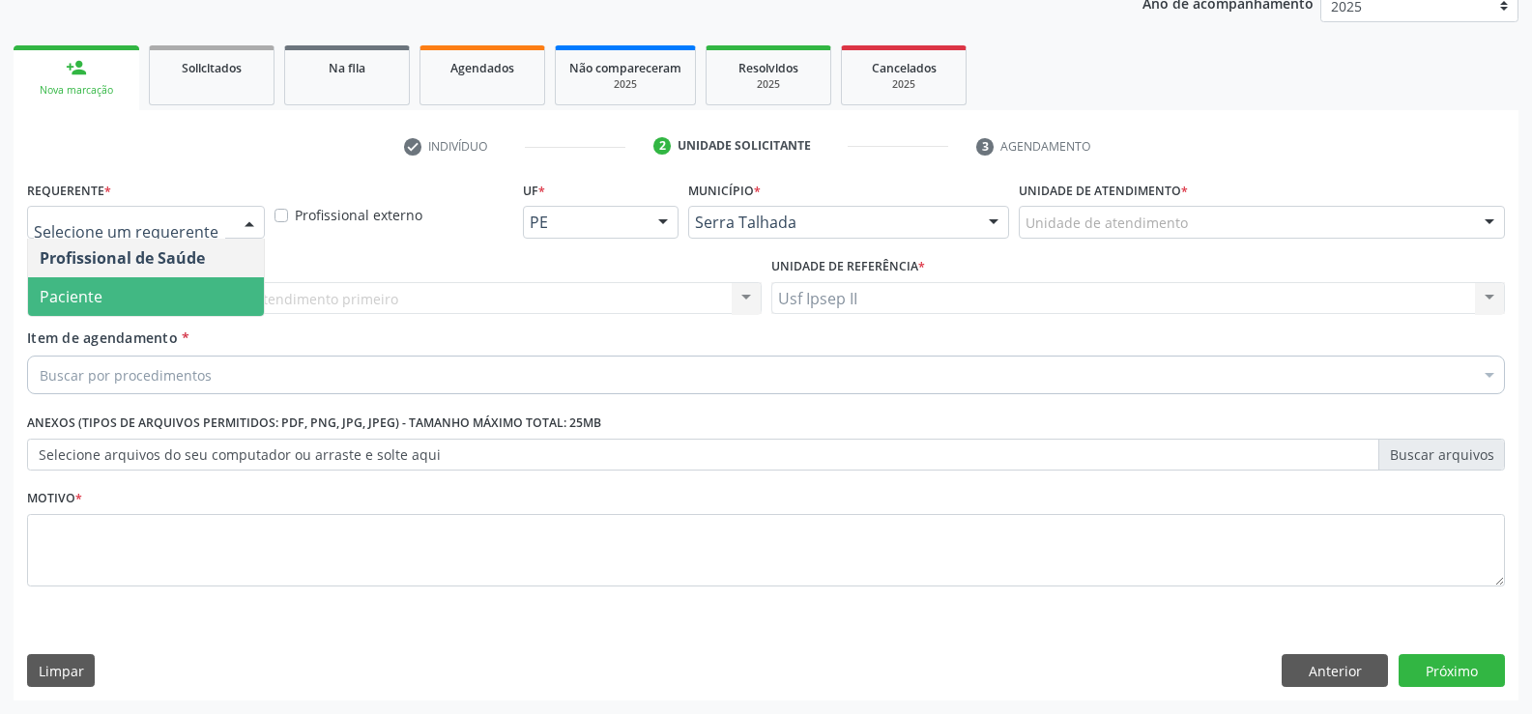
click at [98, 292] on span "Paciente" at bounding box center [71, 296] width 63 height 21
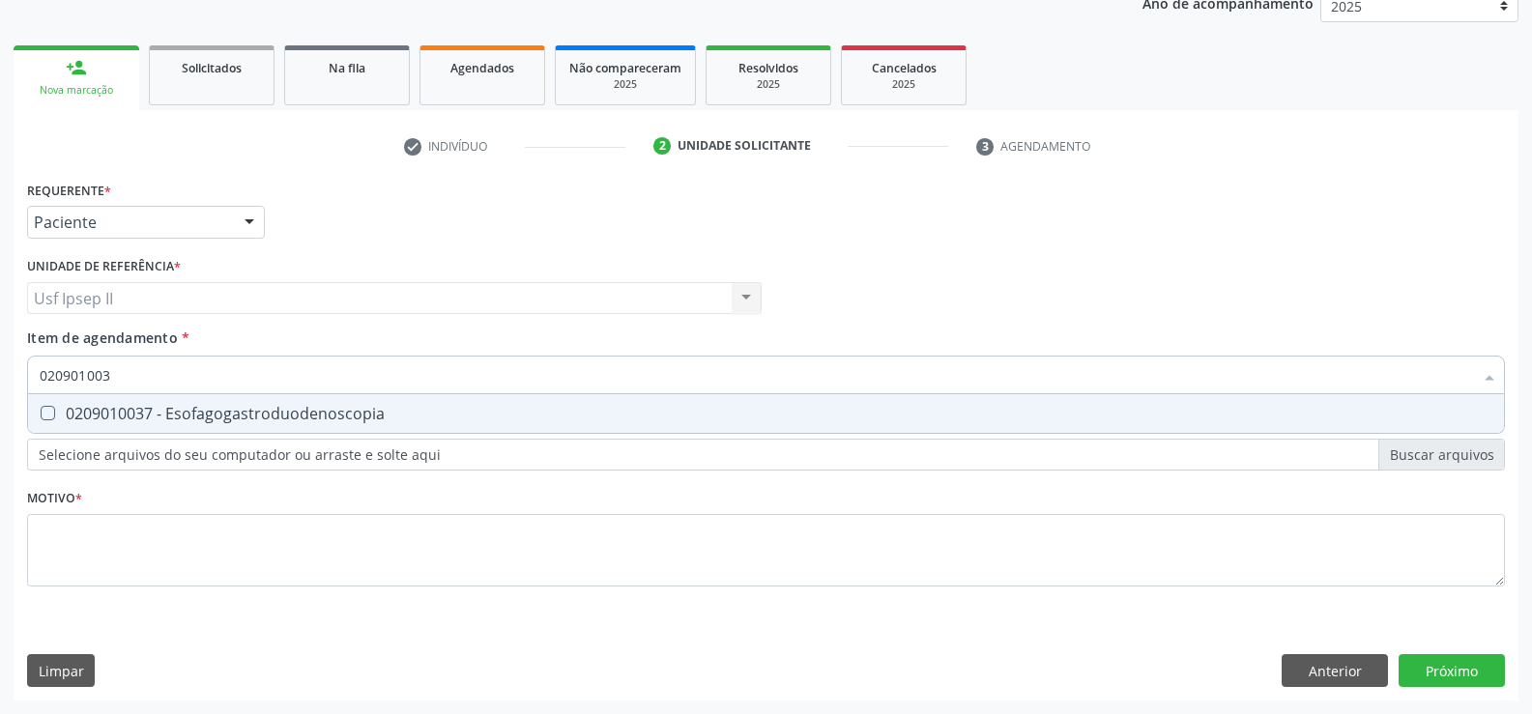
type input "0209010037"
click at [290, 419] on div "0209010037 - Esofagogastroduodenoscopia" at bounding box center [766, 413] width 1453 height 15
checkbox Esofagogastroduodenoscopia "true"
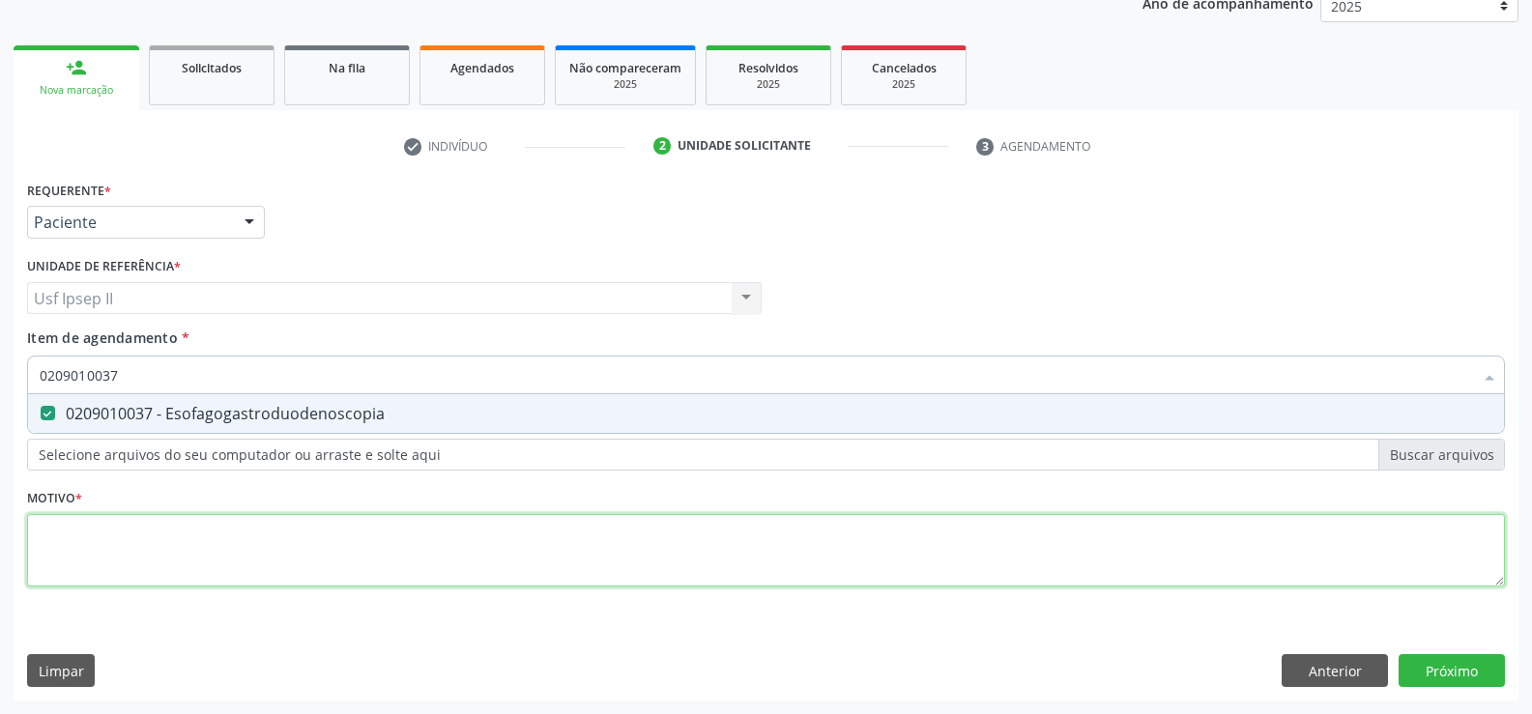
click at [223, 552] on div "Requerente * Paciente Profissional de Saúde Paciente Nenhum resultado encontrad…" at bounding box center [766, 395] width 1478 height 438
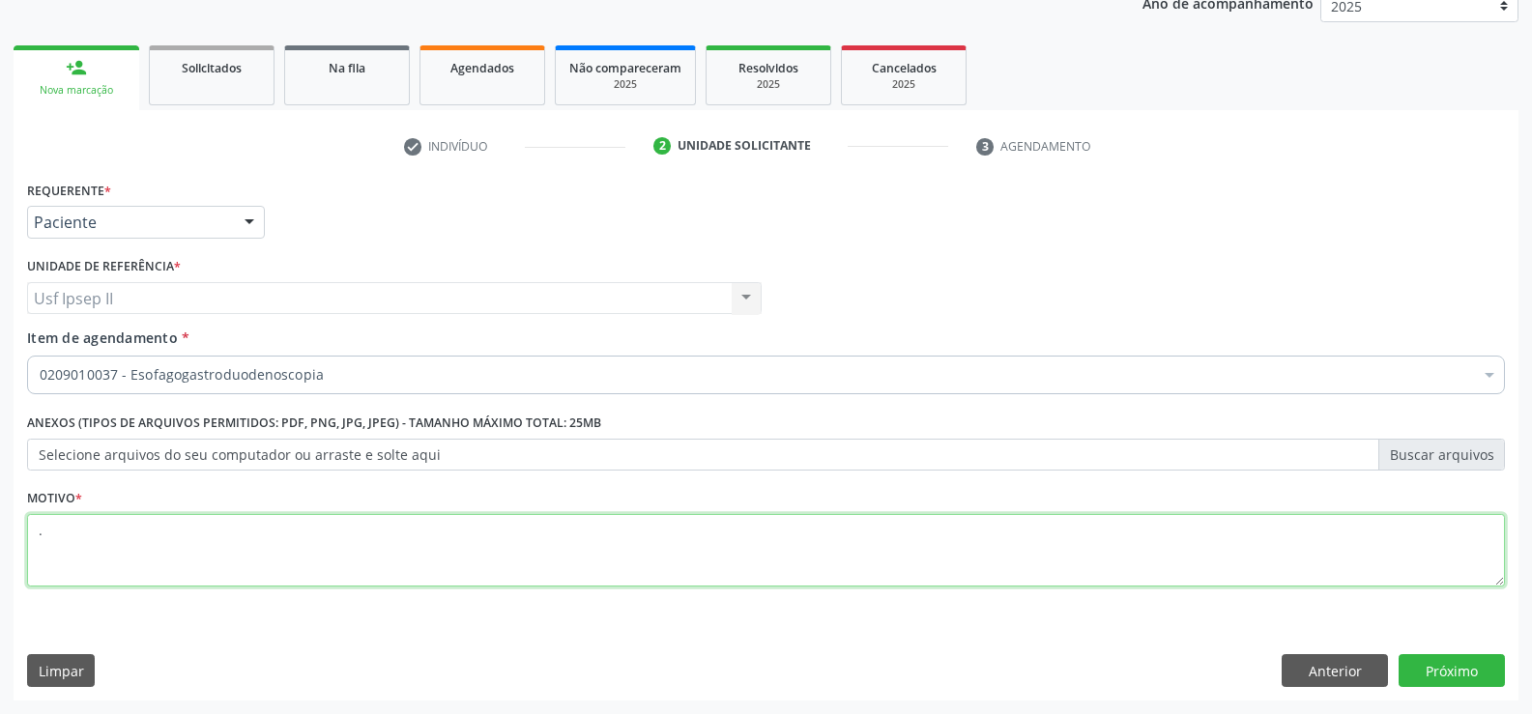
type textarea "."
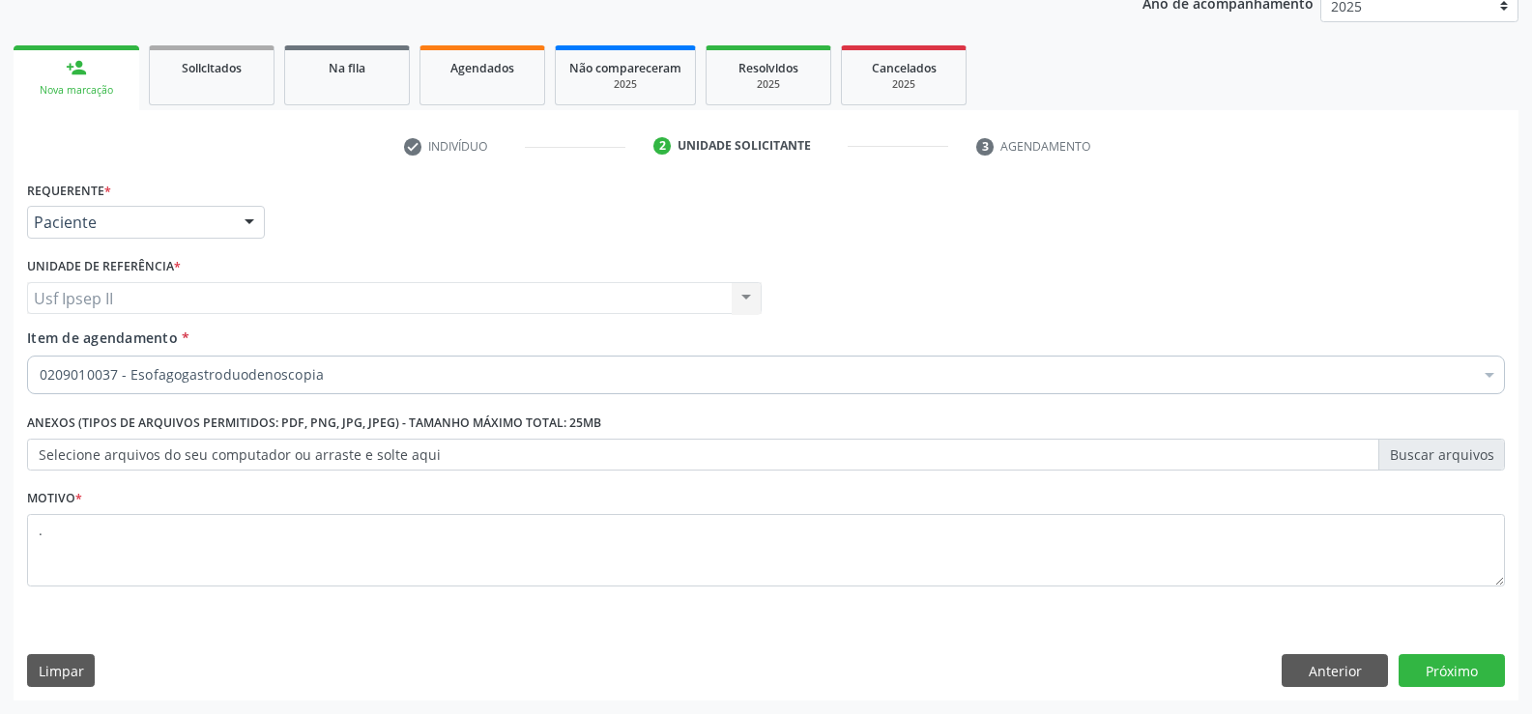
click at [1426, 653] on div "Requerente * Paciente Profissional de Saúde Paciente Nenhum resultado encontrad…" at bounding box center [766, 438] width 1505 height 525
click at [1428, 677] on button "Próximo" at bounding box center [1451, 670] width 106 height 33
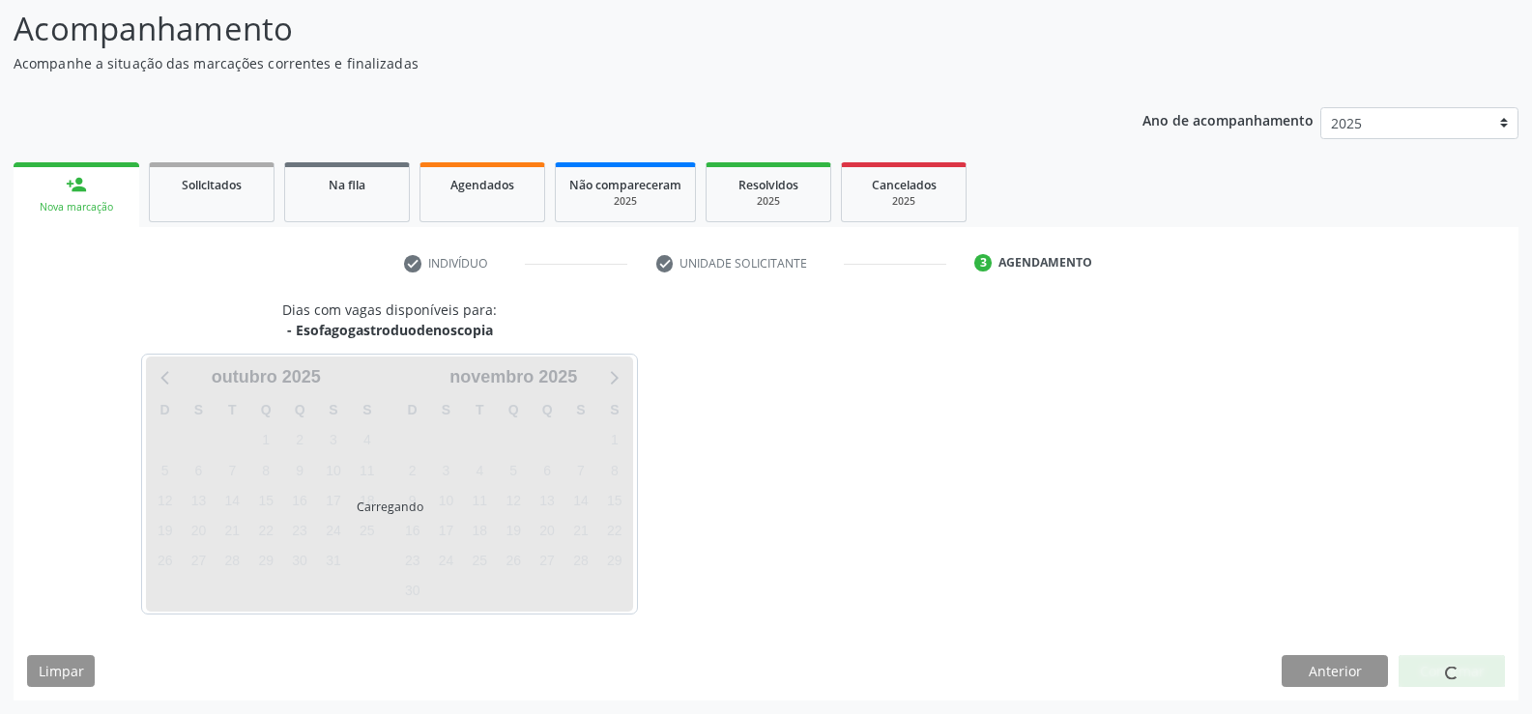
scroll to position [127, 0]
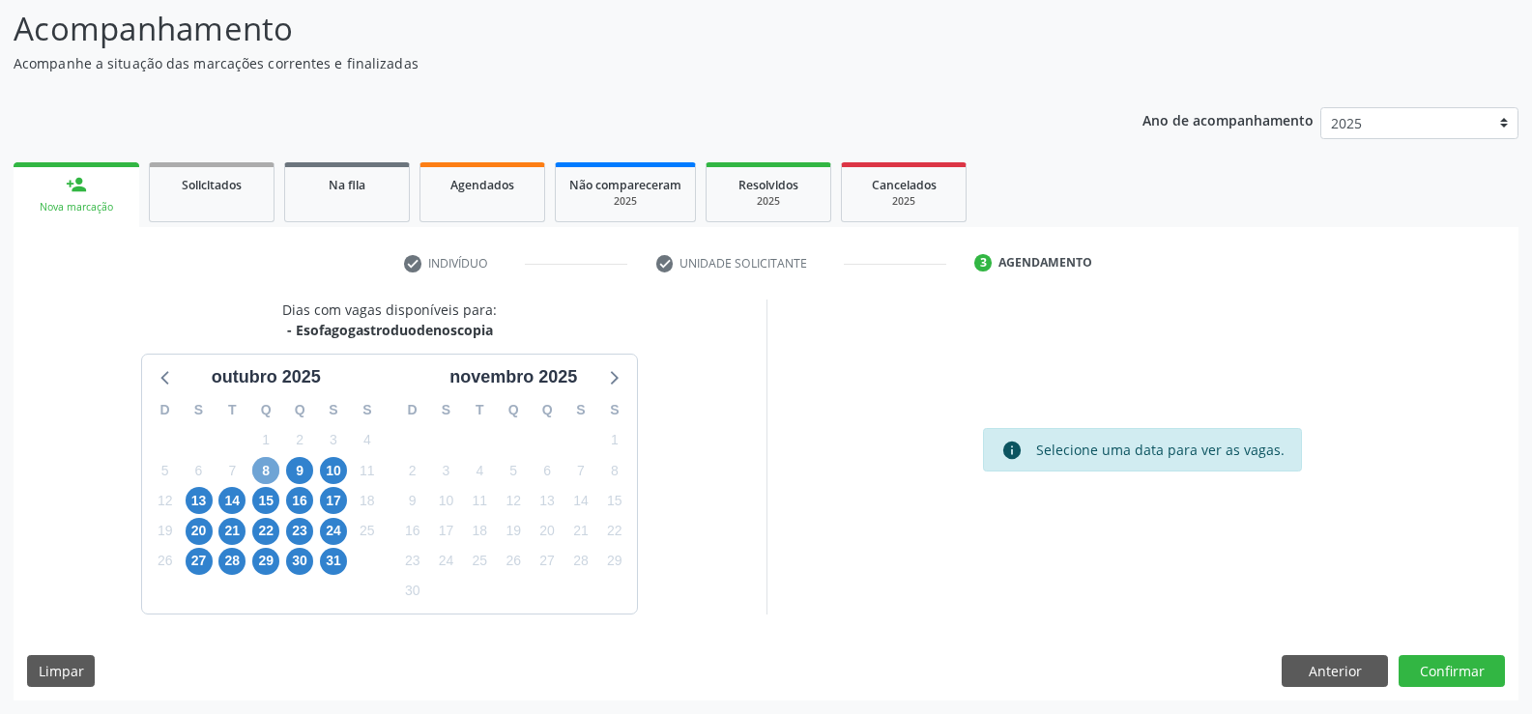
click at [265, 468] on span "8" at bounding box center [265, 470] width 27 height 27
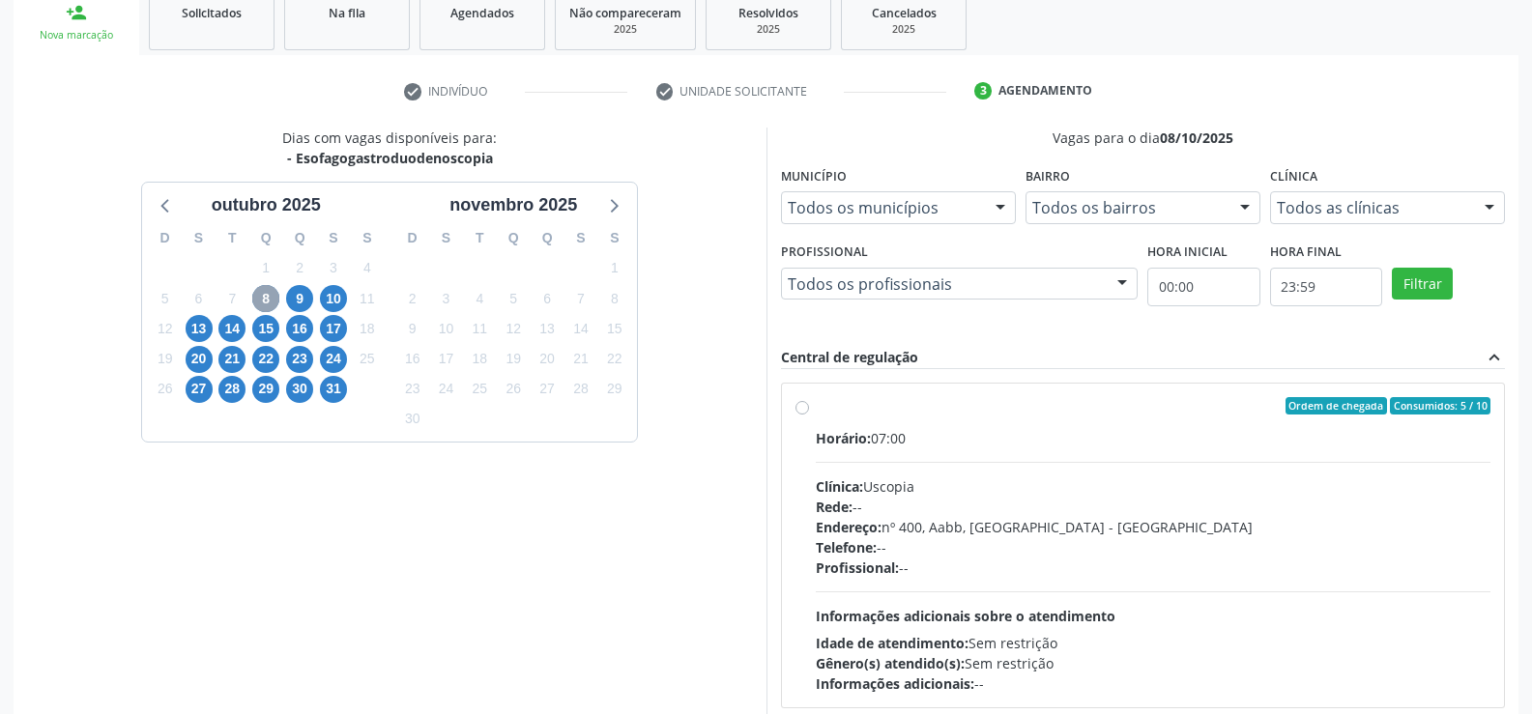
scroll to position [320, 0]
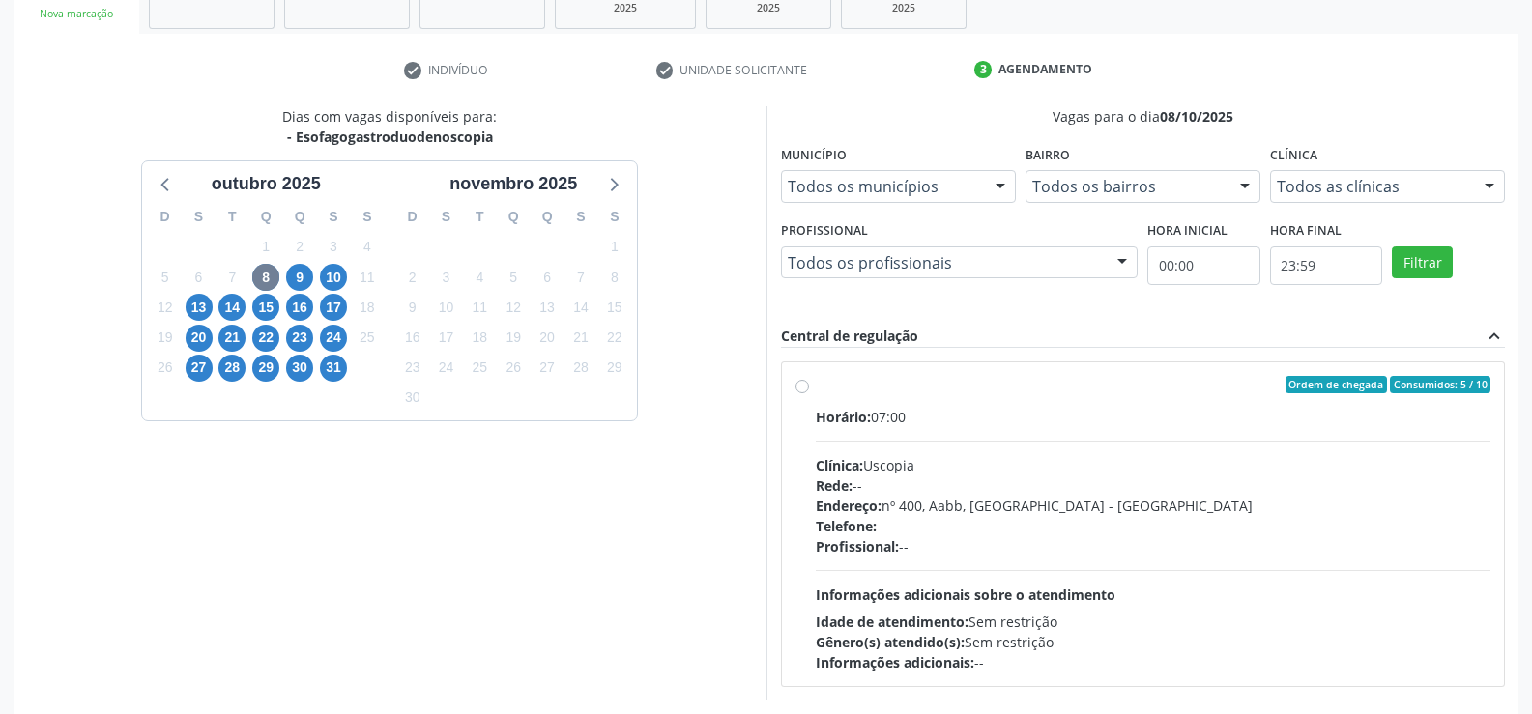
click at [802, 396] on div "Ordem de chegada Consumidos: 5 / 10 Horário: 07:00 Clínica: Uscopia Rede: -- En…" at bounding box center [1143, 524] width 696 height 297
radio input "true"
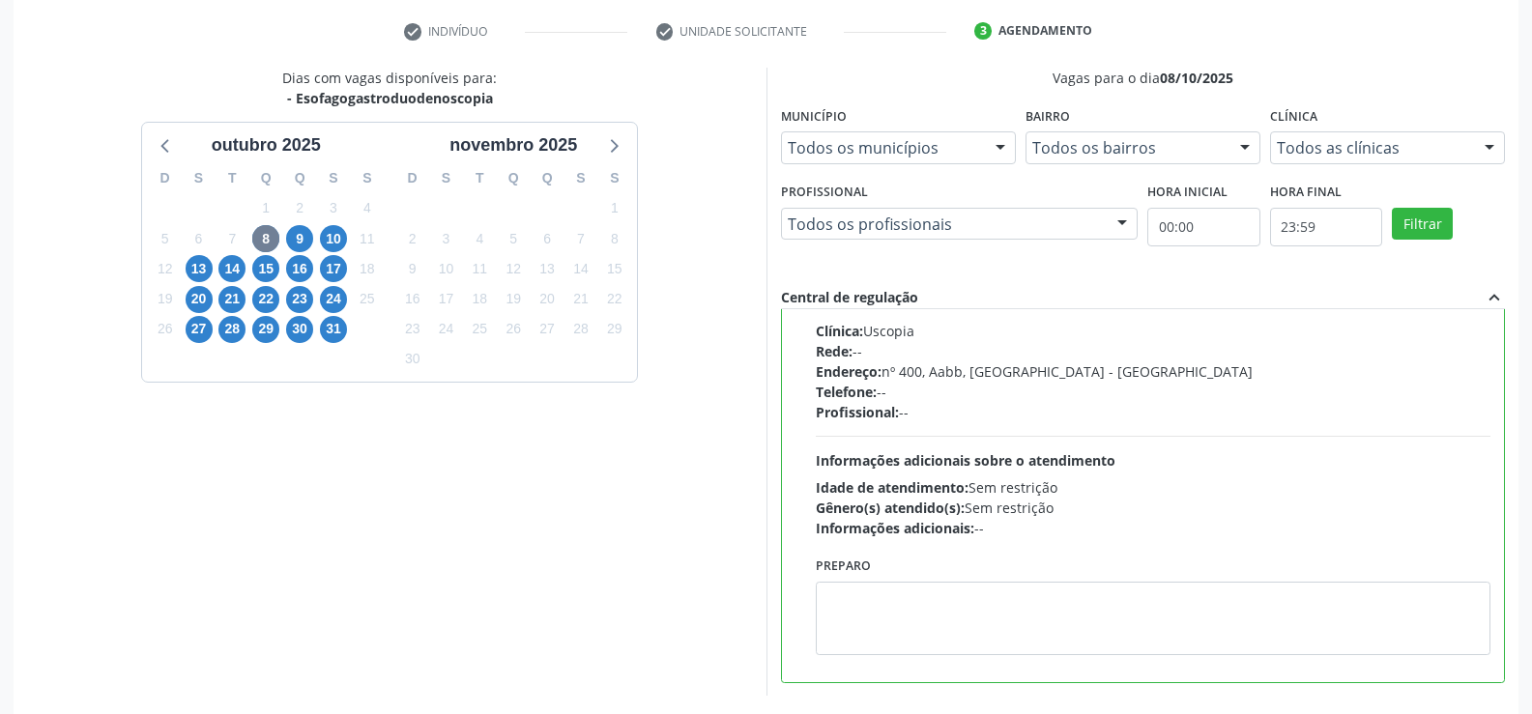
scroll to position [441, 0]
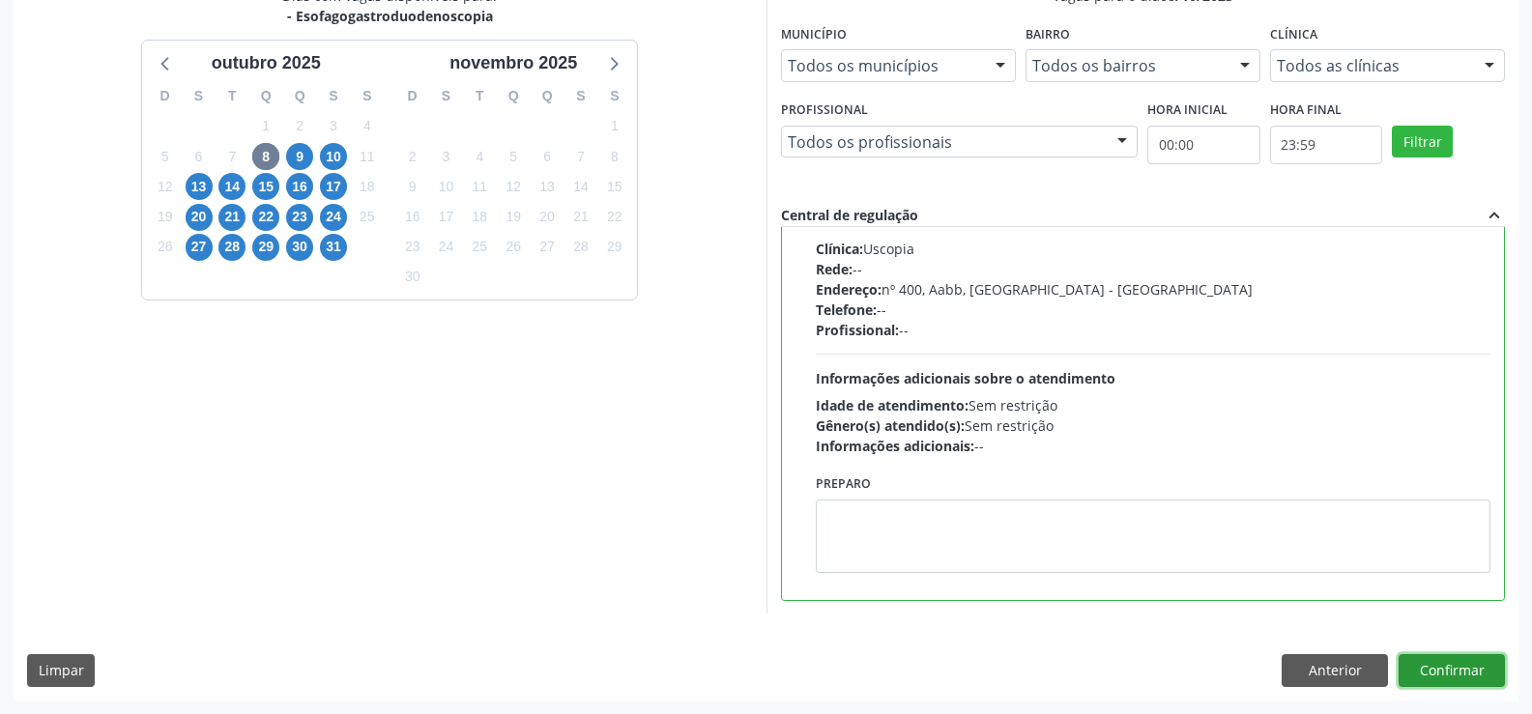
click at [1476, 672] on button "Confirmar" at bounding box center [1451, 670] width 106 height 33
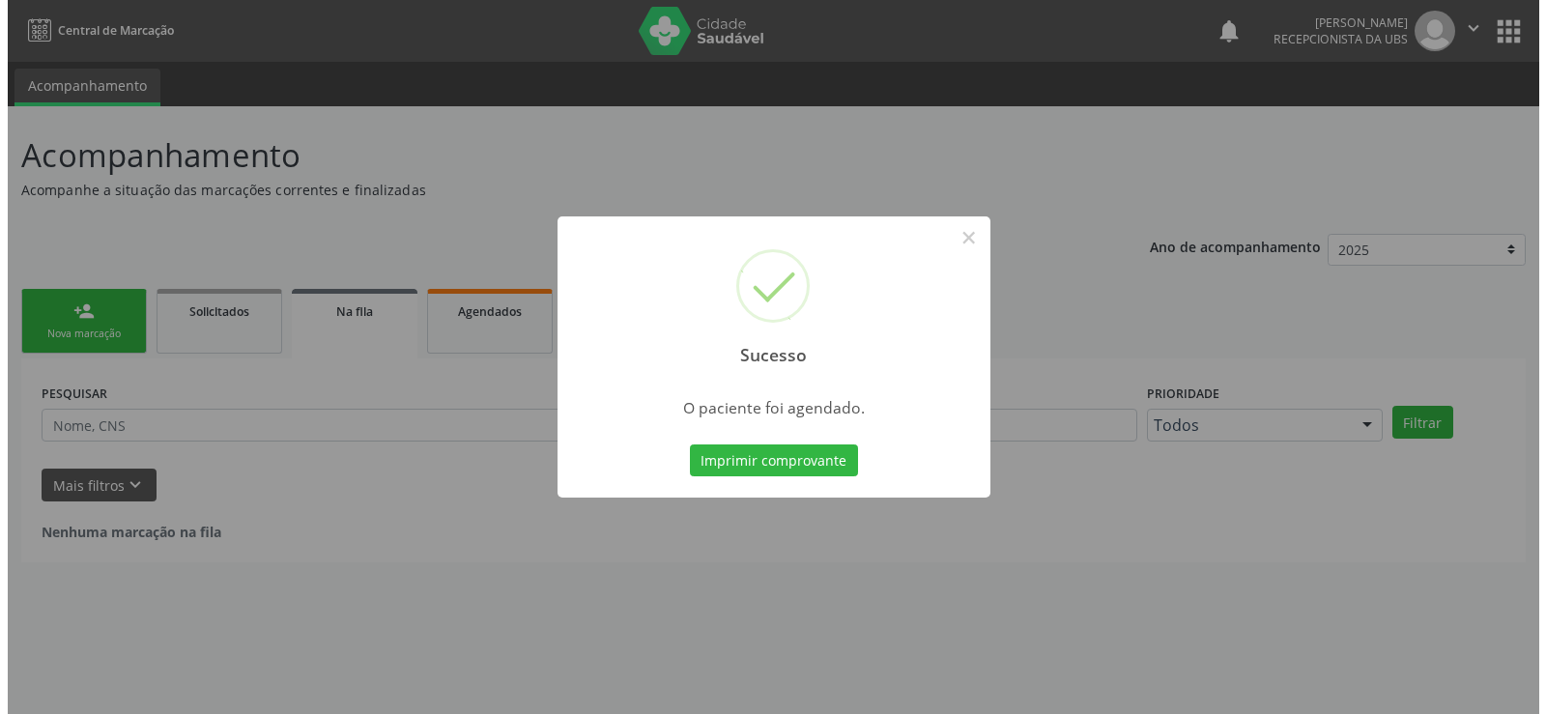
scroll to position [0, 0]
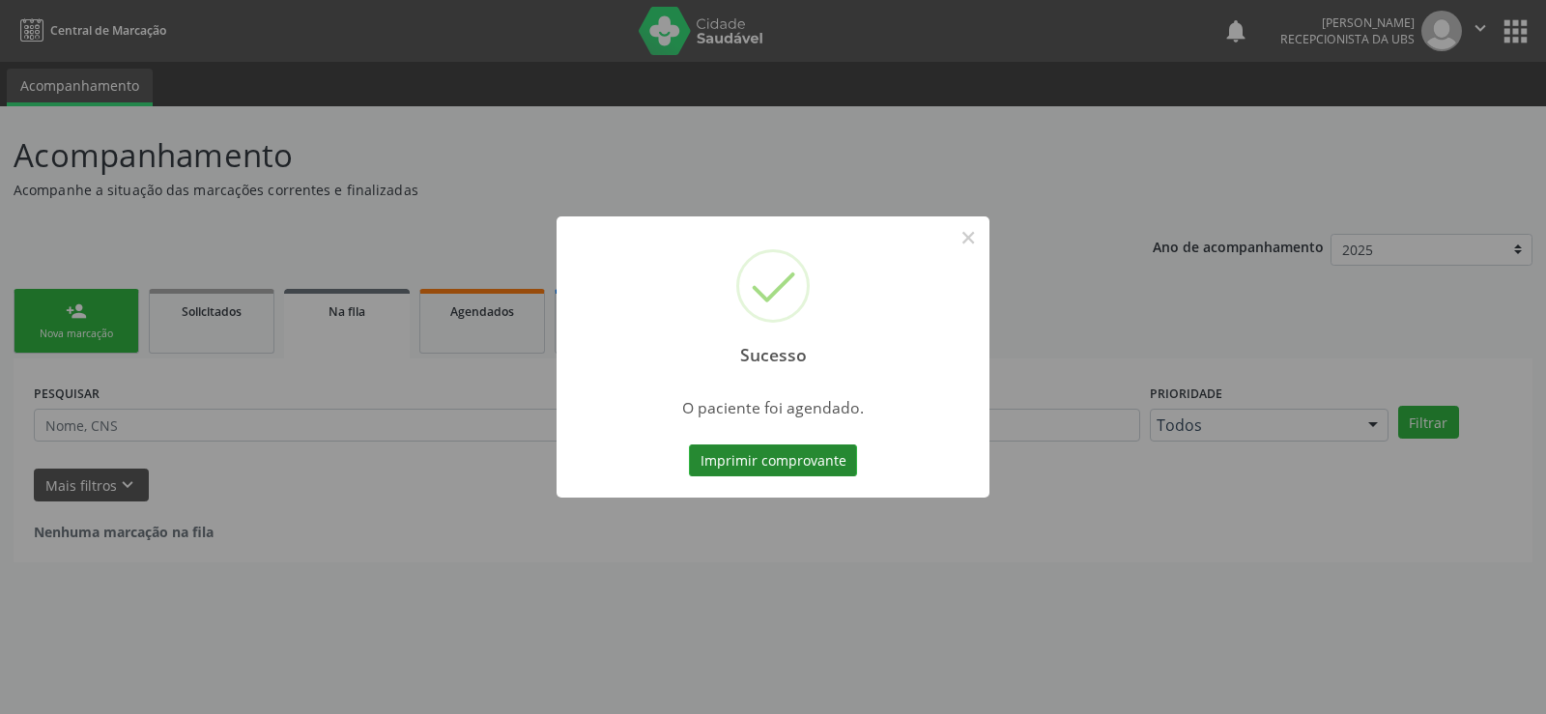
click at [738, 451] on button "Imprimir comprovante" at bounding box center [773, 461] width 168 height 33
